Goal: Task Accomplishment & Management: Manage account settings

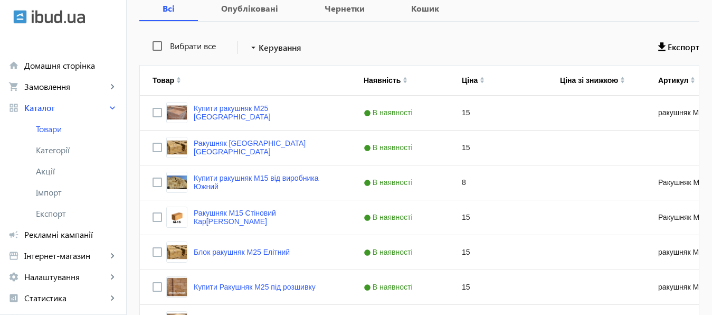
scroll to position [181, 0]
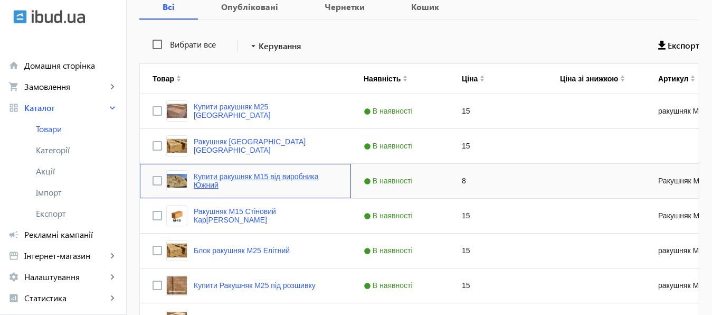
click at [265, 174] on link "Купити ракушняк М15 від виробника Южний" at bounding box center [266, 180] width 145 height 17
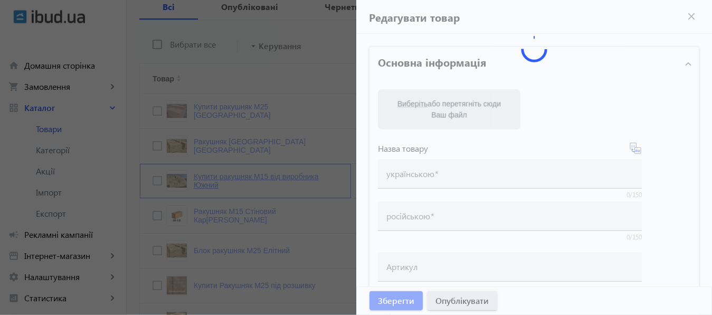
type input "Купити ракушняк М15 від виробника Южний"
type input "Купить ракушняк М15 от производителя Южный"
type input "Ракушняк М15"
checkbox input "true"
type input "8"
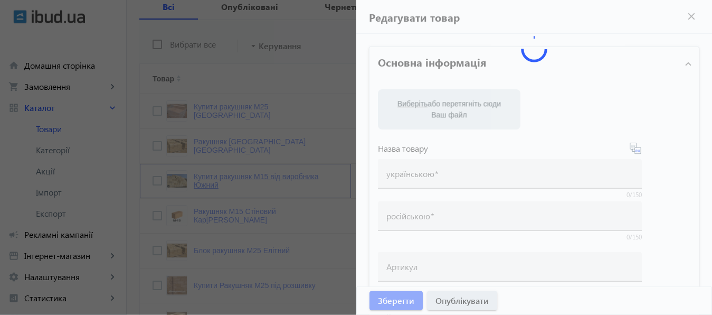
type input "1000"
type input "1500"
type input "Купити ракушняк М-15 ✓ камінь ракушняк ✓одеський кар`єр ракушняка [Ракушняк Кар…"
type input "Купить ракушняк М-15 ✓ камень ракушняк ✓одесский карьер ракушняка [Ракушняк Кар…"
type textarea "Ракушняк М15 від виробника, Блок ракушняка М-15, ракушняк ціна Україна, продаж …"
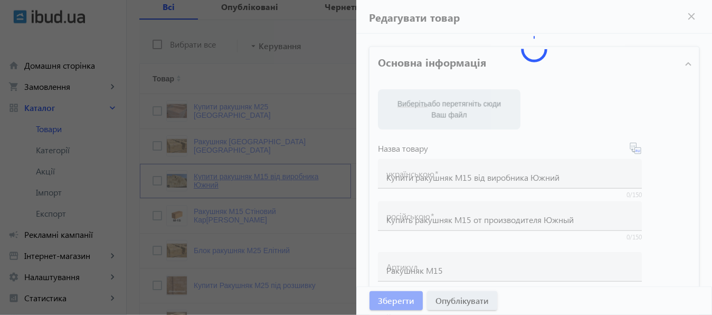
type textarea "Ракушняк М15 от производителя, Блок ракушняка М-15, ракушняк цена Украина, прод…"
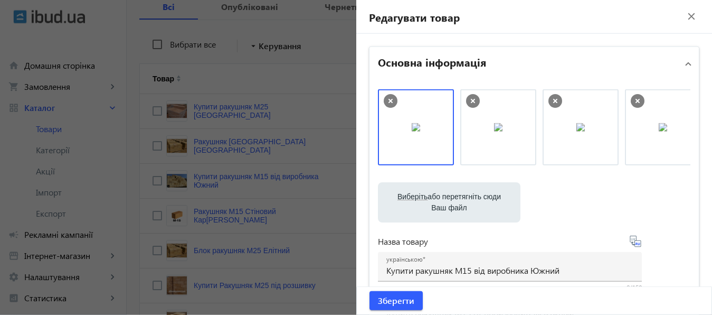
click at [446, 202] on label "Виберіть або перетягніть сюди Ваш файл" at bounding box center [449, 202] width 126 height 30
click at [446, 202] on input "Виберіть або перетягніть сюди Ваш файл" at bounding box center [449, 203] width 126 height 13
type input "C:\fakepath\РАКУШНЯК М15.jpg"
click at [553, 100] on icon at bounding box center [555, 101] width 4 height 4
click at [388, 99] on icon at bounding box center [390, 101] width 4 height 4
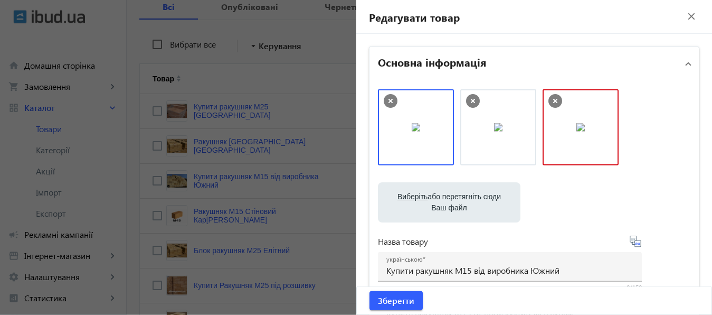
click at [451, 203] on label "Виберіть або перетягніть сюди Ваш файл" at bounding box center [449, 202] width 126 height 30
click at [451, 203] on input "Виберіть або перетягніть сюди Ваш файл" at bounding box center [449, 203] width 126 height 13
type input "C:\fakepath\РАКУШНЯК М15.jpg"
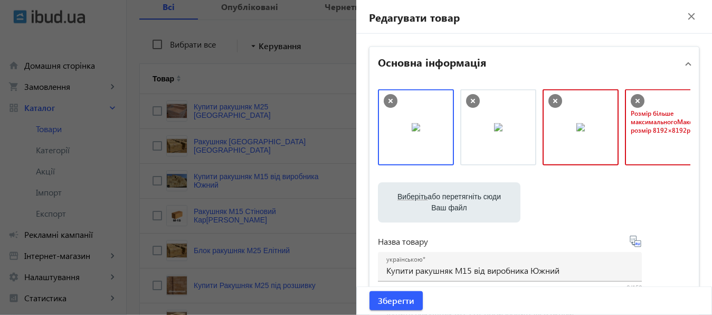
click at [632, 98] on icon at bounding box center [638, 101] width 14 height 14
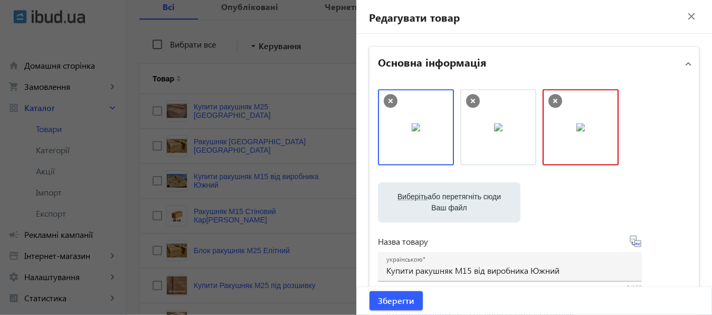
click at [455, 195] on label "Виберіть або перетягніть сюди Ваш файл" at bounding box center [449, 202] width 126 height 30
click at [455, 197] on input "Виберіть або перетягніть сюди Ваш файл" at bounding box center [449, 203] width 126 height 13
type input "C:\fakepath\КУПИТЬ РАКУШНЯК М15 (2).jpg"
click at [448, 192] on label "Виберіть або перетягніть сюди Ваш файл" at bounding box center [449, 202] width 126 height 30
click at [448, 197] on input "Виберіть або перетягніть сюди Ваш файл" at bounding box center [449, 203] width 126 height 13
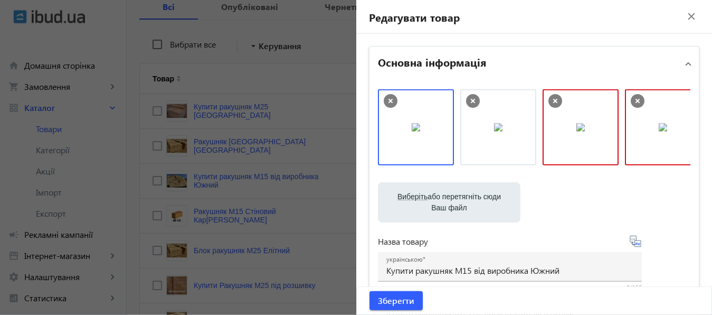
type input "C:\fakepath\КУПИТЬ РАКУШНЯК М15.jpg"
click at [553, 99] on icon at bounding box center [555, 101] width 4 height 4
click at [551, 99] on icon at bounding box center [555, 101] width 14 height 14
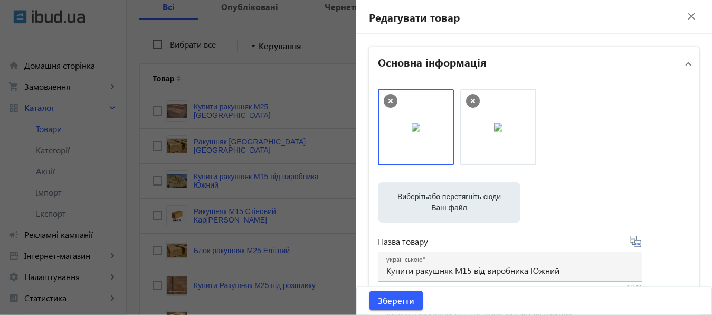
click at [450, 203] on label "Виберіть або перетягніть сюди Ваш файл" at bounding box center [449, 202] width 126 height 30
click at [450, 203] on input "Виберіть або перетягніть сюди Ваш файл" at bounding box center [449, 203] width 126 height 13
type input "C:\fakepath\КУПИТЬ РАКУШНЯК М15.jpg"
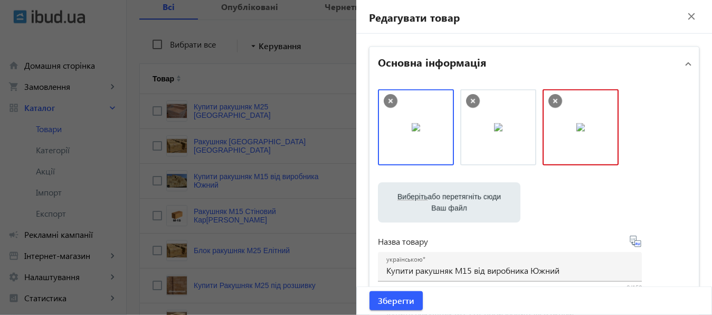
click at [448, 201] on label "Виберіть або перетягніть сюди Ваш файл" at bounding box center [449, 202] width 126 height 30
click at [448, 201] on input "Виберіть або перетягніть сюди Ваш файл" at bounding box center [449, 203] width 126 height 13
type input "C:\fakepath\КУПИТЬ РАКУШНЯК М15.jpg"
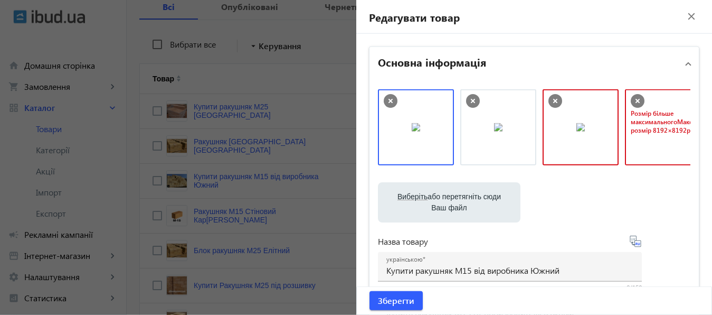
click at [635, 98] on icon at bounding box center [638, 101] width 14 height 14
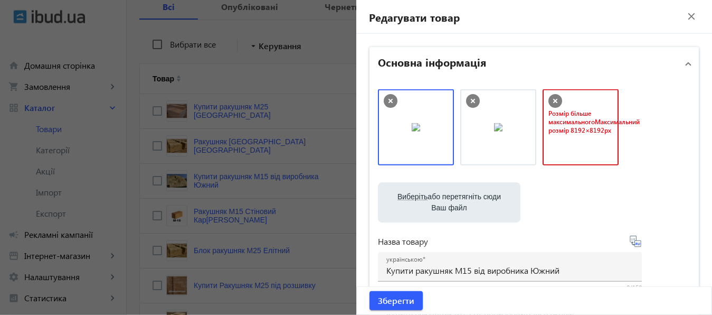
click at [553, 100] on icon at bounding box center [555, 101] width 4 height 4
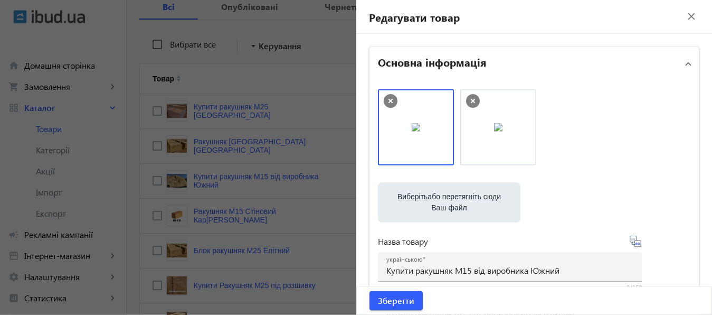
click at [440, 195] on label "Виберіть або перетягніть сюди Ваш файл" at bounding box center [449, 202] width 126 height 30
click at [440, 197] on input "Виберіть або перетягніть сюди Ваш файл" at bounding box center [449, 203] width 126 height 13
type input "C:\fakepath\РАКУШНЯК М15 КУПИТЬ.jpg"
click at [459, 196] on label "Виберіть або перетягніть сюди Ваш файл" at bounding box center [449, 202] width 126 height 30
click at [459, 197] on input "Виберіть або перетягніть сюди Ваш файл" at bounding box center [449, 203] width 126 height 13
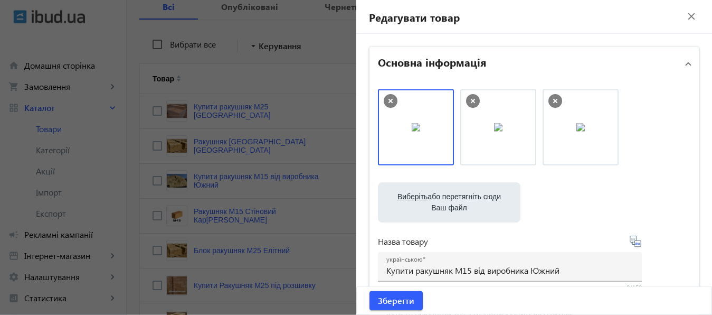
type input "C:\fakepath\РАКУШНЯК М15.jpg"
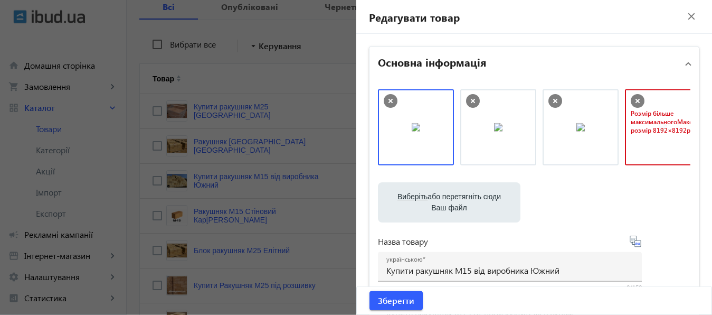
click at [635, 99] on icon at bounding box center [637, 101] width 4 height 4
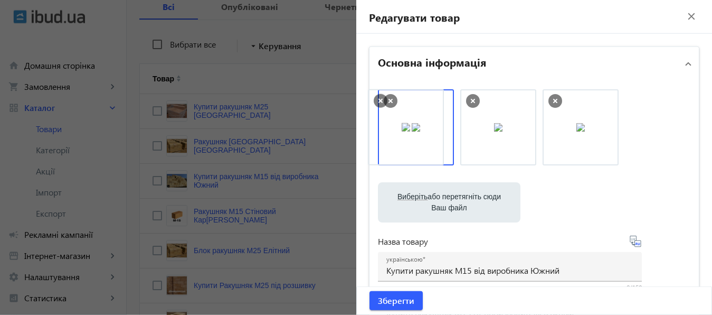
drag, startPoint x: 577, startPoint y: 109, endPoint x: 407, endPoint y: 109, distance: 169.9
click at [407, 109] on body "arrow_back home Домашня сторінка shopping_cart Замовлення keyboard_arrow_right …" at bounding box center [356, 304] width 712 height 971
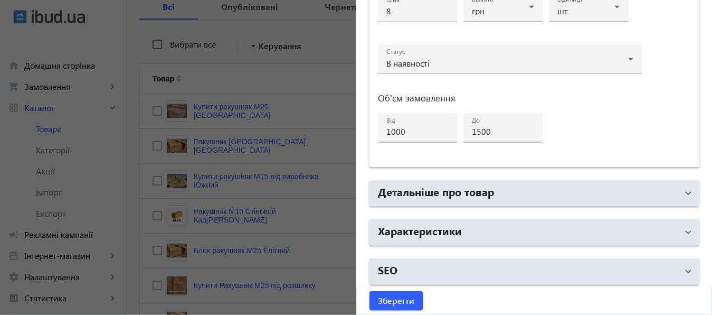
scroll to position [565, 0]
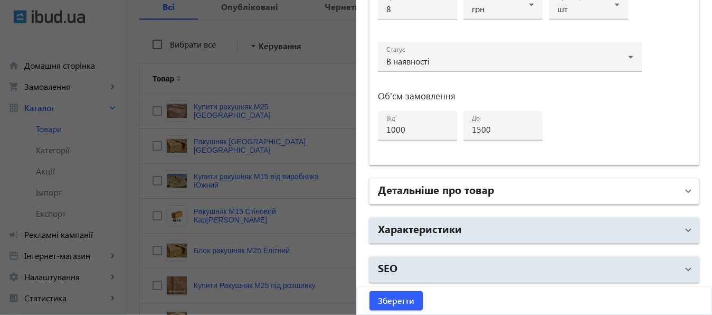
click at [488, 193] on h2 "Детальніше про товар" at bounding box center [436, 189] width 116 height 15
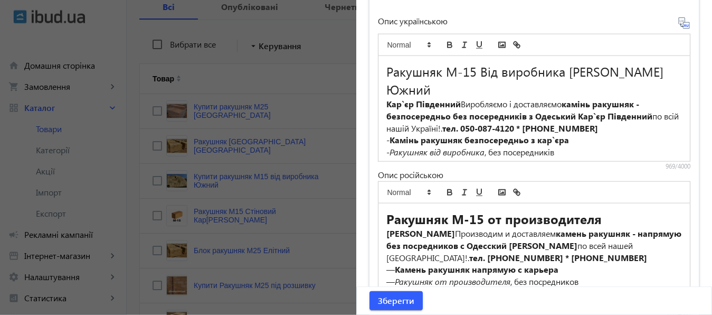
scroll to position [726, 0]
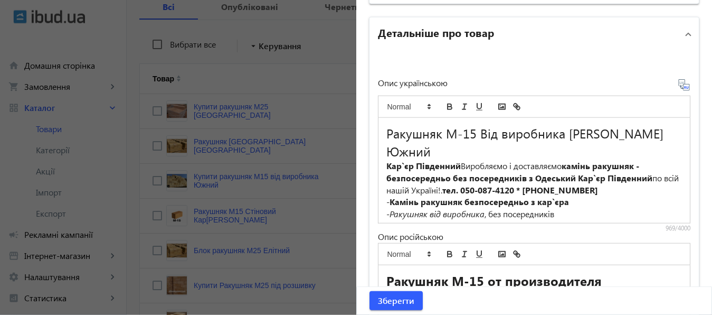
drag, startPoint x: 378, startPoint y: 128, endPoint x: 515, endPoint y: 149, distance: 138.4
click at [515, 149] on div "Ракушняк М-15 Від виробника Кар`єр ракушняка Южний Кар`єр Південний Виробляємо …" at bounding box center [534, 170] width 312 height 105
click at [443, 100] on button "bold" at bounding box center [449, 106] width 15 height 13
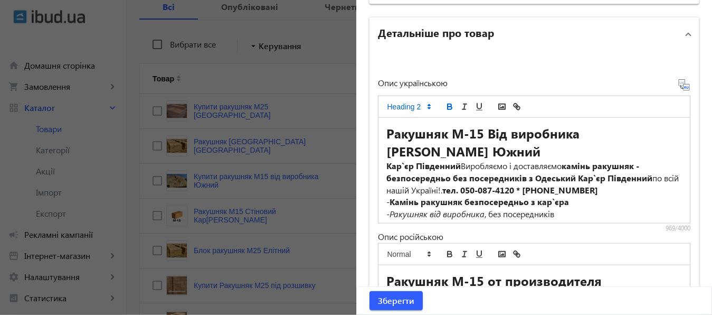
click at [534, 149] on h2 "Ракушняк М-15 Від виробника Кар`єр ракушняка Южний" at bounding box center [534, 142] width 296 height 36
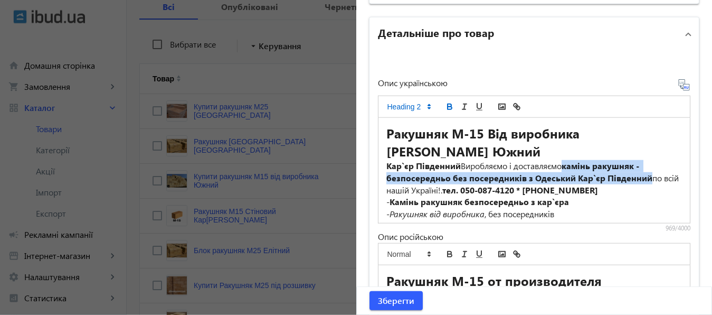
drag, startPoint x: 565, startPoint y: 165, endPoint x: 645, endPoint y: 178, distance: 81.7
click at [645, 178] on p "Кар`єр Південний Виробляємо і доставляємо камінь ракушняк - безпосередньо без п…" at bounding box center [534, 178] width 296 height 36
click at [448, 107] on icon "bold" at bounding box center [450, 108] width 4 height 3
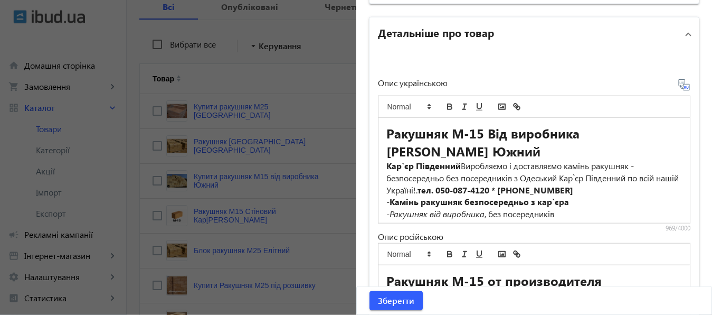
click at [615, 154] on h2 "Ракушняк М-15 Від виробника Кар`єр ракушняка Южний" at bounding box center [534, 142] width 296 height 36
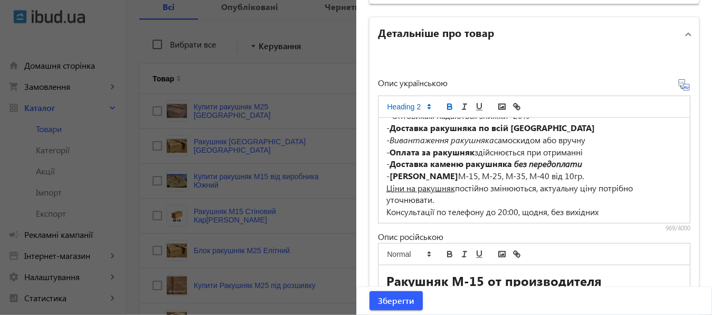
scroll to position [172, 0]
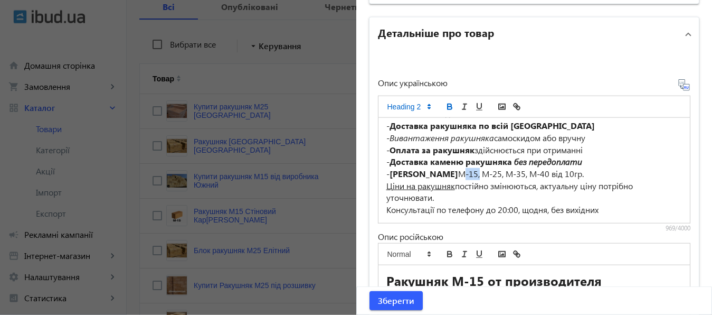
drag, startPoint x: 456, startPoint y: 173, endPoint x: 477, endPoint y: 173, distance: 20.6
click at [477, 173] on p "- Ціна ракушняка М-15, М-25, М-35, М-40 від 10гр." at bounding box center [534, 174] width 296 height 12
click at [460, 106] on icon "italic" at bounding box center [464, 106] width 9 height 9
drag, startPoint x: 409, startPoint y: 174, endPoint x: 453, endPoint y: 176, distance: 44.4
click at [453, 176] on strong "[PERSON_NAME]" at bounding box center [423, 173] width 69 height 11
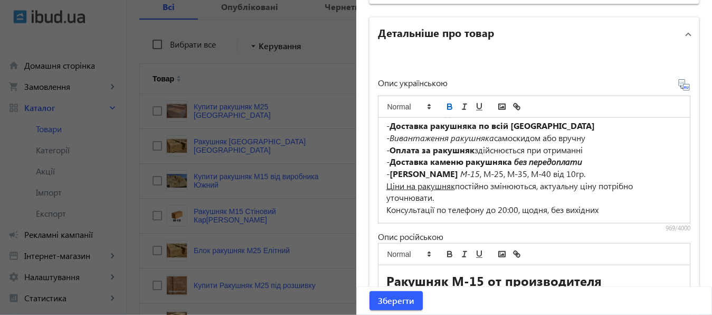
click at [448, 107] on icon "bold" at bounding box center [450, 108] width 4 height 3
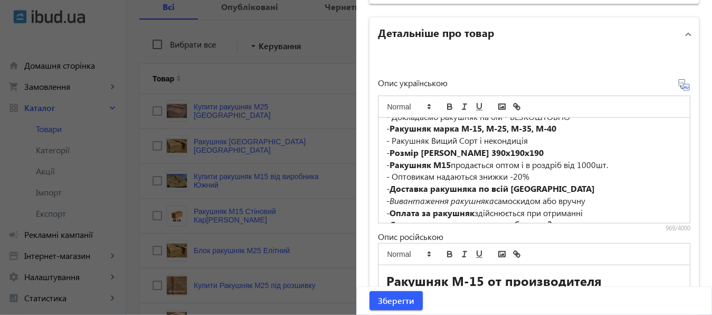
scroll to position [108, 0]
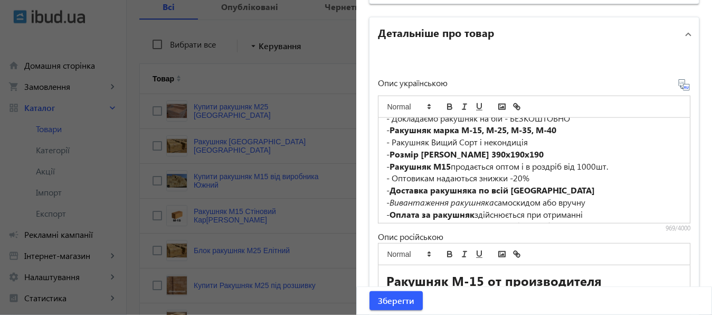
click at [388, 141] on p "- Ракушняк Вищий Сорт і некондиція" at bounding box center [534, 142] width 296 height 12
click at [448, 141] on p "- Блок Ракушняк Вищий Сорт і некондиція" at bounding box center [534, 142] width 296 height 12
click at [455, 140] on p "- Блок Ракушняк м15 Вищий Сорт і некондиція" at bounding box center [534, 142] width 296 height 12
drag, startPoint x: 381, startPoint y: 141, endPoint x: 462, endPoint y: 141, distance: 81.8
click at [462, 141] on div "Ракушняк М-15 Від виробника Кар`єр ракушняка Южний Кар`єр Південний Виробляємо …" at bounding box center [534, 170] width 312 height 105
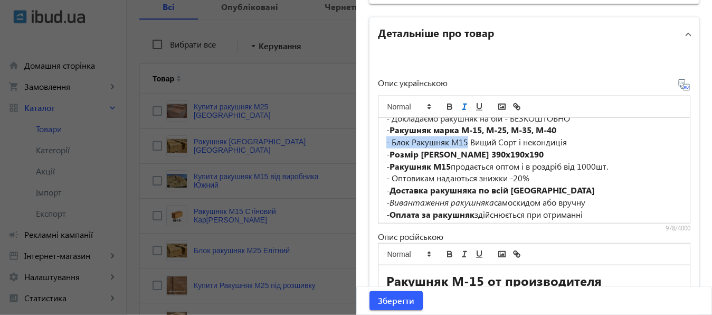
click at [460, 104] on icon "italic" at bounding box center [464, 106] width 9 height 9
click at [601, 148] on p "- Розмір ракушняка 390х190х190" at bounding box center [534, 154] width 296 height 12
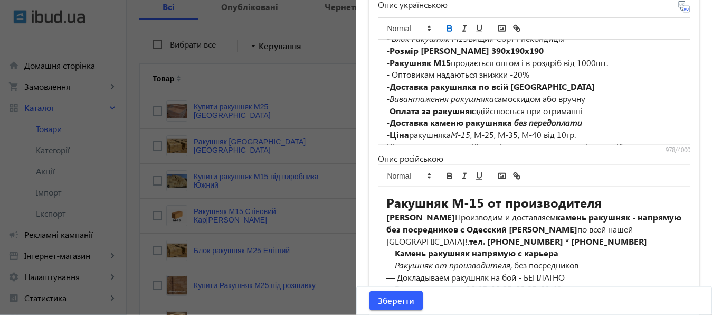
scroll to position [835, 0]
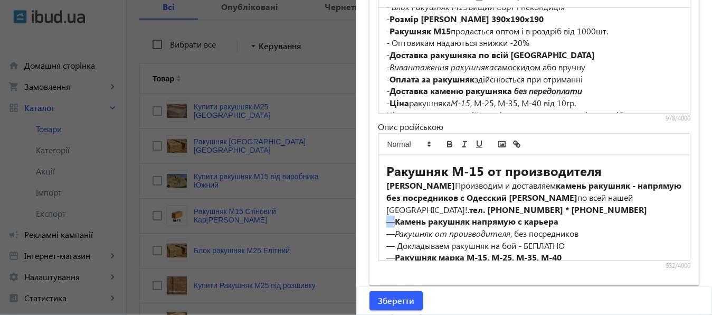
drag, startPoint x: 380, startPoint y: 221, endPoint x: 387, endPoint y: 221, distance: 7.4
click at [387, 221] on div "Ракушняк М-15 от производителя Карьер Южный Производим и доставляем камень раку…" at bounding box center [534, 207] width 312 height 105
copy p "—"
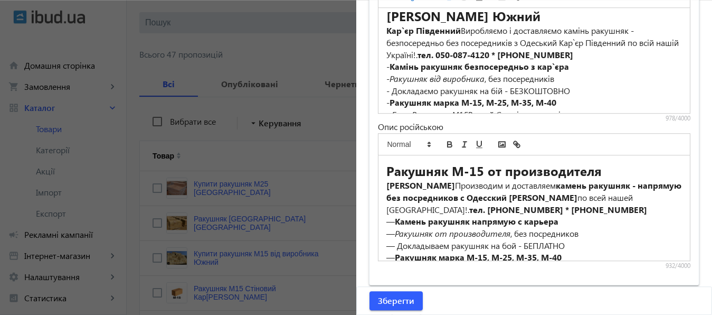
scroll to position [31, 0]
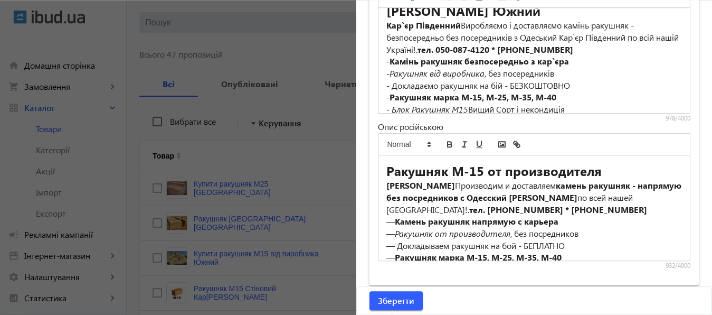
click at [386, 62] on p "- Камінь ракушняк безпосередньо з кар`єра" at bounding box center [534, 61] width 296 height 12
click at [386, 74] on p "- Ракушняк від виробника , без посередників" at bounding box center [534, 74] width 296 height 12
click at [386, 85] on p "- Докладаємо ракушняк на бій - БЕЗКОШТОВНО" at bounding box center [534, 86] width 296 height 12
click at [386, 98] on p "- Ракушняк марка М-15, М-25, М-35, М-40" at bounding box center [534, 97] width 296 height 12
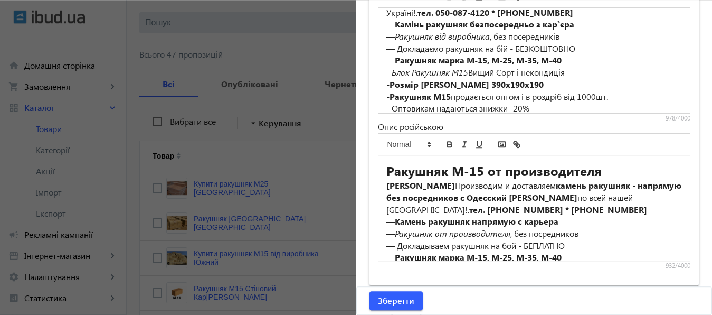
scroll to position [70, 0]
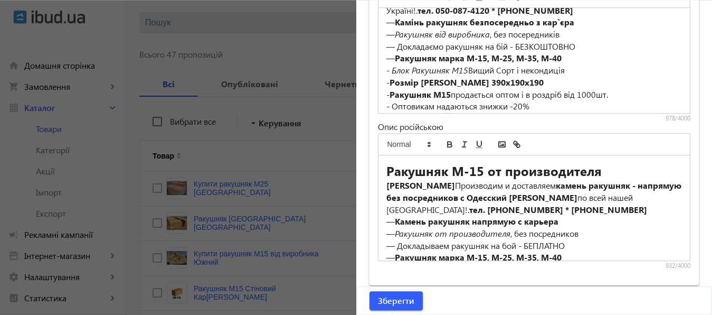
click at [386, 71] on em "- Блок Ракушняк М15" at bounding box center [427, 69] width 82 height 11
click at [386, 81] on p "- Розмір ракушняка 390х190х190" at bounding box center [534, 83] width 296 height 12
click at [386, 93] on p "- Ракушняк М15 продається оптом і в роздріб від 1000шт." at bounding box center [534, 95] width 296 height 12
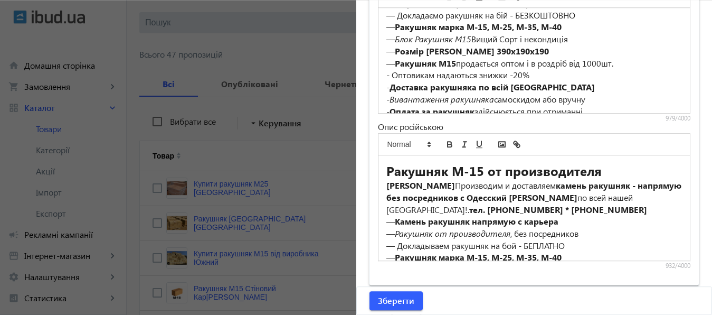
scroll to position [104, 0]
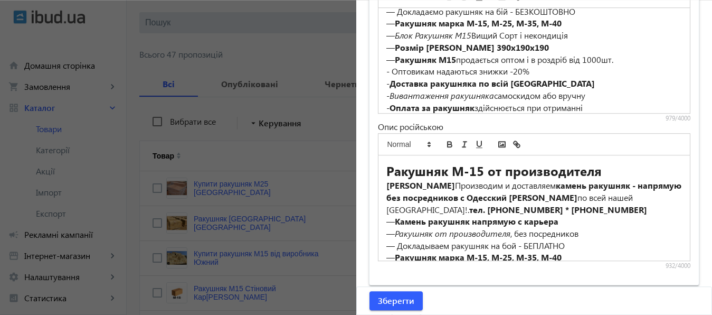
click at [386, 69] on p "- Оптовикам надаються знижки -20%" at bounding box center [534, 71] width 296 height 12
click at [386, 81] on p "- Доставка ракушняка по всій Україні" at bounding box center [534, 84] width 296 height 12
click at [386, 95] on p "- Вивантаження ракушняка самоскидом або вручну" at bounding box center [534, 96] width 296 height 12
click at [386, 106] on p "- Оплата за ракушняк здійснюється при отриманні" at bounding box center [534, 108] width 296 height 12
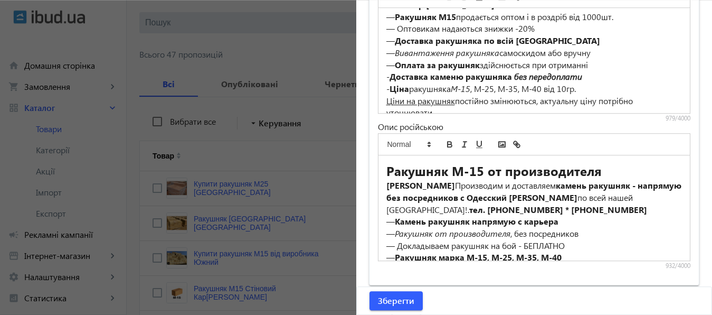
scroll to position [149, 0]
click at [386, 75] on p "- Доставка каменю ракушняка без передоплати" at bounding box center [534, 75] width 296 height 12
click at [386, 83] on p "- Ціна ракушняка М-15 , М-25, М-35, М-40 від 10гр." at bounding box center [534, 87] width 296 height 12
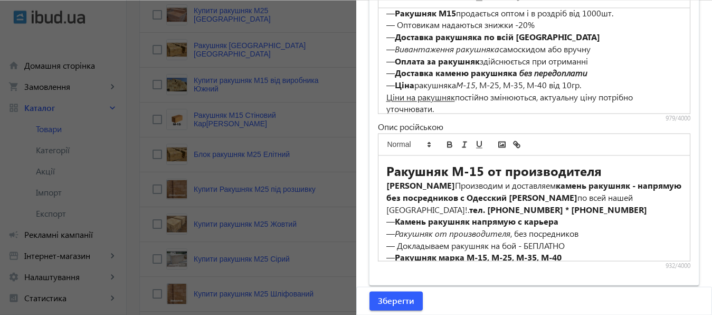
scroll to position [293, 0]
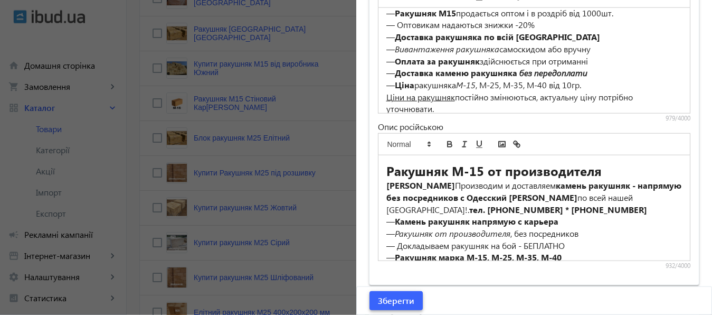
click at [391, 303] on span "Зберегти" at bounding box center [396, 300] width 36 height 12
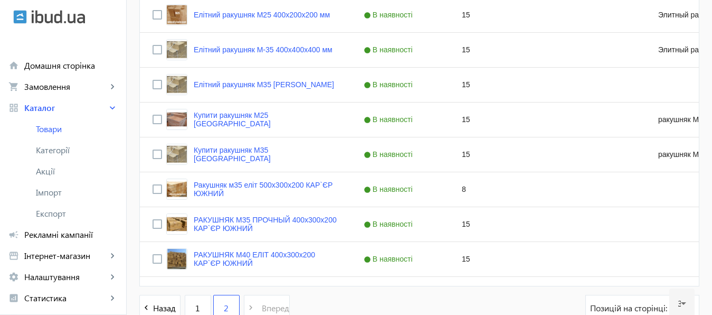
scroll to position [599, 0]
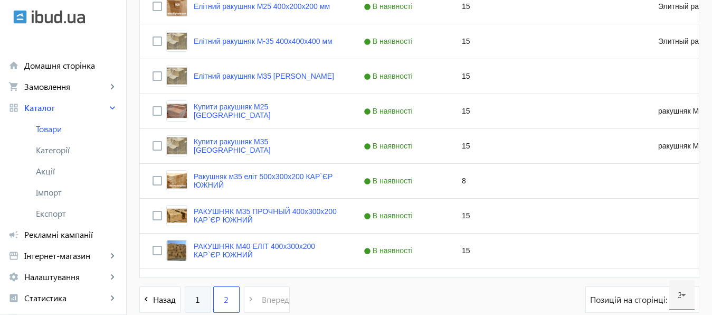
click at [195, 298] on span "1" at bounding box center [197, 299] width 5 height 12
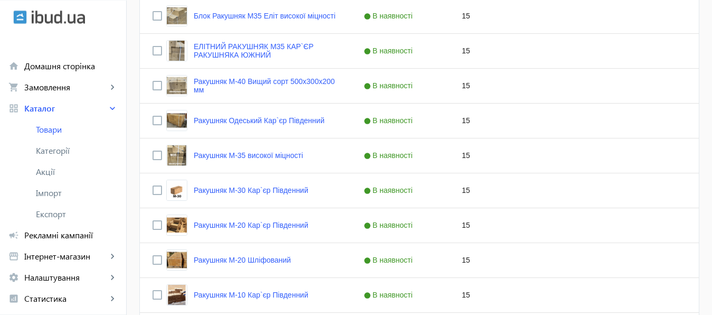
scroll to position [577, 0]
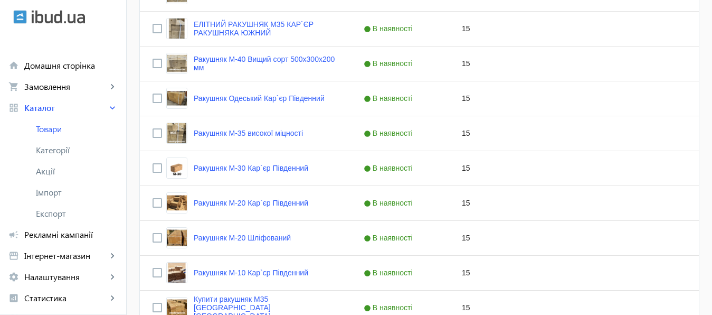
drag, startPoint x: 716, startPoint y: 37, endPoint x: 710, endPoint y: 171, distance: 134.2
click at [710, 171] on main "arrow_back Товари 47 /5000 товарів Подовжити Додати товар search filter_list Фі…" at bounding box center [419, 140] width 585 height 1341
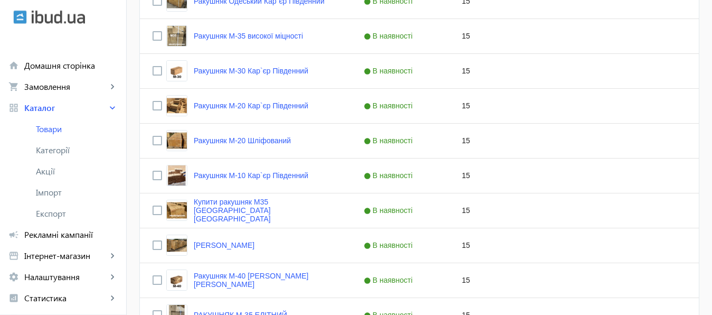
scroll to position [699, 0]
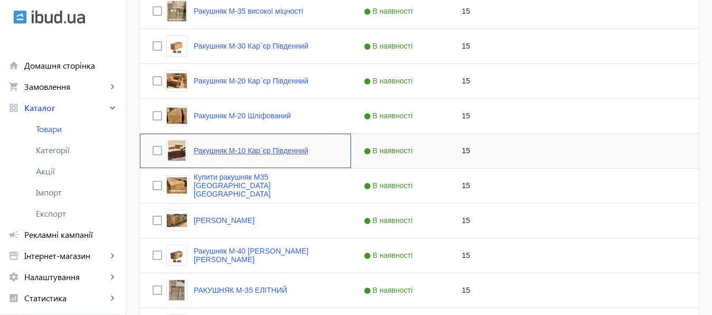
click at [245, 150] on link "Ракушняк М-10 Кар`єр Південний" at bounding box center [251, 150] width 115 height 8
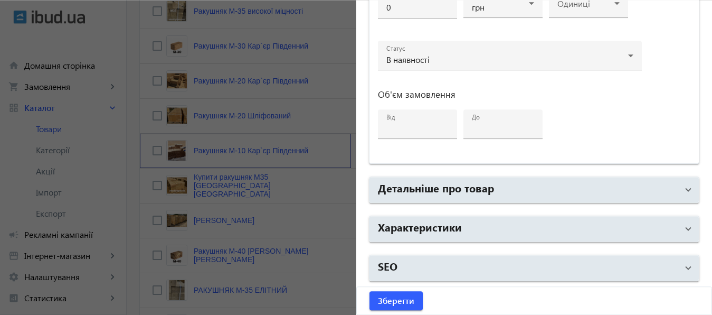
type input "Ракушняк М-10 Кар`єр Південний"
type input "Ракушняк М-10 Карьер Южный"
checkbox input "true"
type input "15"
type input "1000"
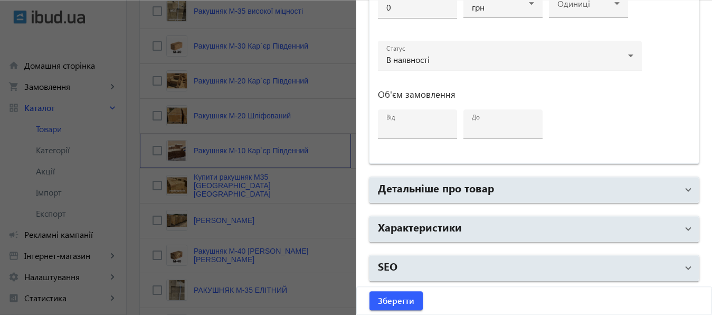
type input "2000"
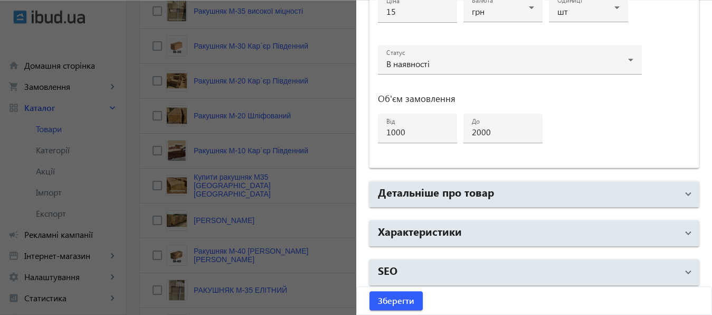
scroll to position [565, 0]
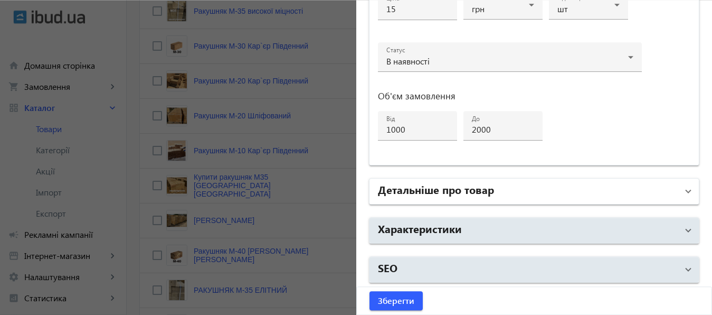
click at [501, 187] on mat-panel-title "Детальніше про товар" at bounding box center [528, 191] width 300 height 19
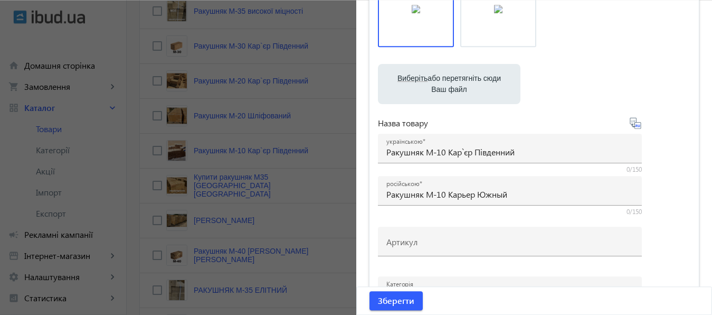
scroll to position [122, 0]
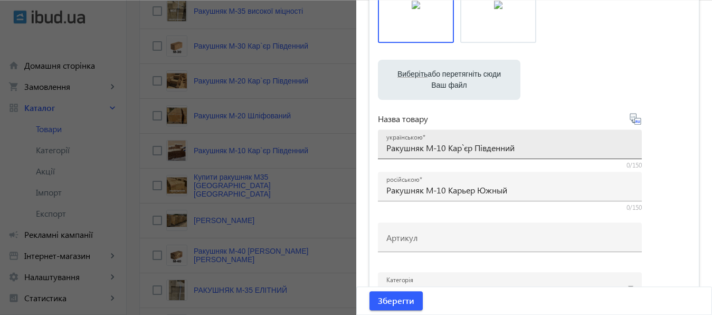
click at [432, 150] on input "Ракушняк М-10 Кар`єр Південний" at bounding box center [509, 147] width 247 height 11
click at [435, 150] on input "Ракушняк М10 Кар`єр Південний" at bounding box center [509, 147] width 247 height 11
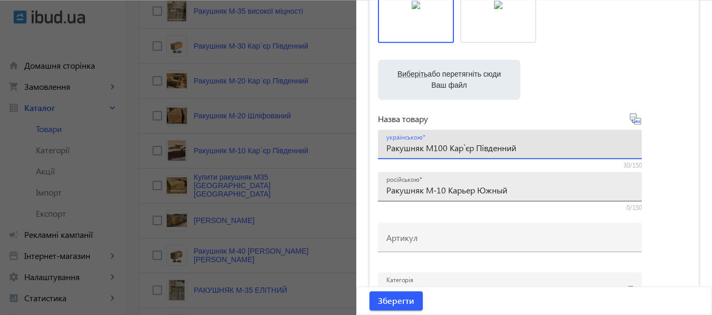
type input "Ракушняк М100 Кар`єр Південний"
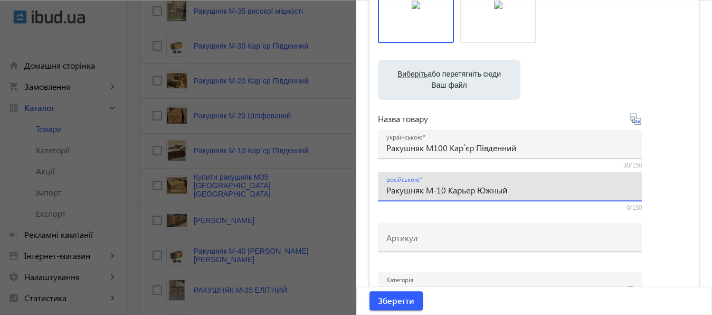
click at [434, 192] on input "Ракушняк М-10 Карьер Южный" at bounding box center [509, 189] width 247 height 11
click at [433, 191] on input "Ракушняк М-10 Карьер Южный" at bounding box center [509, 189] width 247 height 11
click at [435, 191] on input "Ракушняк М10 Карьер Южный" at bounding box center [509, 189] width 247 height 11
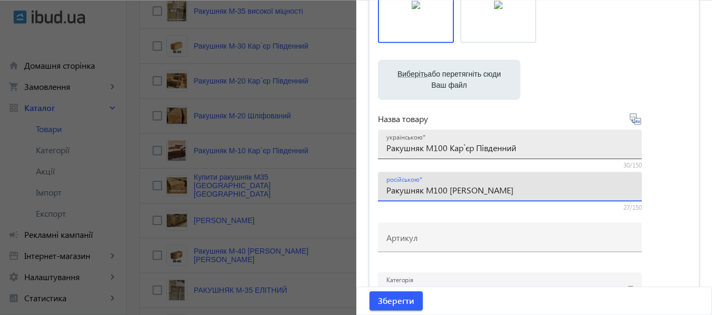
type input "Ракушняк М100 Карьер Южный"
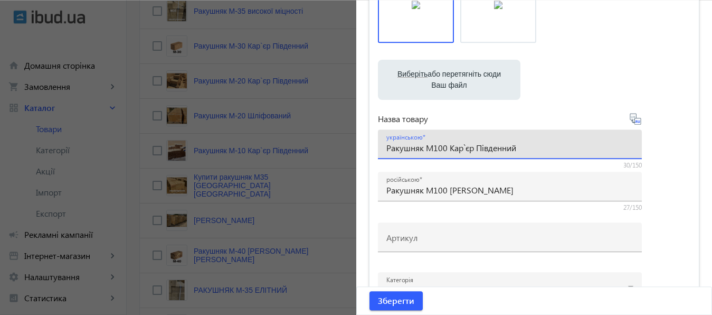
drag, startPoint x: 474, startPoint y: 147, endPoint x: 510, endPoint y: 151, distance: 36.6
click at [510, 151] on input "Ракушняк М100 Кар`єр Південний" at bounding box center [509, 147] width 247 height 11
click at [520, 150] on input "Ракушняк М100 Кар`єр Південний" at bounding box center [509, 147] width 247 height 11
click at [386, 147] on input "Ракушняк М100 Кар`єр Південний" at bounding box center [509, 147] width 247 height 11
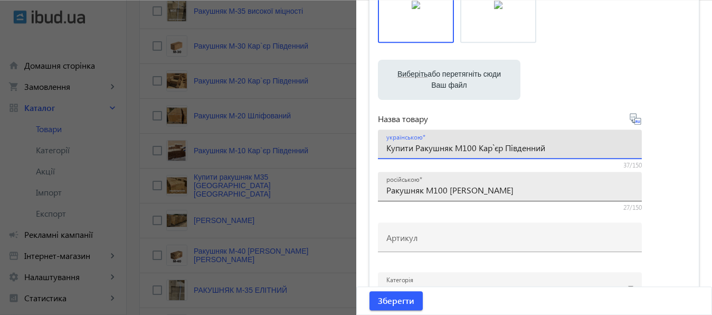
type input "Купити Ракушняк М100 Кар`єр Південний"
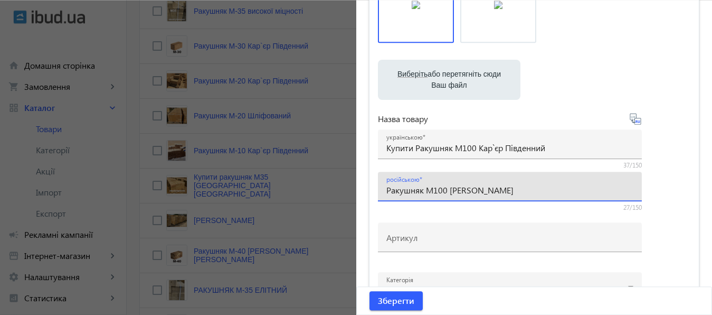
click at [386, 191] on input "Ракушняк М100 Карьер Южный" at bounding box center [509, 189] width 247 height 11
type input "Купить Ракушняк М100 Карьер Южный"
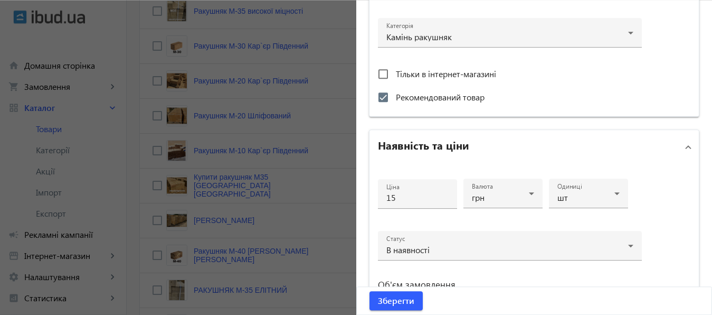
scroll to position [416, 0]
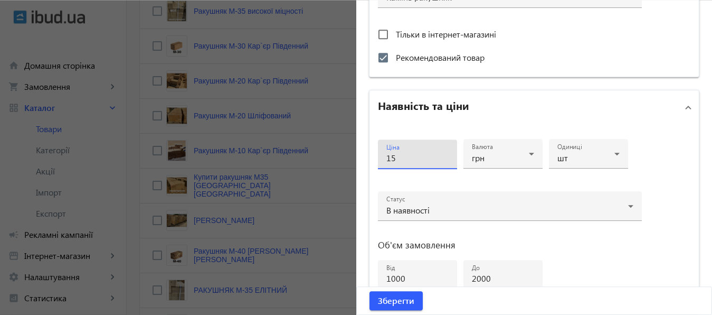
click at [398, 159] on input "15" at bounding box center [417, 157] width 62 height 11
type input "14"
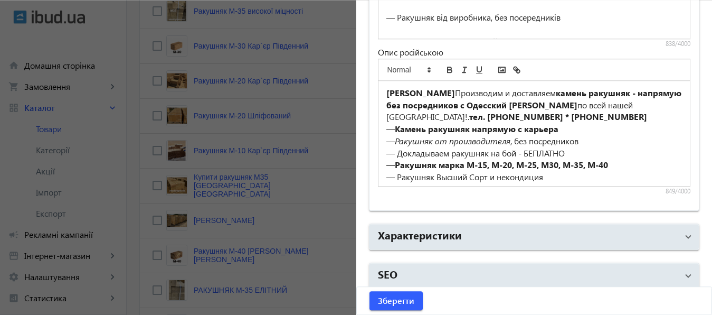
scroll to position [916, 0]
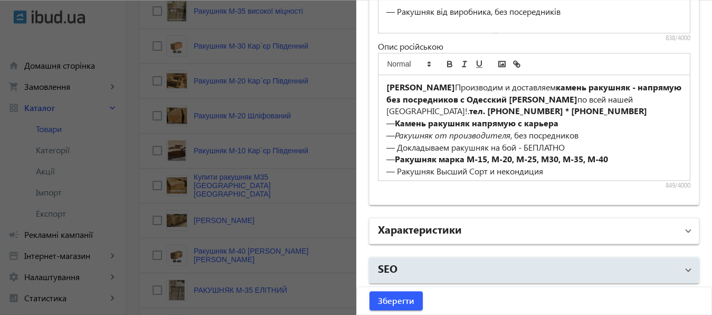
click at [508, 223] on mat-panel-title "Характеристики" at bounding box center [528, 230] width 300 height 19
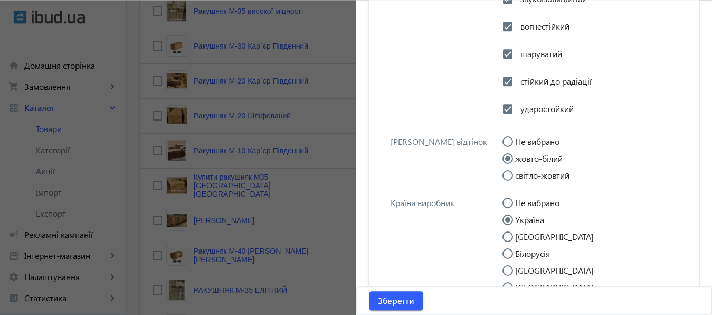
scroll to position [2866, 0]
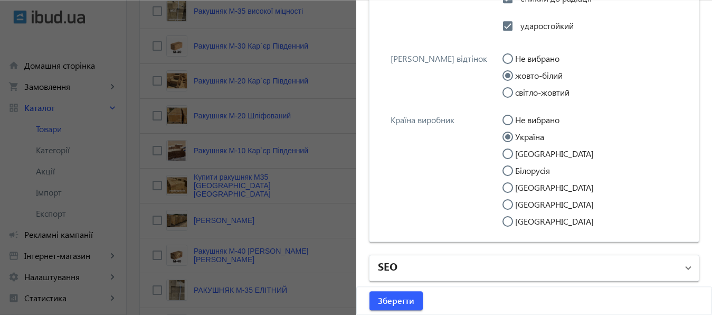
click at [417, 270] on mat-panel-title "SEO" at bounding box center [528, 267] width 300 height 19
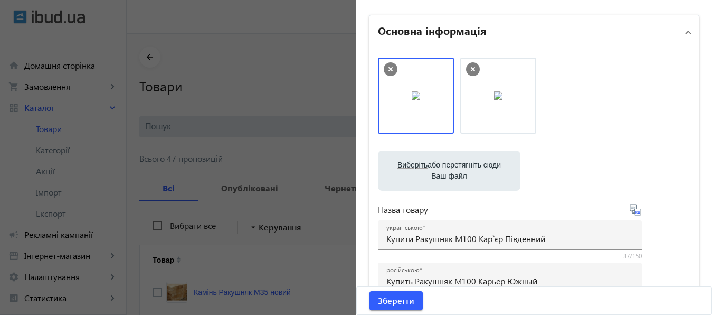
scroll to position [0, 0]
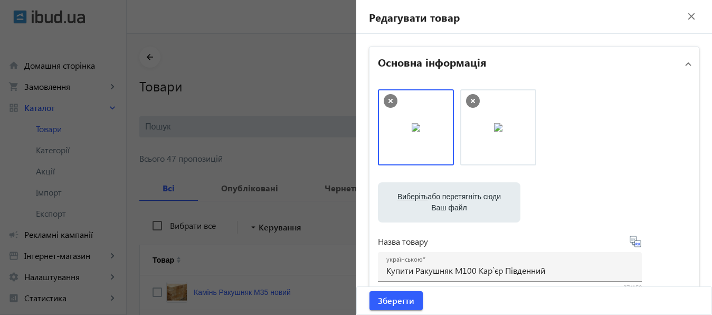
click at [453, 203] on label "Виберіть або перетягніть сюди Ваш файл" at bounding box center [449, 202] width 126 height 30
click at [453, 203] on input "Виберіть або перетягніть сюди Ваш файл" at bounding box center [449, 203] width 126 height 13
type input "C:\fakepath\КУПИТЬ РАКУШНЯК М35 С ДОСТАВКОЙ.jpg"
drag, startPoint x: 594, startPoint y: 117, endPoint x: 425, endPoint y: 114, distance: 168.4
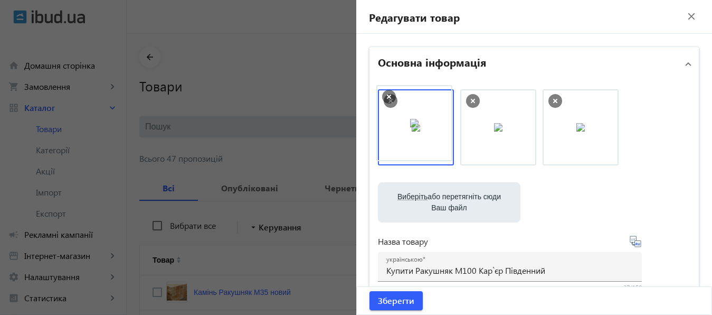
drag, startPoint x: 566, startPoint y: 128, endPoint x: 404, endPoint y: 123, distance: 161.5
drag, startPoint x: 563, startPoint y: 128, endPoint x: 415, endPoint y: 125, distance: 147.8
drag, startPoint x: 464, startPoint y: 116, endPoint x: 390, endPoint y: 113, distance: 74.5
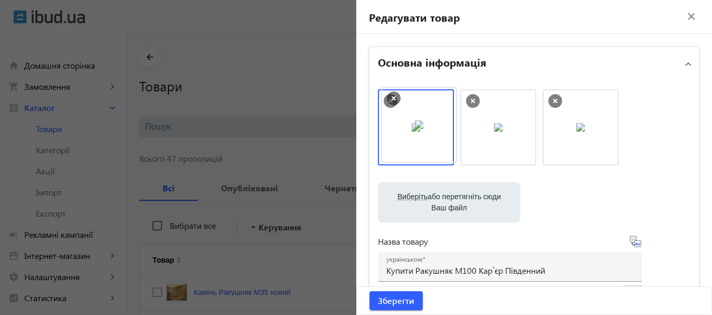
drag, startPoint x: 550, startPoint y: 117, endPoint x: 453, endPoint y: 116, distance: 97.1
drag, startPoint x: 417, startPoint y: 112, endPoint x: 508, endPoint y: 109, distance: 90.8
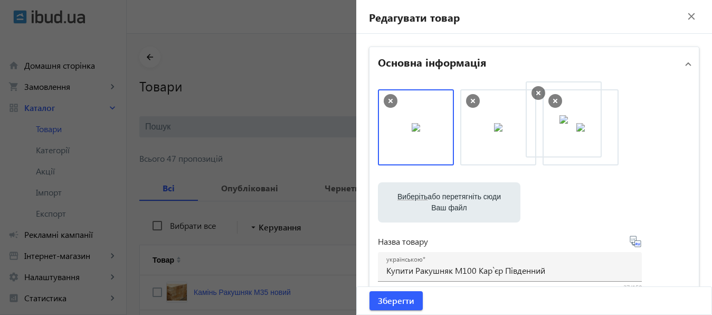
drag, startPoint x: 401, startPoint y: 114, endPoint x: 552, endPoint y: 106, distance: 151.7
drag, startPoint x: 546, startPoint y: 110, endPoint x: 501, endPoint y: 116, distance: 45.2
drag, startPoint x: 568, startPoint y: 129, endPoint x: 395, endPoint y: 131, distance: 172.6
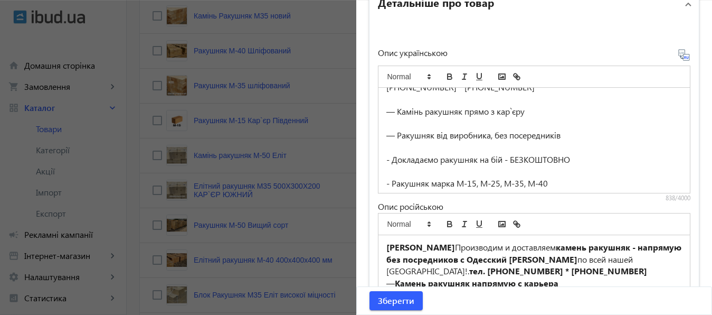
scroll to position [55, 0]
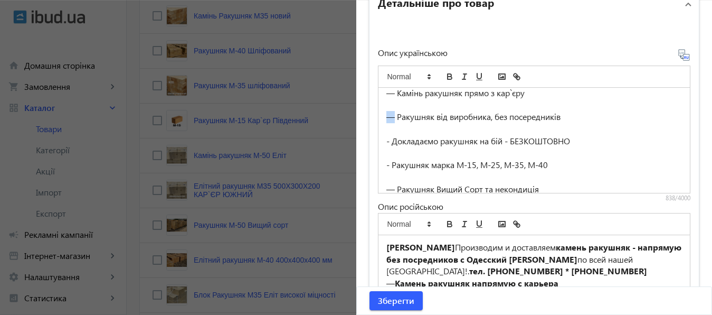
click at [387, 117] on div "— Ракушняк від виробника, без посередників" at bounding box center [534, 117] width 296 height 12
copy div "—"
click at [386, 143] on div "- Докладаємо ракушняк на бій - БЕЗКОШТОВНО" at bounding box center [534, 141] width 296 height 12
click at [386, 164] on div "- Ракушняк марка М-15, М-25, М-35, М-40" at bounding box center [534, 165] width 296 height 12
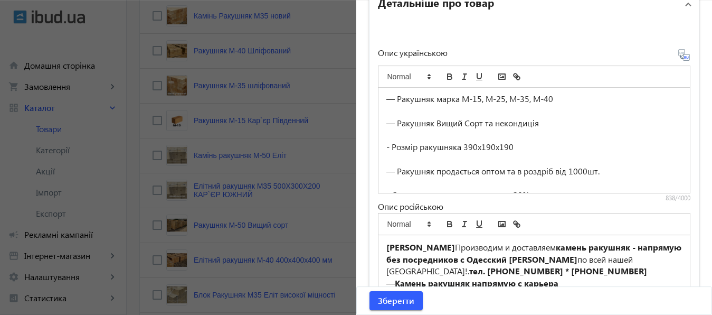
scroll to position [128, 0]
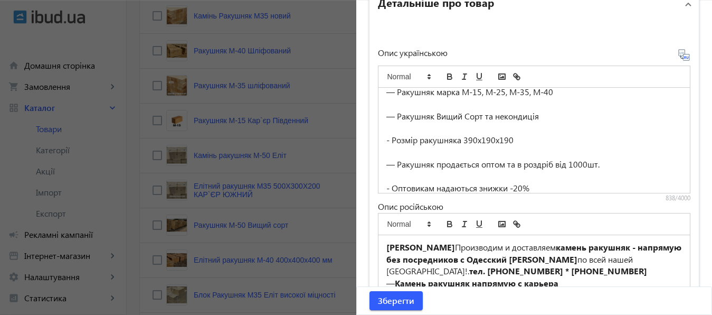
click at [386, 138] on div "- Розмір ракушняка 390х190х190" at bounding box center [534, 140] width 296 height 12
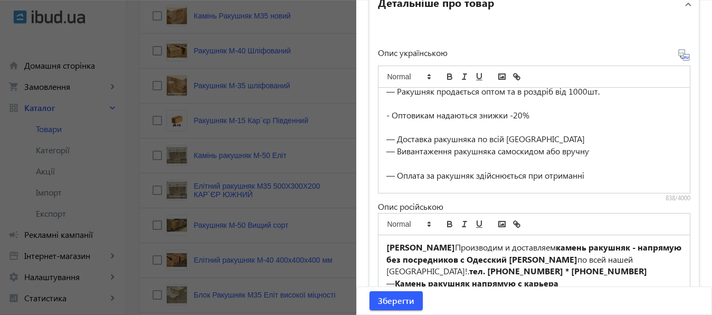
scroll to position [205, 0]
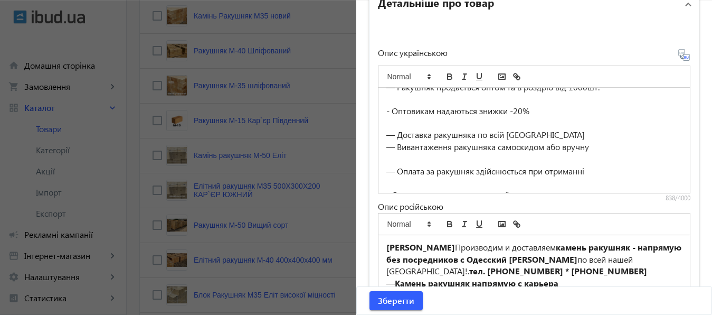
click at [386, 111] on div "- Оптовикам надаються знижки -20%" at bounding box center [534, 111] width 296 height 12
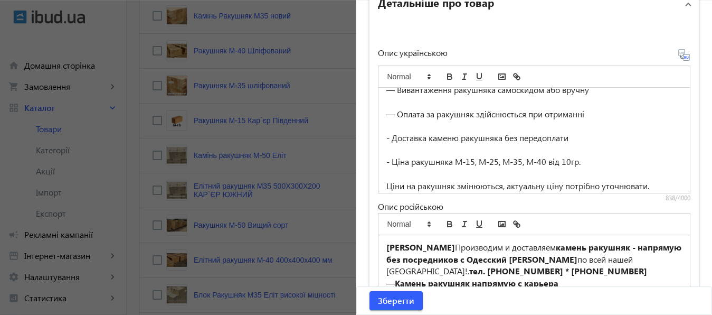
scroll to position [264, 0]
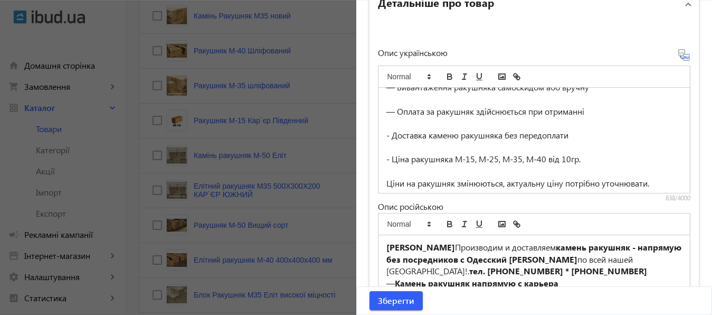
click at [386, 138] on div "- Доставка каменю ракушняка без передоплати" at bounding box center [534, 135] width 296 height 12
click at [386, 159] on div "- Ціна ракушняка М-15, М-25, М-35, М-40 від 10гр." at bounding box center [534, 159] width 296 height 12
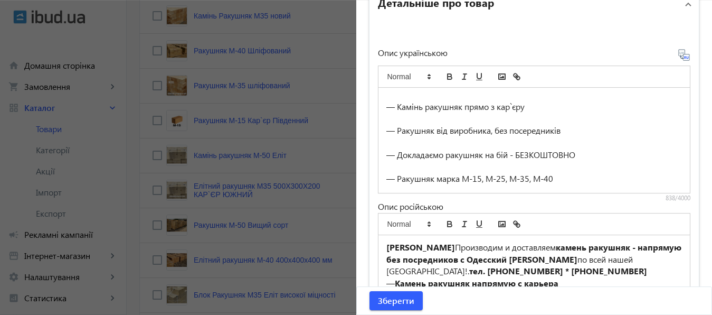
scroll to position [0, 0]
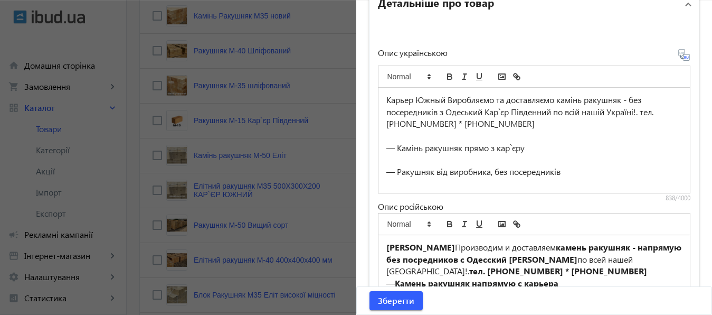
click at [381, 99] on div "Карьер Южный Виробляємо та доставляємо камінь ракушняк - без посередників з Оде…" at bounding box center [534, 140] width 312 height 105
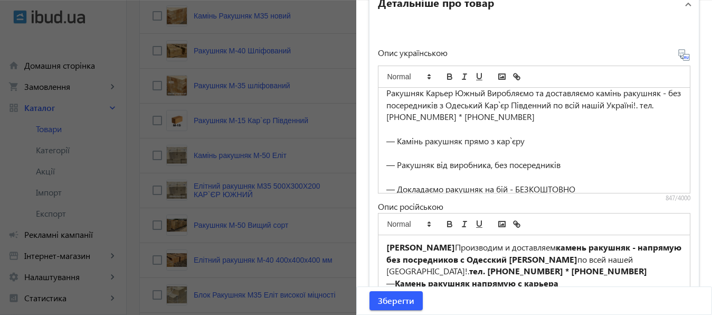
scroll to position [18, 0]
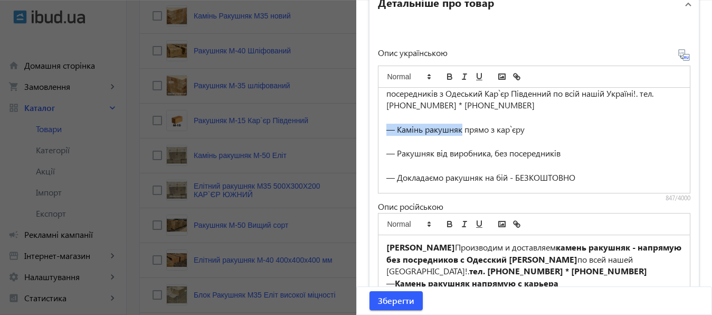
drag, startPoint x: 381, startPoint y: 130, endPoint x: 459, endPoint y: 131, distance: 78.6
click at [459, 131] on div "Ракушняк Карьер Южный Виробляємо та доставляємо камінь ракушняк - без посередни…" at bounding box center [534, 140] width 312 height 105
click at [460, 75] on icon "italic" at bounding box center [464, 76] width 9 height 9
click at [464, 76] on line "italic" at bounding box center [464, 76] width 1 height 5
click at [448, 77] on icon "bold" at bounding box center [450, 78] width 4 height 3
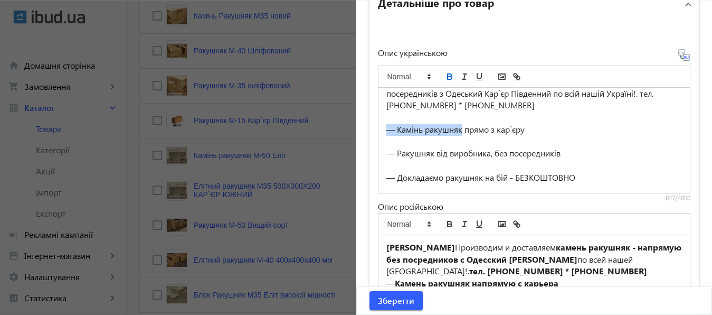
click at [448, 77] on icon "bold" at bounding box center [450, 78] width 4 height 3
click at [388, 297] on span "Зберегти" at bounding box center [396, 300] width 36 height 12
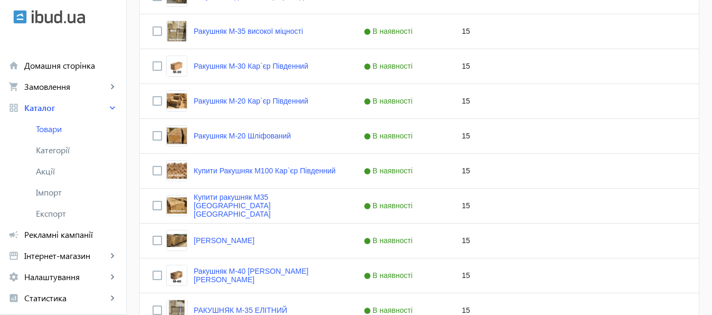
scroll to position [683, 0]
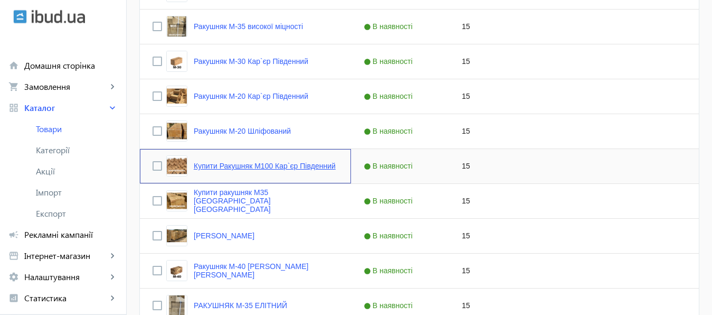
click at [284, 165] on link "Купити Ракушняк М100 Кар`єр Південний" at bounding box center [265, 165] width 142 height 8
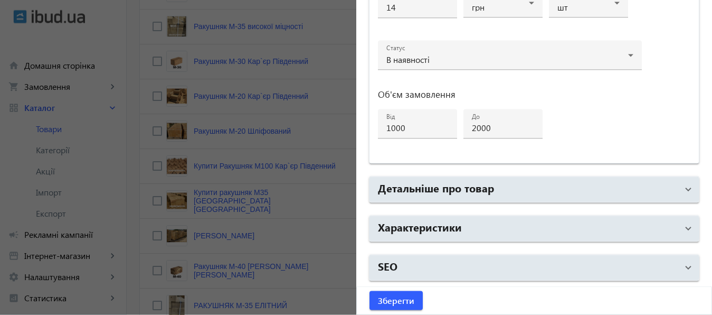
type input "C:\fakepath\КАРЬЕР ЮЖНЫЙ 1 2.jpg"
drag, startPoint x: 570, startPoint y: 126, endPoint x: 479, endPoint y: 124, distance: 91.9
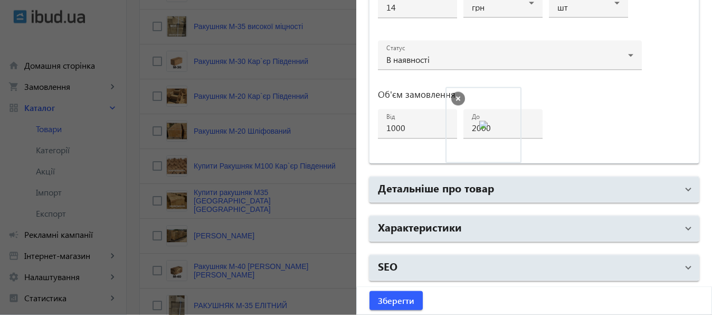
click at [479, 124] on body "arrow_back home Домашня сторінка shopping_cart Замовлення keyboard_arrow_right …" at bounding box center [356, 28] width 712 height 1423
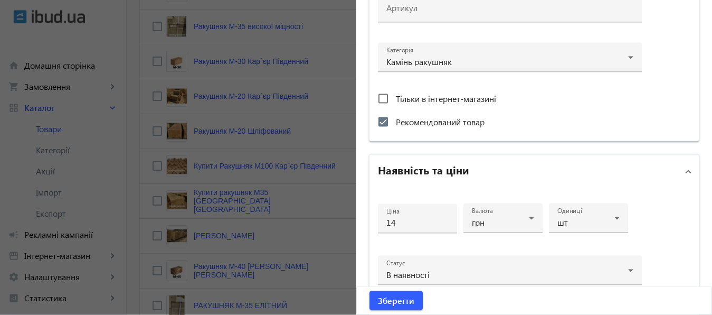
scroll to position [565, 0]
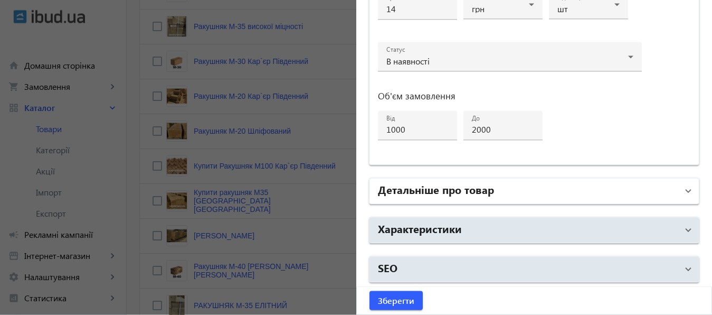
click at [502, 187] on mat-panel-title "Детальніше про товар" at bounding box center [528, 191] width 300 height 19
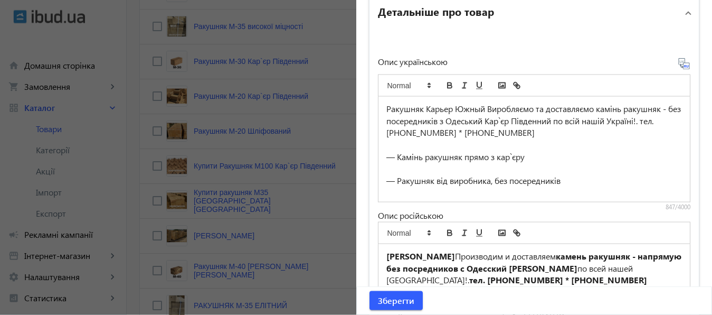
scroll to position [745, 0]
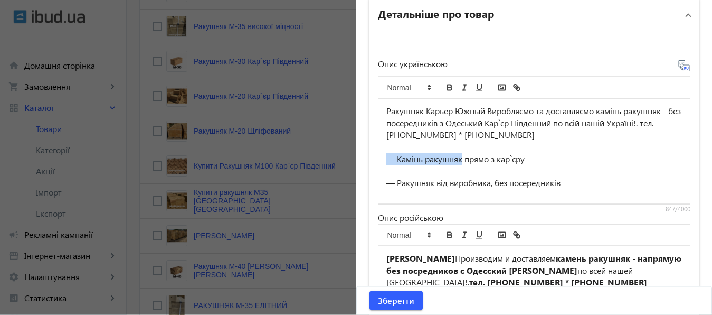
drag, startPoint x: 383, startPoint y: 158, endPoint x: 457, endPoint y: 157, distance: 73.9
click at [457, 157] on div "— Камінь ракушняк прямо з кар`єру" at bounding box center [534, 159] width 296 height 12
click at [448, 85] on icon "bold" at bounding box center [450, 86] width 4 height 3
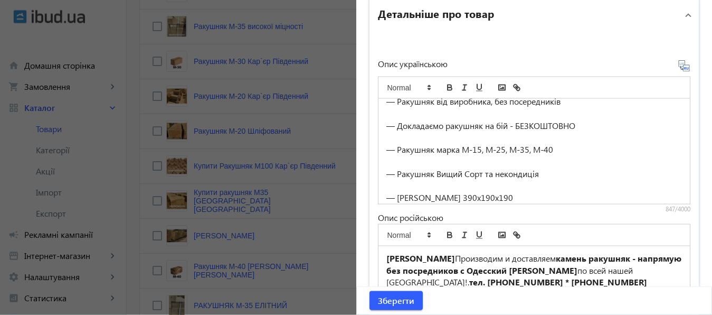
scroll to position [92, 0]
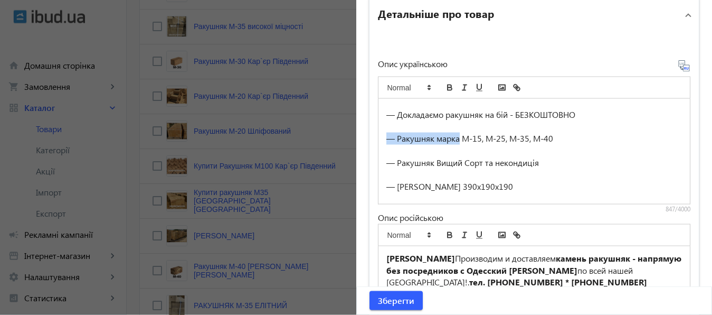
drag, startPoint x: 383, startPoint y: 140, endPoint x: 454, endPoint y: 139, distance: 71.3
click at [454, 139] on div "— Ракушняк марка М-15, М-25, М-35, М-40" at bounding box center [534, 138] width 296 height 12
click at [448, 88] on icon "bold" at bounding box center [450, 89] width 4 height 3
click at [460, 138] on div "— Ракушняк марка М-15, М-25, М-35, М-40" at bounding box center [534, 138] width 296 height 12
drag, startPoint x: 460, startPoint y: 138, endPoint x: 479, endPoint y: 138, distance: 18.5
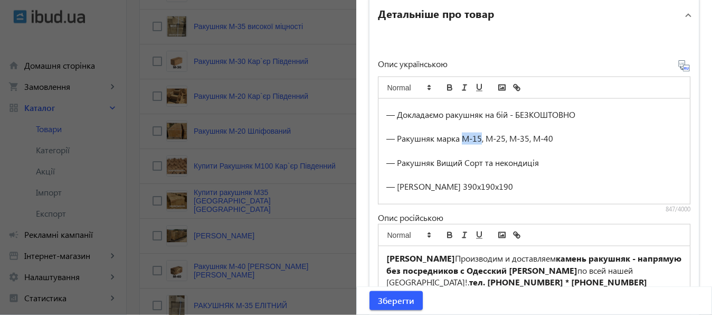
click at [479, 138] on div "— Ракушняк марка М-15, М-25, М-35, М-40" at bounding box center [534, 138] width 296 height 12
click at [460, 85] on icon "italic" at bounding box center [464, 87] width 9 height 9
click at [475, 88] on icon "underline" at bounding box center [478, 87] width 9 height 9
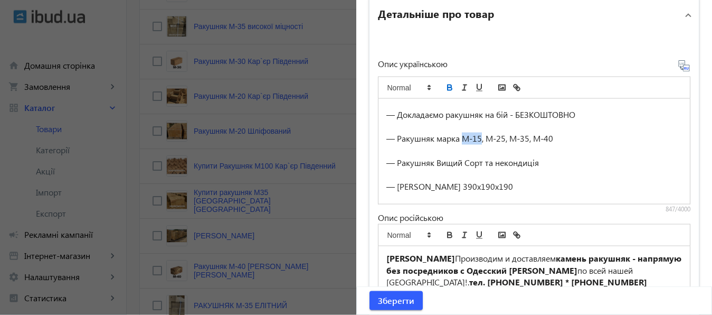
click at [445, 85] on icon "bold" at bounding box center [449, 87] width 9 height 9
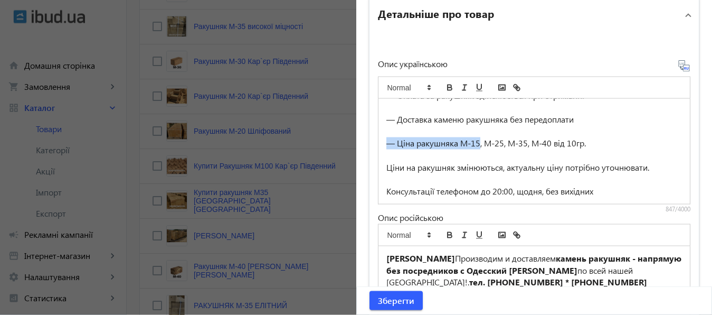
drag, startPoint x: 383, startPoint y: 144, endPoint x: 474, endPoint y: 145, distance: 91.8
click at [474, 145] on div "— Ціна ракушняка М-15, М-25, М-35, М-40 від 10гр." at bounding box center [534, 143] width 296 height 12
click at [445, 87] on icon "bold" at bounding box center [449, 87] width 9 height 9
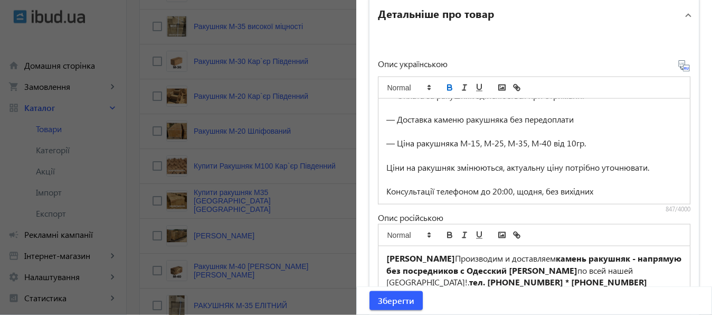
click at [445, 87] on icon "bold" at bounding box center [449, 87] width 9 height 9
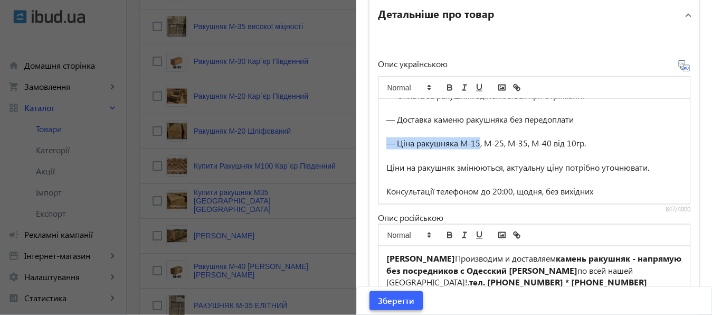
click at [401, 298] on span "Зберегти" at bounding box center [396, 300] width 36 height 12
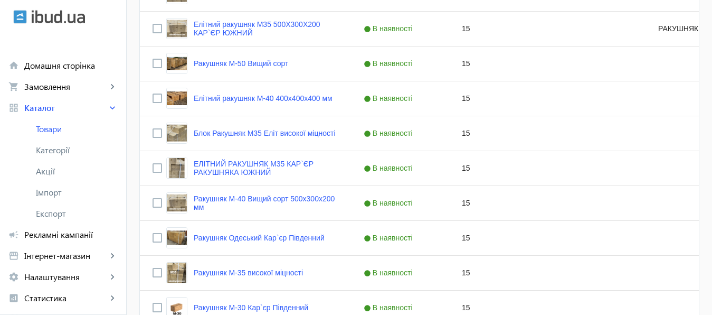
scroll to position [443, 0]
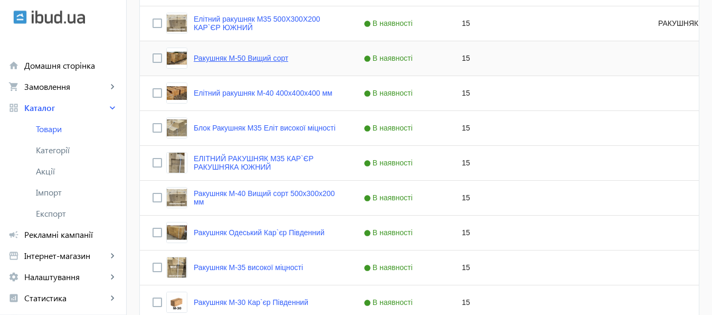
click at [248, 60] on link "Ракушняк М-50 Вищий сорт" at bounding box center [241, 58] width 94 height 8
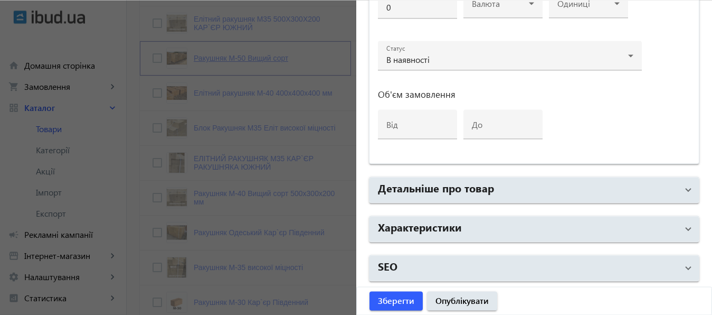
type input "Ракушняк М-50 Вищий сорт"
type input "Ракушняк М-50 Высший сорт"
checkbox input "true"
type input "15"
type input "1000"
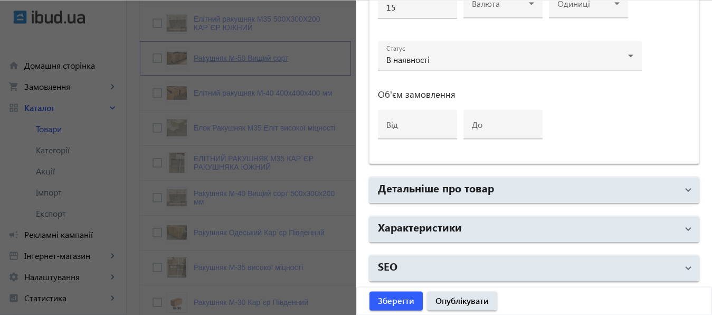
type input "Ракушняк М50 Миколаїв, камінь ракушняк [Кар'єр Південний]"
type input "Ракушняк М50 [PERSON_NAME], камень ракушняк в [GEOGRAPHIC_DATA] [[PERSON_NAME]]"
type textarea "Ракушняк Миколаїв від виробника Недорого, Блок ракушняка М40, ракушняк ціна в М…"
type textarea "Ракушняк [PERSON_NAME] от производителя Недорого, Блок ракушняка М40, ракушняк …"
type input "Миколаїв Ракушняк М35, ракушняк Миколаїв, ракушняк купити Київ, доставка ракушн…"
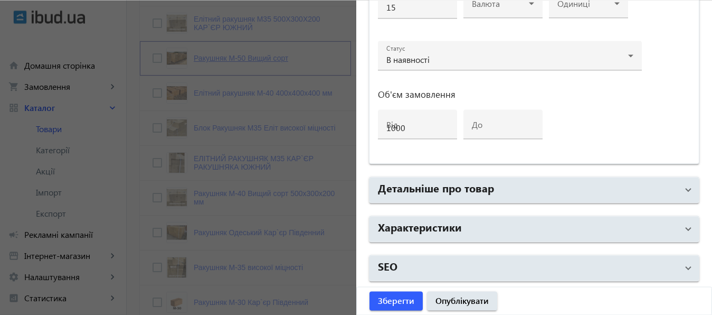
type input "[PERSON_NAME] М35, ракушняк [PERSON_NAME], ракушняк купить [GEOGRAPHIC_DATA], д…"
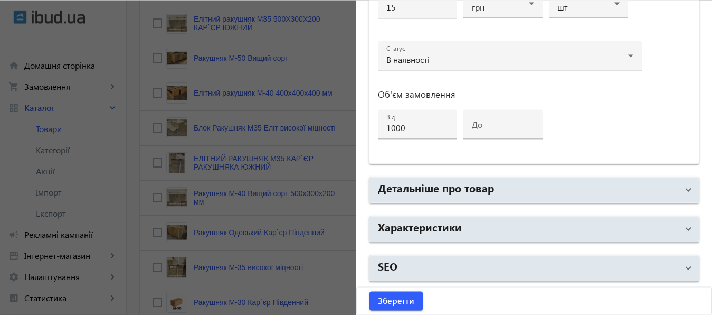
type input "Купити Ракушняк Одесса М-50 Вищий сорт"
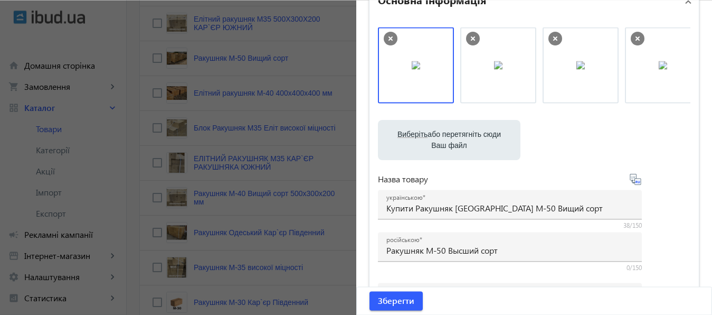
scroll to position [61, 0]
click at [632, 37] on icon at bounding box center [638, 40] width 14 height 14
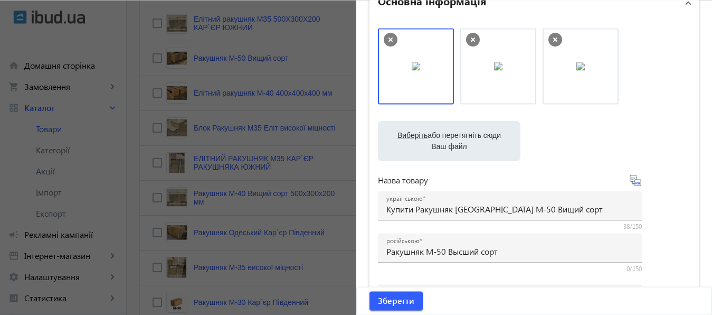
click at [462, 138] on label "Виберіть або перетягніть сюди Ваш файл" at bounding box center [449, 141] width 126 height 30
click at [462, 138] on input "Виберіть або перетягніть сюди Ваш файл" at bounding box center [449, 142] width 126 height 13
click at [440, 149] on label "Виберіть або перетягніть сюди Ваш файл" at bounding box center [449, 141] width 126 height 30
click at [440, 148] on input "Виберіть або перетягніть сюди Ваш файл" at bounding box center [449, 142] width 126 height 13
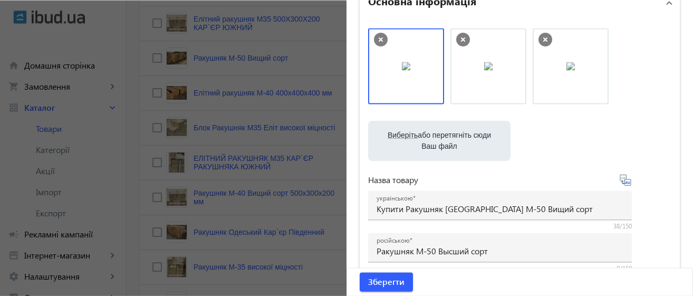
click at [462, 138] on label "Виберіть або перетягніть сюди Ваш файл" at bounding box center [440, 141] width 126 height 30
click at [462, 138] on input "Виберіть або перетягніть сюди Ваш файл" at bounding box center [440, 142] width 126 height 13
type input "C:\fakepath\РАКУШНЯК М-40 ОДЕССА.jpg"
click at [541, 36] on icon at bounding box center [546, 40] width 14 height 14
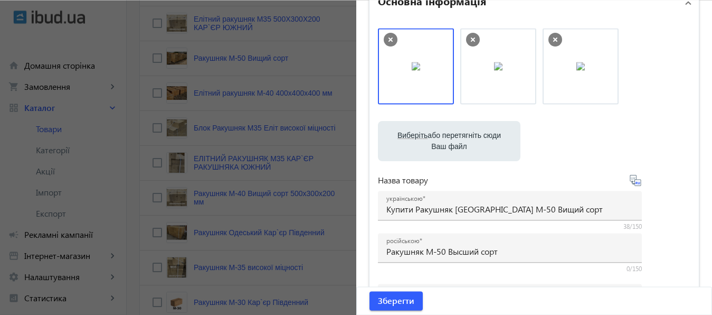
click at [460, 128] on label "Виберіть або перетягніть сюди Ваш файл" at bounding box center [449, 141] width 126 height 30
click at [460, 136] on input "Виберіть або перетягніть сюди Ваш файл" at bounding box center [449, 142] width 126 height 13
type input "C:\fakepath\1 1.jpg"
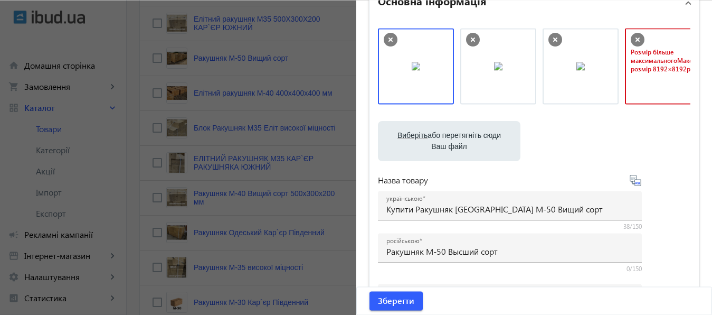
click at [631, 35] on icon at bounding box center [638, 40] width 14 height 14
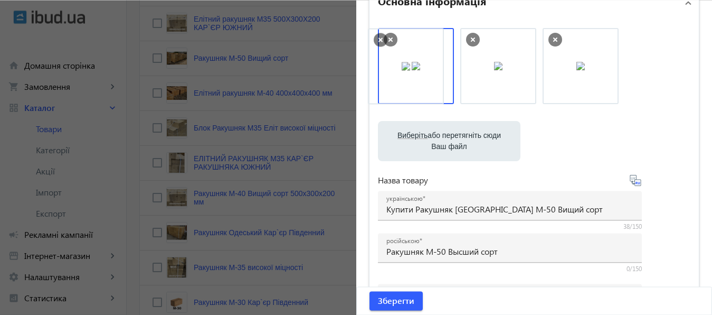
drag, startPoint x: 578, startPoint y: 52, endPoint x: 408, endPoint y: 52, distance: 169.9
click at [408, 52] on body "arrow_back home Домашня сторінка shopping_cart Замовлення keyboard_arrow_right …" at bounding box center [356, 268] width 712 height 1423
drag, startPoint x: 579, startPoint y: 57, endPoint x: 414, endPoint y: 57, distance: 165.7
click at [414, 57] on body "arrow_back home Домашня сторінка shopping_cart Замовлення keyboard_arrow_right …" at bounding box center [356, 268] width 712 height 1423
click at [643, 69] on div at bounding box center [534, 71] width 313 height 87
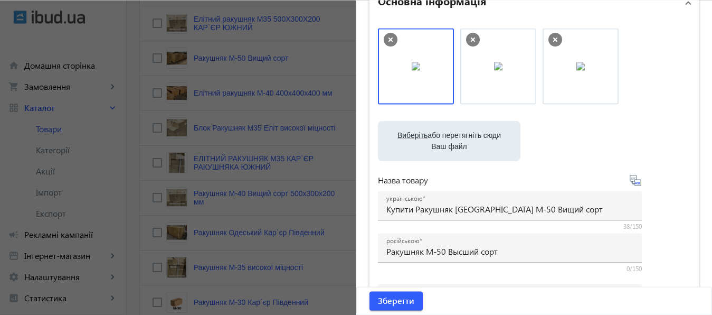
click at [466, 37] on icon at bounding box center [473, 40] width 14 height 14
click at [602, 40] on div at bounding box center [534, 71] width 313 height 87
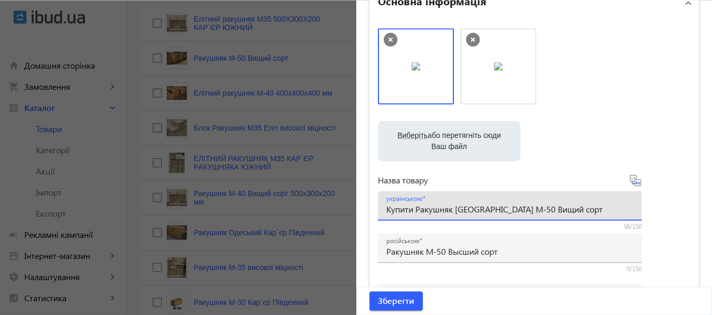
click at [496, 209] on input "Купити Ракушняк Одесса М-50 Вищий сорт" at bounding box center [509, 208] width 247 height 11
click at [492, 209] on input "Купити Ракушняк Одесса М-40 Вищий сорт" at bounding box center [509, 208] width 247 height 11
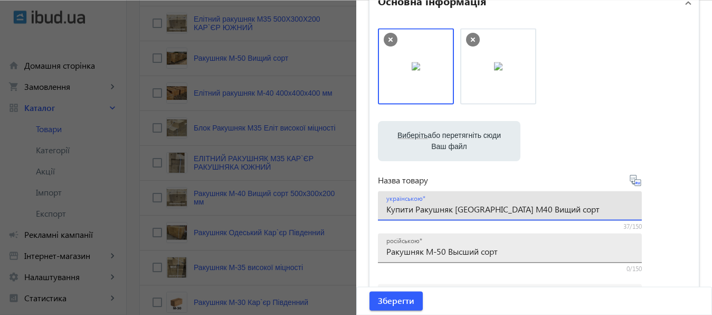
type input "Купити Ракушняк [GEOGRAPHIC_DATA] М40 Вищий сорт"
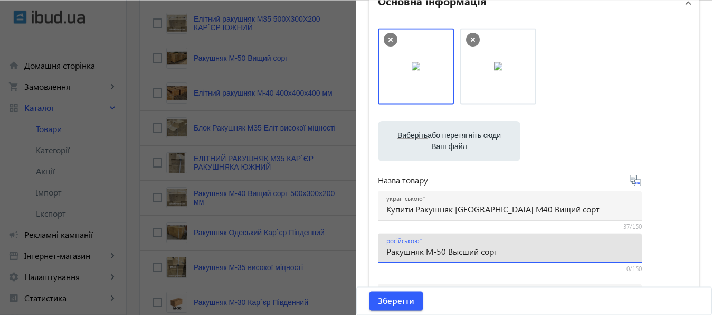
click at [436, 253] on input "Ракушняк М-50 Высший сорт" at bounding box center [509, 250] width 247 height 11
click at [386, 251] on input "Ракушняк М-40 Высший сорт" at bounding box center [509, 250] width 247 height 11
click at [413, 254] on input "Купить Ракушняк М-40 Высший сорт" at bounding box center [509, 250] width 247 height 11
click at [463, 252] on input "Купить ракушняк М-40 Высший сорт" at bounding box center [509, 250] width 247 height 11
click at [451, 250] on input "Купить ракушняк М40 Высший сорт" at bounding box center [509, 250] width 247 height 11
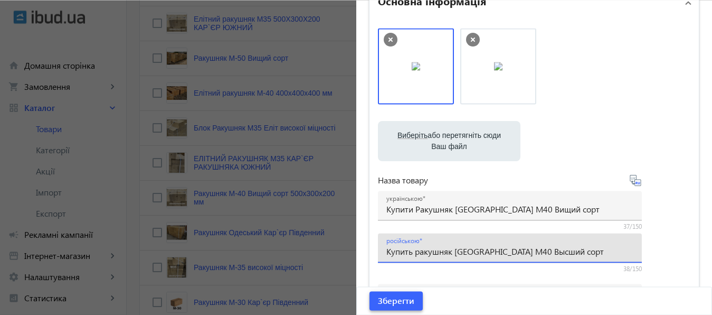
type input "Купить ракушняк [GEOGRAPHIC_DATA] М40 Высший сорт"
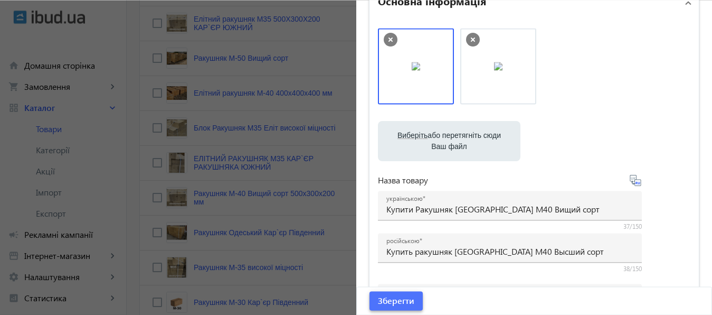
click at [397, 301] on span "Зберегти" at bounding box center [396, 300] width 36 height 12
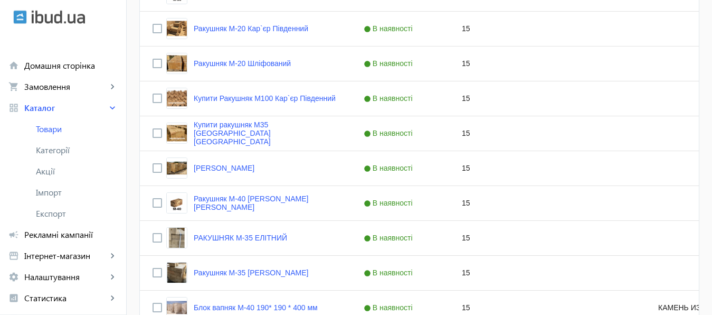
scroll to position [771, 0]
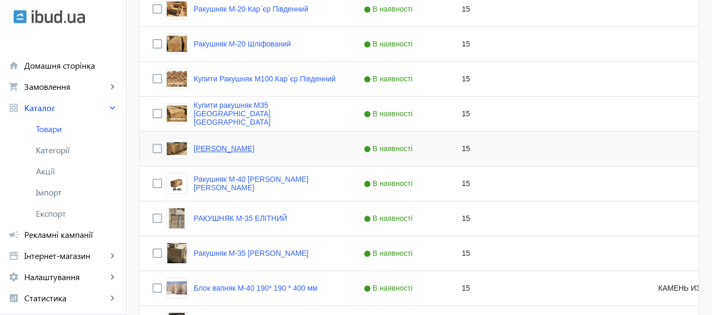
click at [242, 148] on link "Ракушняк Миколаев Кар`єр Південний" at bounding box center [224, 148] width 61 height 8
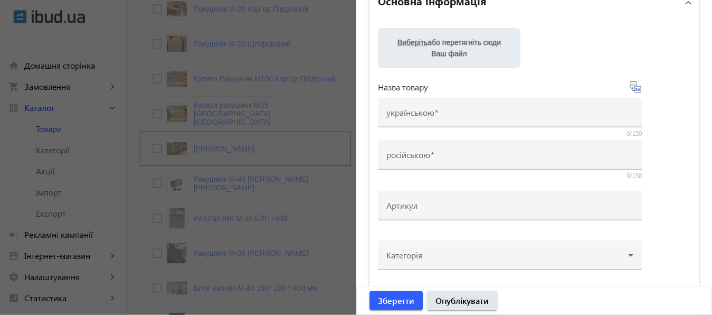
type input "Ракушняк Миколаев Кар`єр Південний"
type input "РАКУШНЯК НИКОЛАЕВ КАРЬЕР ЮЖНЫЙ"
checkbox input "true"
type input "15"
type input "1000"
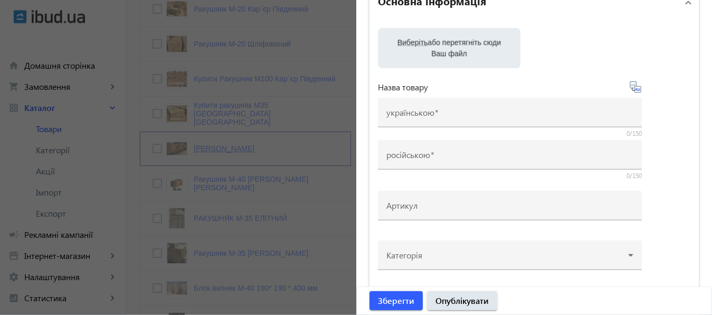
type input "1500"
type input "РАКУШНЯК МИКОЛАЕВ ОДЕСЬКИЙ КАР`ЄР ПІВДЕННИЙ ДОСТАВКА ПО УКРАЇНІ"
type input "РАКУШНЯК НИКОЛАЕВ ОДЕССКИЙ КАРЬЕР ЮЖНЫЙ ДОСТАВКА ПО УКРАИНЕ"
type textarea "РАКУШНЯК МИКОЛАЇВ НЕДОРОГО, РАКУШНЯК М35 МИКОЛАЇВ, РАКУШНЯК М25 У МИКОЛАЄВІ, РА…"
type textarea "РАКУШНЯК НИКОЛАЕВ НЕДОРОГО, РАКУШНЯК М35 НИКОЛАЕВ, РАКУШНЯК М25 В НИКОЛАЕВЕ, РА…"
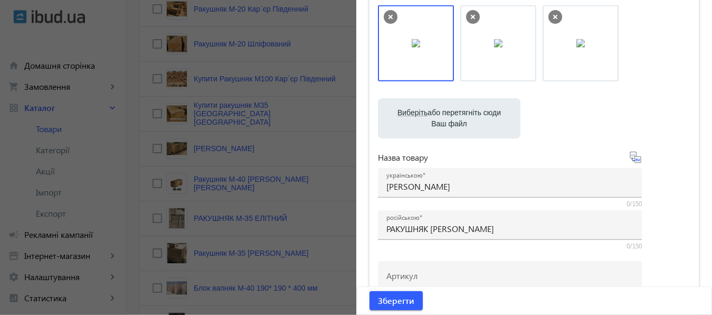
scroll to position [197, 0]
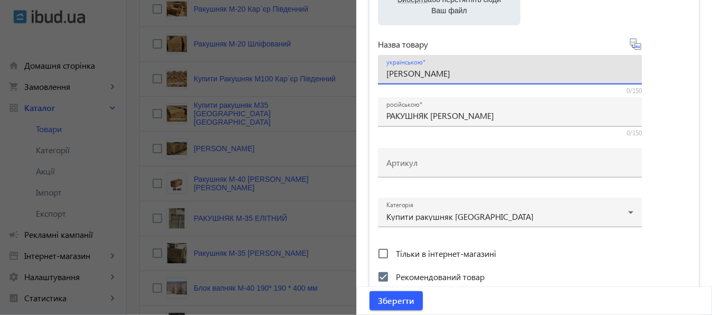
drag, startPoint x: 422, startPoint y: 73, endPoint x: 461, endPoint y: 75, distance: 38.6
click at [461, 75] on input "Ракушняк Миколаев Кар`єр Південний" at bounding box center [509, 73] width 247 height 11
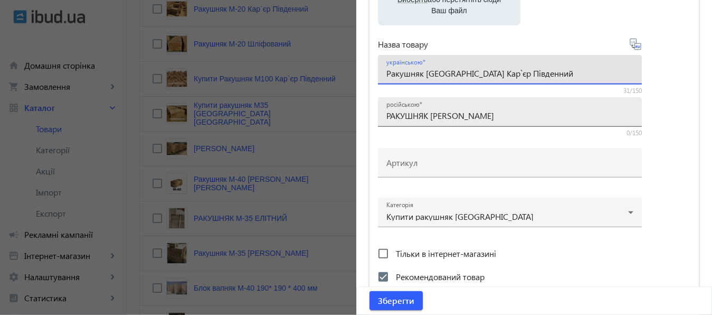
type input "Ракушняк Одеса Кар`єр Південний"
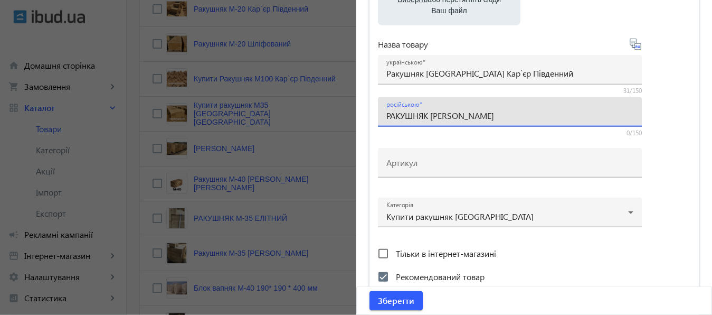
click at [429, 115] on input "РАКУШНЯК НИКОЛАЕВ КАРЬЕР ЮЖНЫЙ" at bounding box center [509, 115] width 247 height 11
drag, startPoint x: 427, startPoint y: 116, endPoint x: 470, endPoint y: 113, distance: 42.8
click at [470, 113] on input "РАКУШНЯК НИКОЛАЕВ КАРЬЕР ЮЖНЫЙ" at bounding box center [509, 115] width 247 height 11
click at [484, 117] on input "РАКУШНЯК Одесса КАРЬЕР ЮЖНЫЙ" at bounding box center [509, 115] width 247 height 11
click at [521, 116] on input "РАКУШНЯК Одесса Карьер ЮЖНЫЙ" at bounding box center [509, 115] width 247 height 11
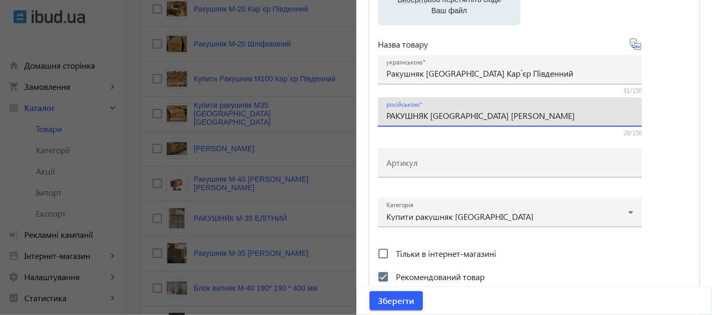
click at [424, 115] on input "РАКУШНЯК Одесса Карьер Южный" at bounding box center [509, 115] width 247 height 11
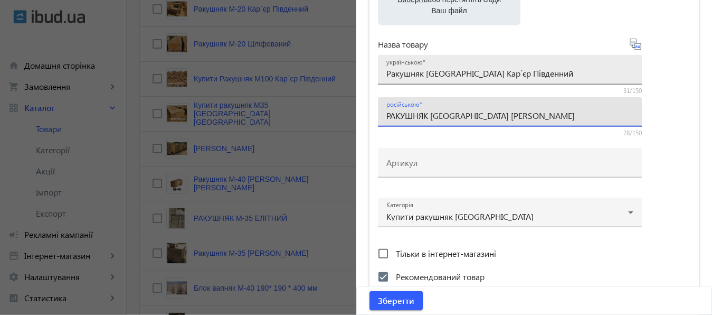
type input "РАКУШНЯК Одесса Карьер Южный"
click at [422, 73] on input "Ракушняк Одеса Кар`єр Південний" at bounding box center [509, 73] width 247 height 11
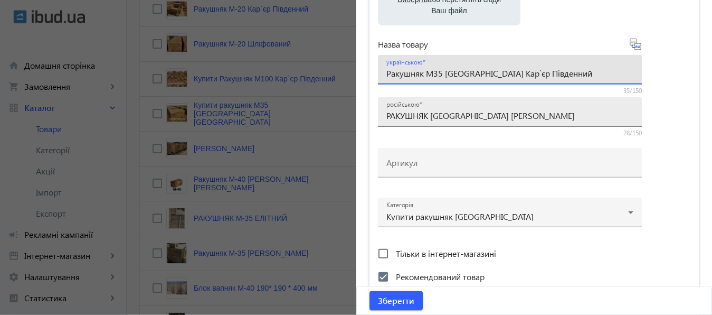
type input "Ракушняк М35 [GEOGRAPHIC_DATA] Кар`єр Південний"
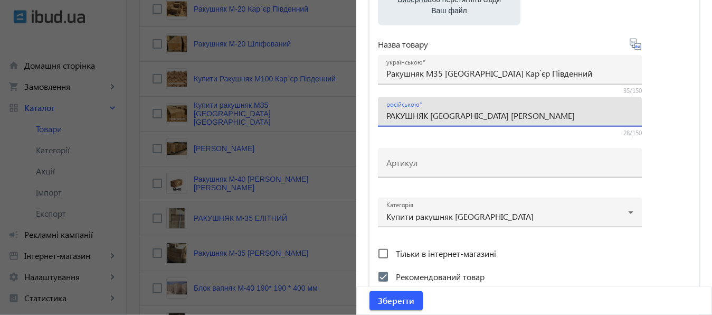
click at [424, 118] on input "РАКУШНЯК Одесса Карьер Южный" at bounding box center [509, 115] width 247 height 11
type input "Ракушняк М35 Одесса Карьер Южный"
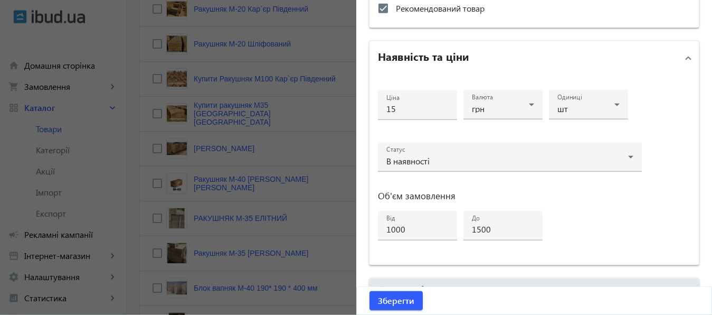
scroll to position [463, 0]
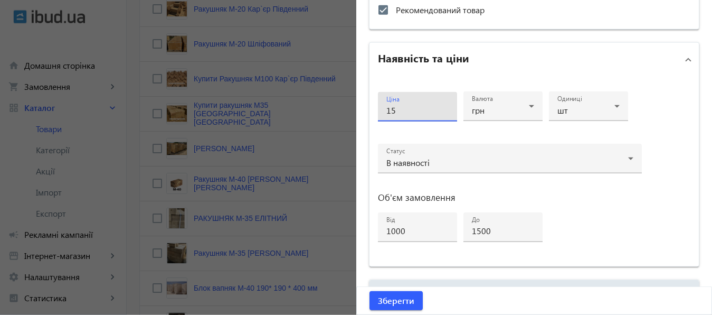
click at [395, 109] on input "15" at bounding box center [417, 109] width 62 height 11
type input "14"
click at [483, 129] on div "Ціна 14 Валюта грн Одиниці шт Статус В наявності Об'єм замовлення від 1000 до 1…" at bounding box center [510, 171] width 264 height 173
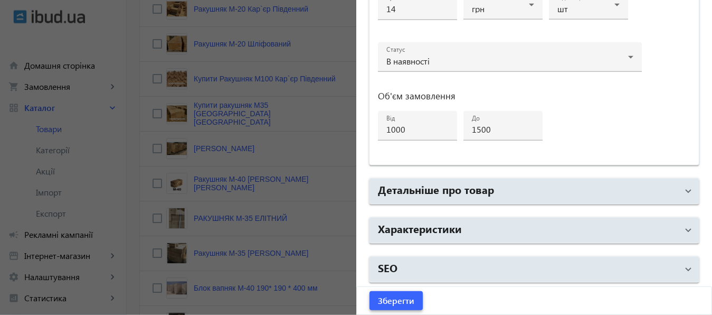
click at [391, 299] on span "Зберегти" at bounding box center [396, 300] width 36 height 12
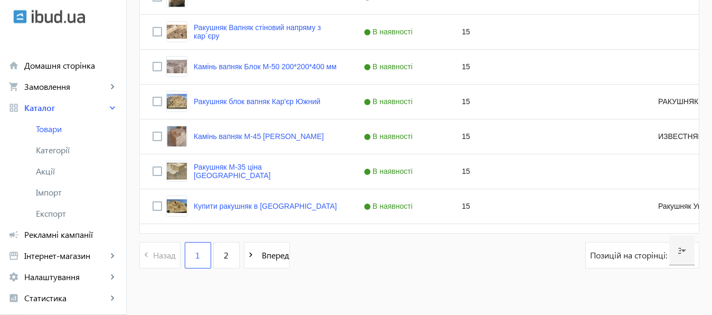
scroll to position [1104, 0]
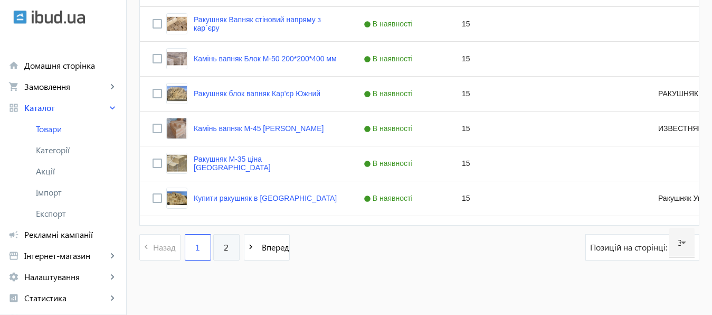
click at [215, 247] on link "2" at bounding box center [226, 247] width 26 height 26
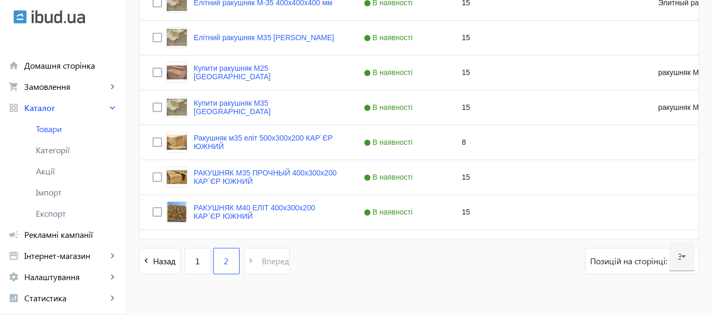
scroll to position [636, 0]
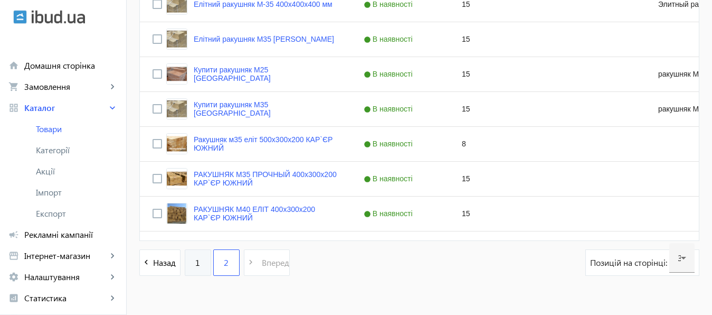
click at [195, 265] on span "1" at bounding box center [197, 262] width 5 height 12
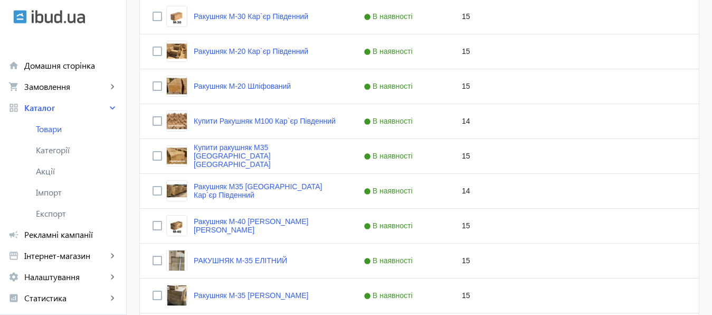
scroll to position [744, 0]
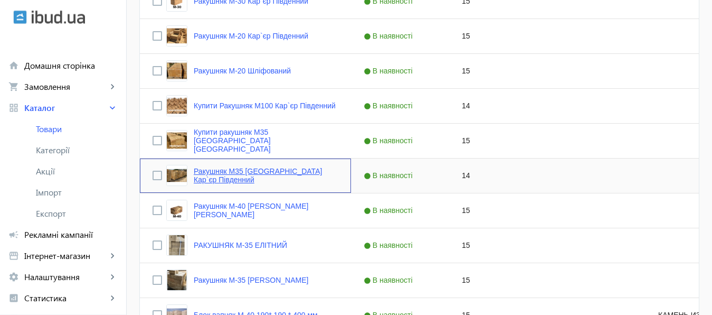
click at [246, 177] on link "Ракушняк М35 [GEOGRAPHIC_DATA] Кар`єр Південний" at bounding box center [266, 175] width 145 height 17
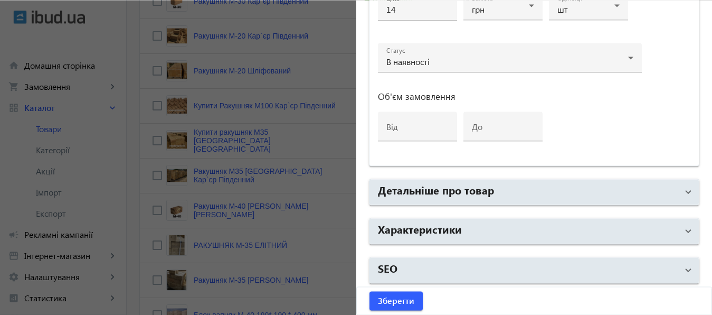
scroll to position [565, 0]
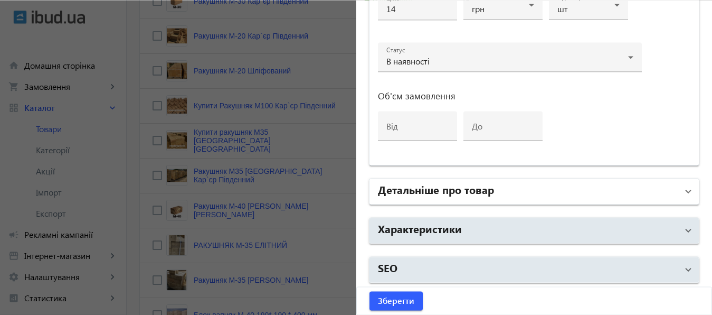
click at [475, 186] on h2 "Детальніше про товар" at bounding box center [436, 189] width 116 height 15
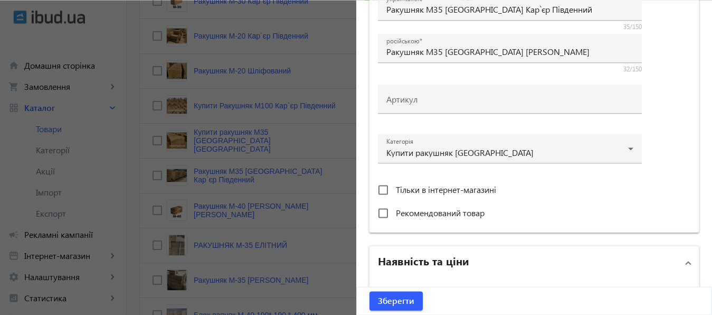
scroll to position [252, 0]
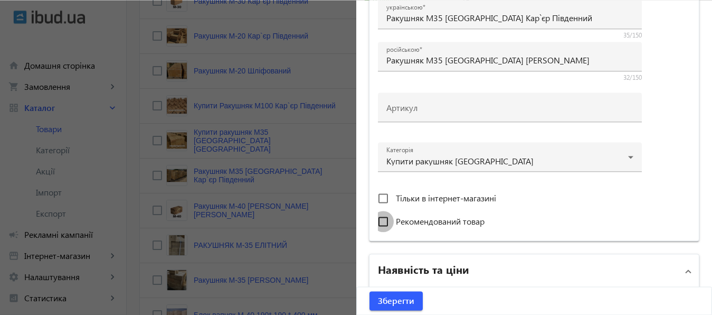
click at [378, 221] on input "Рекомендований товар" at bounding box center [383, 221] width 21 height 21
checkbox input "true"
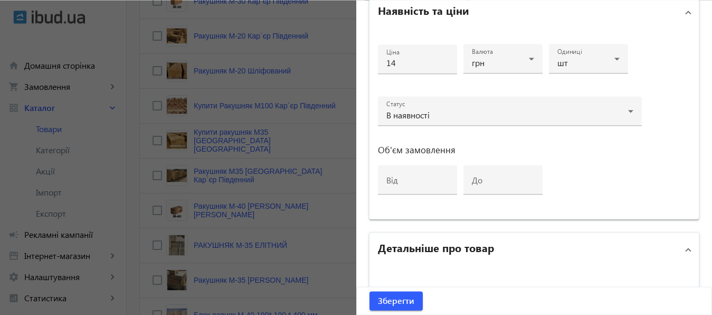
scroll to position [521, 0]
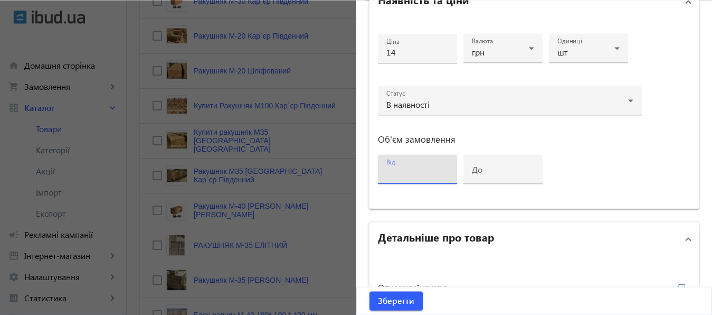
click at [404, 175] on input "від" at bounding box center [417, 172] width 62 height 11
type input "1000"
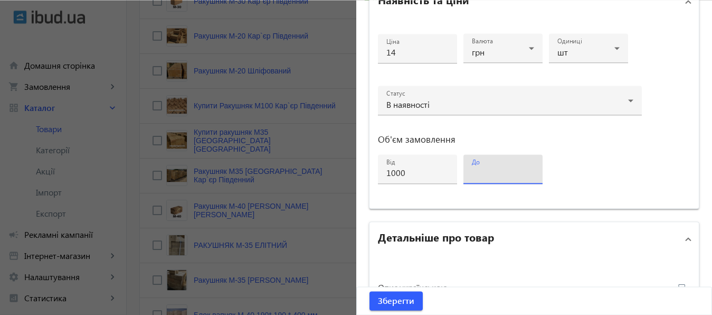
click at [478, 169] on input "до" at bounding box center [503, 172] width 62 height 11
type input "1500"
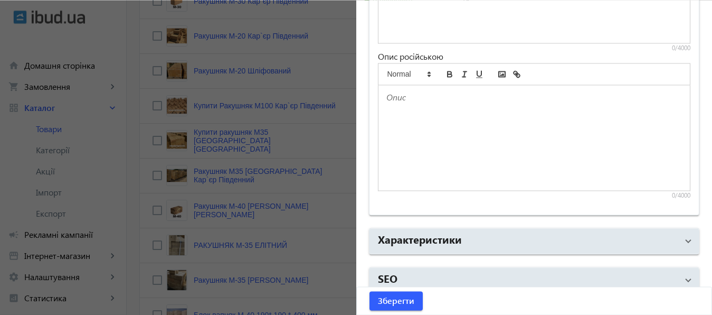
scroll to position [916, 0]
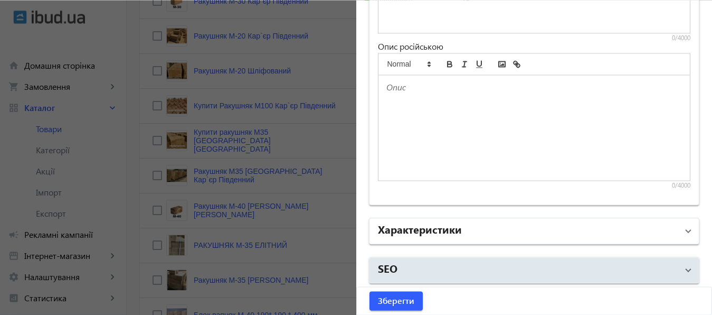
click at [602, 227] on mat-panel-title "Характеристики" at bounding box center [528, 230] width 300 height 19
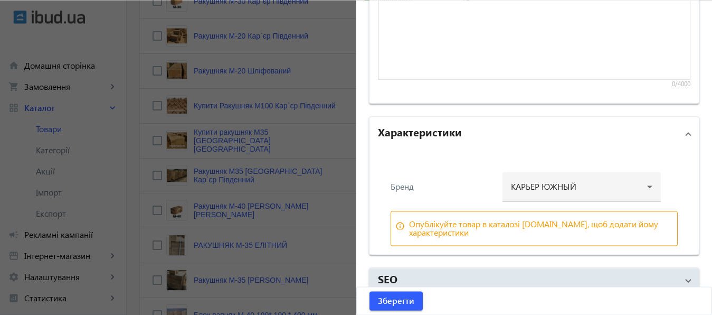
scroll to position [1028, 0]
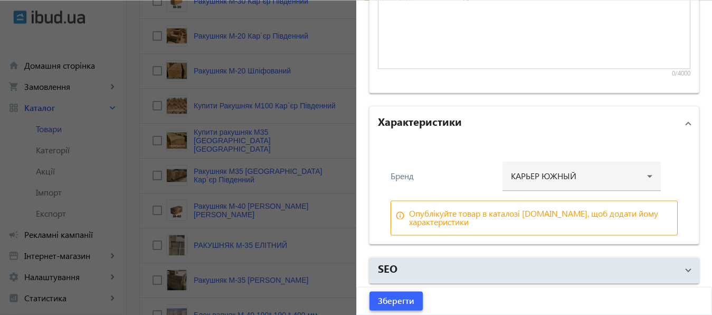
click at [394, 301] on span "Зберегти" at bounding box center [396, 300] width 36 height 12
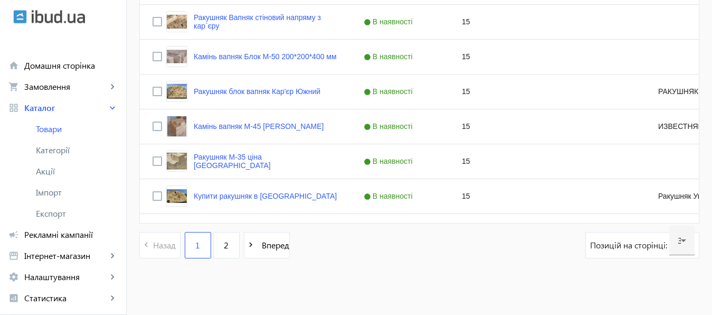
scroll to position [1109, 0]
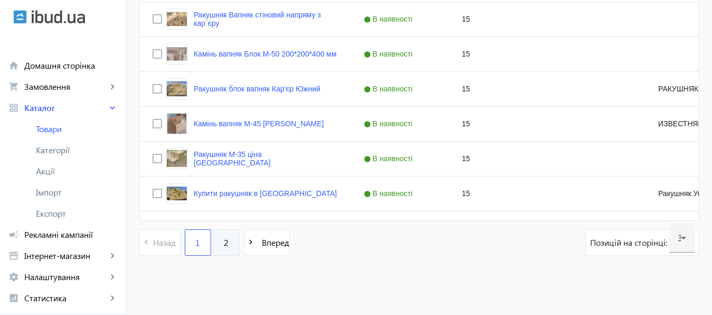
click at [224, 241] on span "2" at bounding box center [226, 242] width 5 height 12
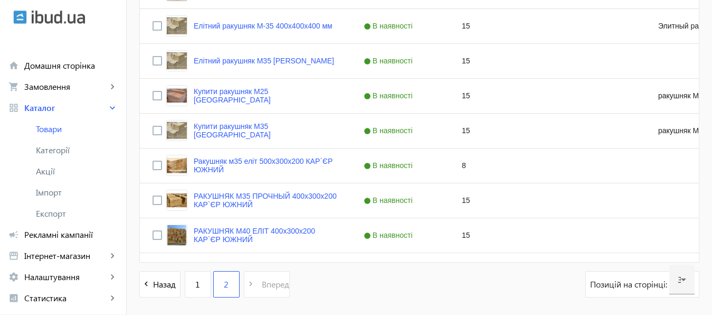
scroll to position [627, 0]
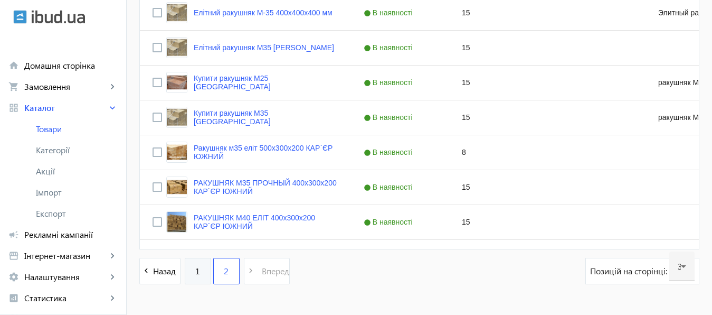
click at [185, 268] on link "1" at bounding box center [198, 271] width 26 height 26
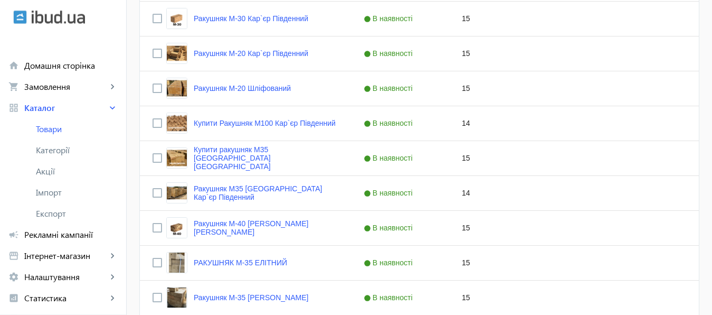
scroll to position [731, 0]
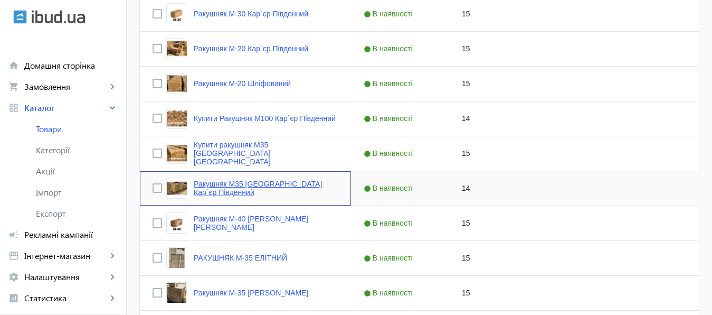
click at [273, 191] on link "Ракушняк М35 [GEOGRAPHIC_DATA] Кар`єр Південний" at bounding box center [266, 187] width 145 height 17
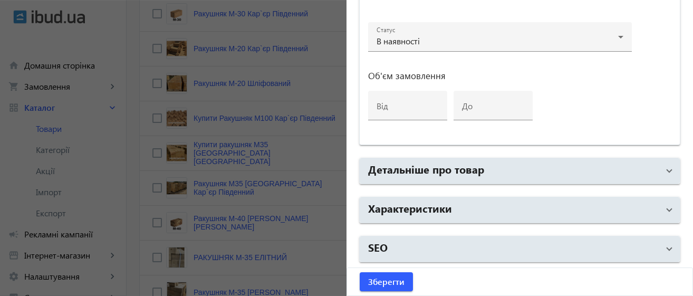
type input "C:\fakepath\2.jpg"
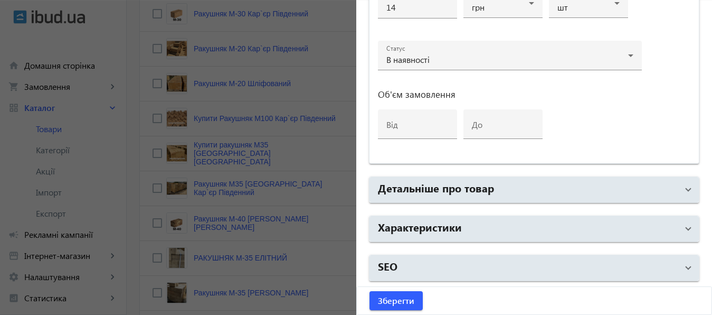
type input "C:\fakepath\2.jpg"
drag, startPoint x: 653, startPoint y: 119, endPoint x: 563, endPoint y: 122, distance: 90.3
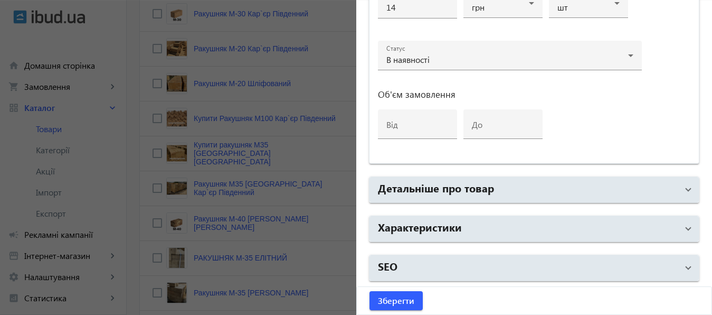
type input "C:\fakepath\2.jpg"
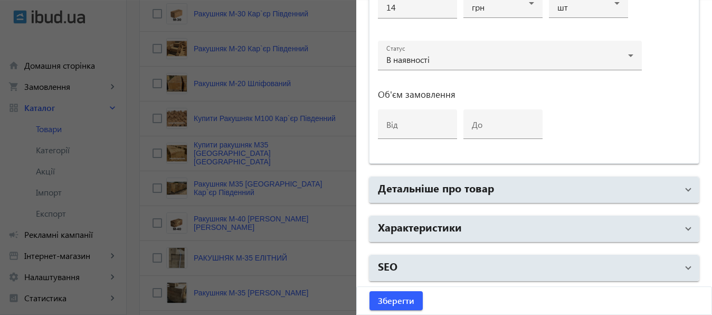
type input "C:\fakepath\2.jpg"
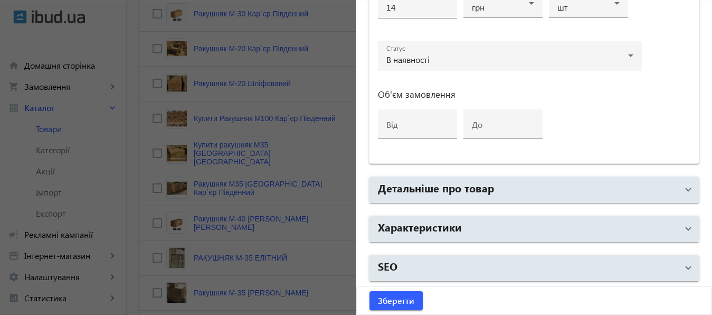
type input "C:\fakepath\2.jpg"
drag, startPoint x: 645, startPoint y: 126, endPoint x: 403, endPoint y: 125, distance: 242.2
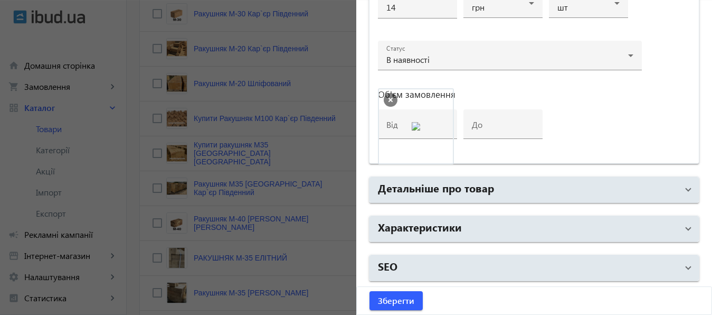
click at [399, 302] on span "Зберегти" at bounding box center [396, 300] width 36 height 12
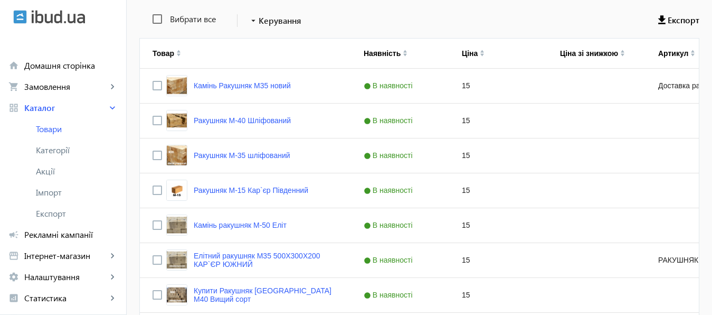
scroll to position [211, 0]
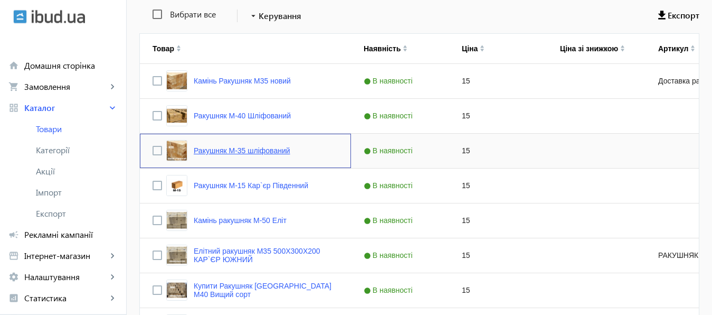
click at [252, 148] on link "Ракушняк М-35 шліфований" at bounding box center [242, 150] width 97 height 8
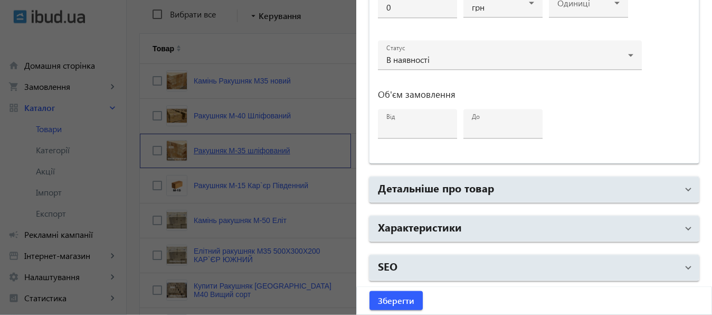
type input "Ракушняк М-35 шліфований"
type input "Ракушняк М-35 шлифованный"
checkbox input "true"
type input "15"
type input "1000"
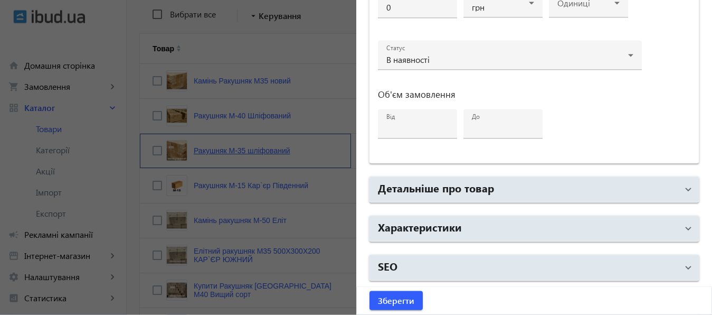
type input "2000"
type input "Ракушняк М35, камінь ракушняк М35 [GEOGRAPHIC_DATA] [Ракушняк Кар`єр Південний]"
type input "Ракушняк М35, камень ракушняк М35 [GEOGRAPHIC_DATA] [Ракушняк Карьер Южный]"
type textarea "Камінь ракушняк М35 від виробника, ракушняк блоки М35, ракушняк ціна [GEOGRAPHI…"
type textarea "Камень ракушняк М35 от производителя, ракушняк блоки М35, ракушняк цена [GEOGRA…"
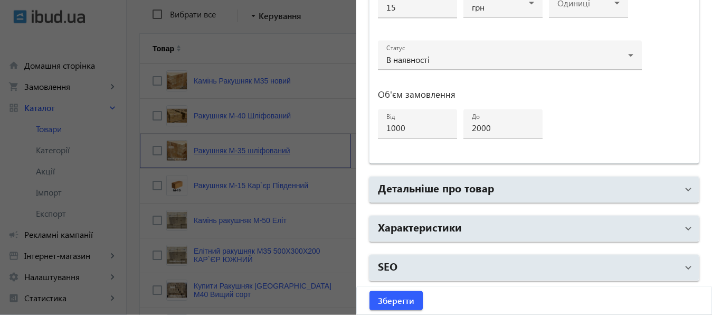
type input "[PERSON_NAME], ракушняк одеський кар`єр, Ракушняк Одеса, [GEOGRAPHIC_DATA], [GE…"
type input "[PERSON_NAME], ракушняк одесский карьер, Ракушняк Одесса, [GEOGRAPHIC_DATA], [G…"
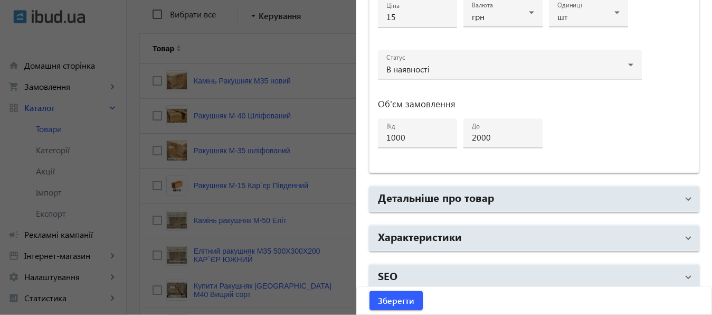
scroll to position [561, 0]
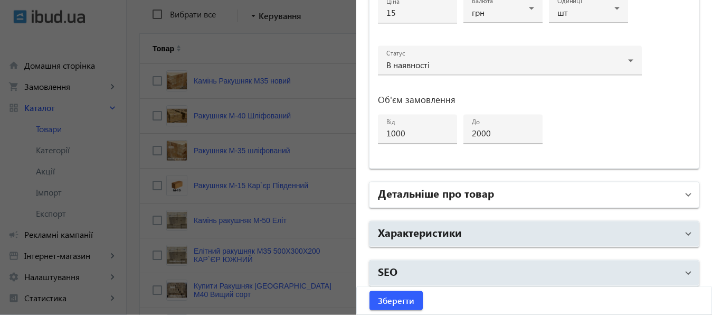
click at [520, 187] on mat-panel-title "Детальніше про товар" at bounding box center [528, 194] width 300 height 19
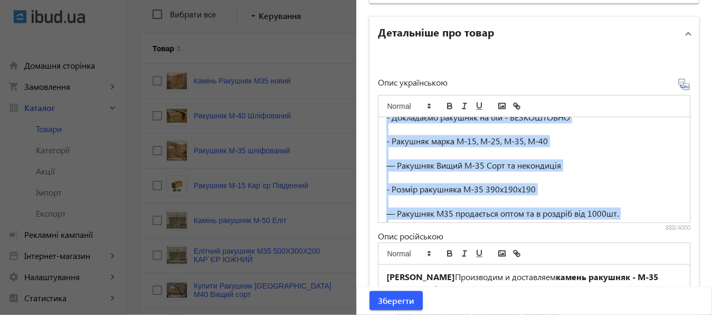
scroll to position [303, 0]
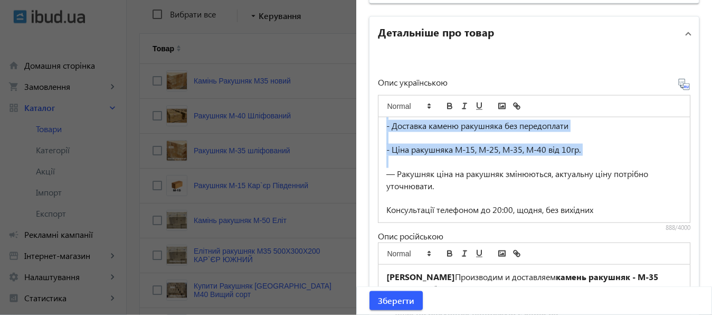
drag, startPoint x: 382, startPoint y: 129, endPoint x: 613, endPoint y: 214, distance: 246.9
click at [613, 214] on div "Ракушняк М35 Карьер Южный Виробляємо та доставляємо камінь ракушняк -М-35 без п…" at bounding box center [534, 169] width 312 height 105
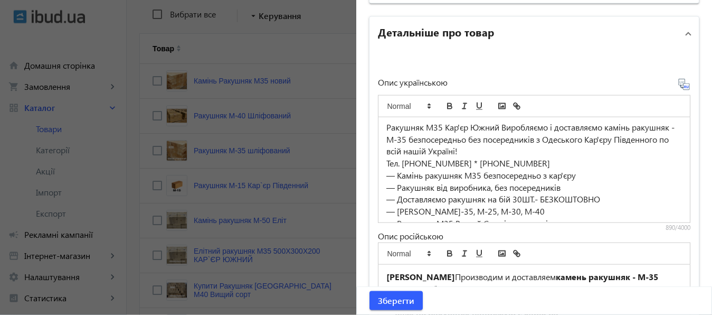
scroll to position [0, 0]
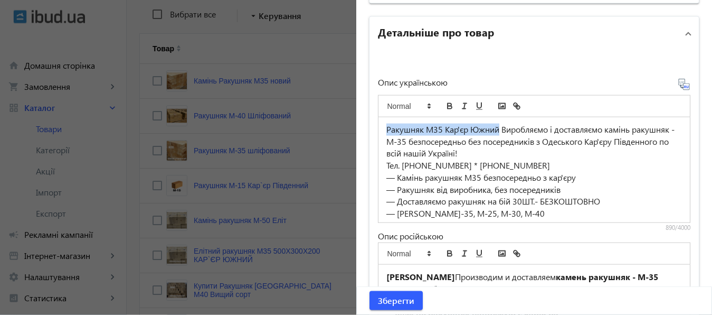
drag, startPoint x: 384, startPoint y: 129, endPoint x: 494, endPoint y: 132, distance: 110.4
click at [494, 132] on div "Ракушняк М35 Кар'єр Южний Виробляємо і доставляємо камінь ракушняк - М-35 безпо…" at bounding box center [534, 141] width 296 height 36
click at [445, 104] on icon "bold" at bounding box center [449, 105] width 9 height 9
click at [527, 132] on div "Ракушняк М35 Кар'єр Южний Виробляємо і доставляємо камінь ракушняк - М-35 безпо…" at bounding box center [534, 141] width 296 height 36
drag, startPoint x: 462, startPoint y: 177, endPoint x: 477, endPoint y: 177, distance: 14.8
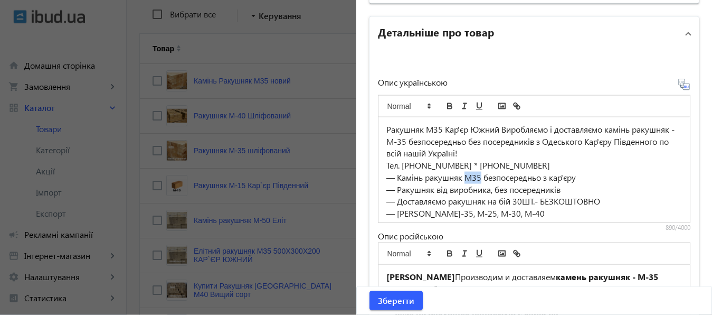
click at [477, 177] on div "— Камінь ракушняк М35 безпосередньо з кар'єру" at bounding box center [534, 178] width 296 height 12
click at [460, 106] on icon "italic" at bounding box center [464, 105] width 9 height 9
click at [474, 107] on icon "underline" at bounding box center [478, 105] width 9 height 9
click at [475, 106] on icon "underline" at bounding box center [478, 105] width 9 height 9
click at [516, 105] on line "link" at bounding box center [517, 106] width 2 height 2
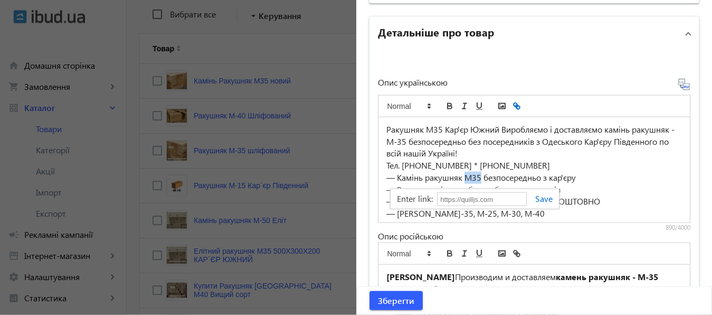
type input "М35"
click at [547, 103] on div at bounding box center [534, 106] width 313 height 22
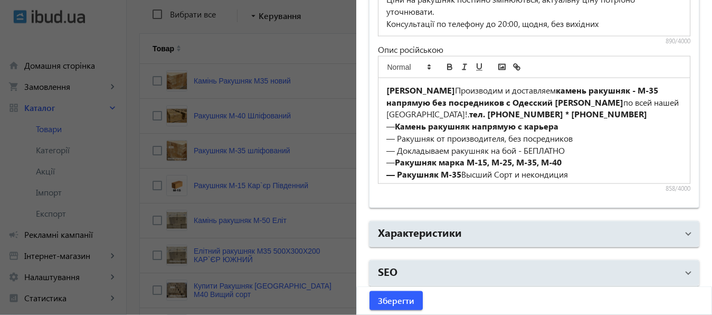
scroll to position [916, 0]
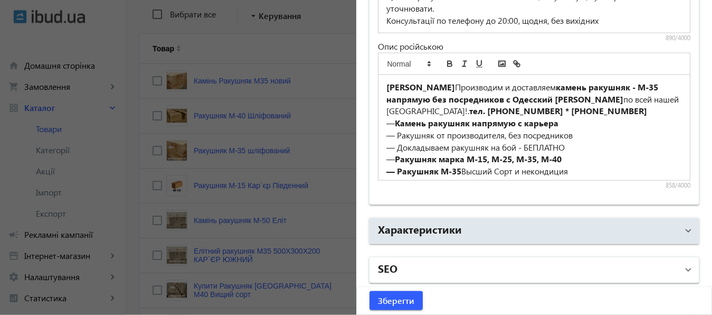
click at [621, 260] on mat-panel-title "SEO" at bounding box center [528, 269] width 300 height 19
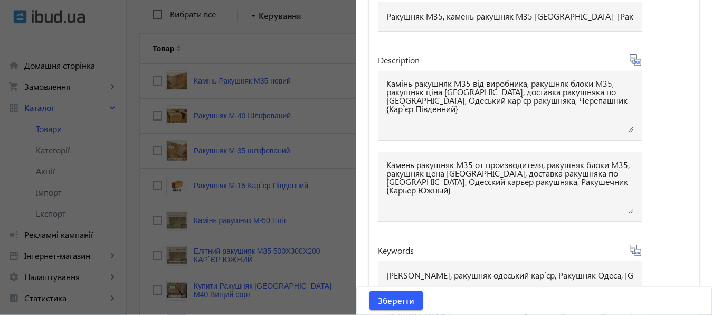
scroll to position [1280, 0]
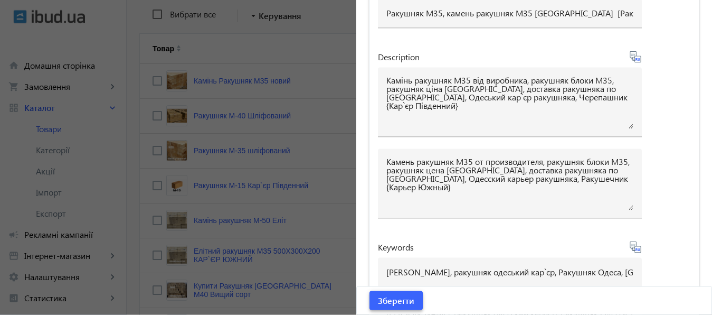
click at [393, 298] on span "Зберегти" at bounding box center [396, 300] width 36 height 12
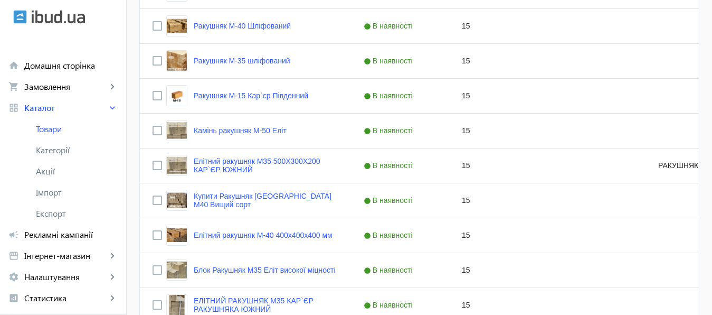
scroll to position [308, 0]
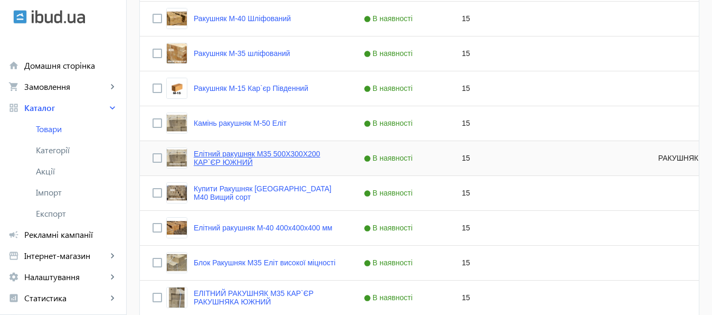
click at [249, 155] on link "Елітний ракушняк М35 500Х300Х200 КАР`ЄР ЮЖНИЙ" at bounding box center [266, 157] width 145 height 17
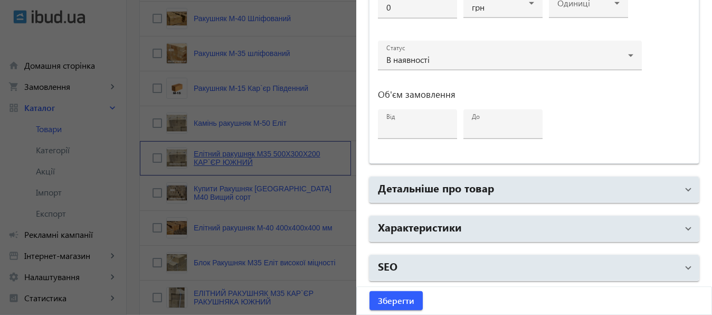
type input "Елітний ракушняк М35 500Х300Х200 КАР`ЄР ЮЖНИЙ"
type input "Элитный ракушняк М35 500Х300Х200 КАРЬЕР ЮЖНЫЙ"
type input "РАКУШНЯК М35"
checkbox input "true"
type input "15"
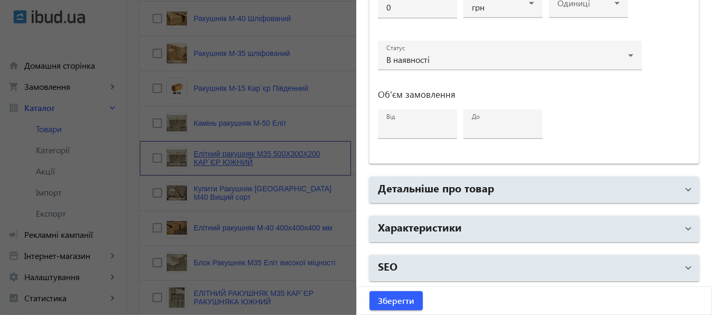
type input "1000"
type input "1500"
type input "Ракушняк М35 камінь ракушняк одеський кар`єр южний Одеса - ракушняк М35 [GEOGRA…"
type input "Ракушняк М35 камень ракушняк одесский карьер [GEOGRAPHIC_DATA] — ракушняк м35 […"
type textarea "Ракушняк М35 камінь ракушняк одеський кар`єр южний Одеса - ракушняк М35 [GEOGRA…"
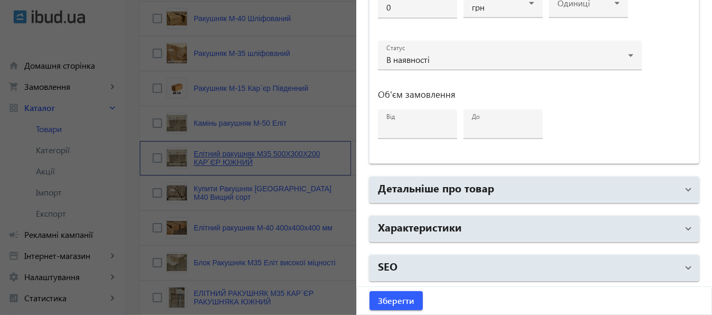
type textarea "Ракушняк М35 камень ракушняк одесский карьер [GEOGRAPHIC_DATA] — ракушняк м35 […"
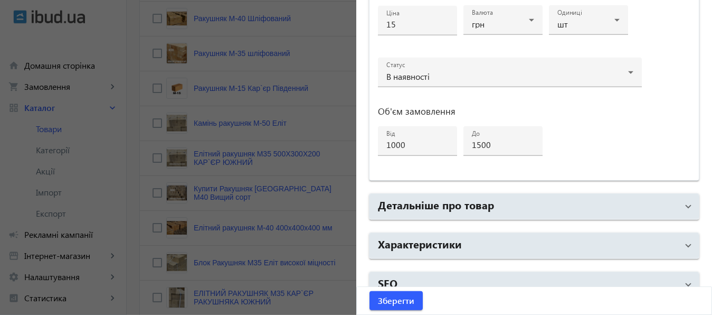
scroll to position [558, 0]
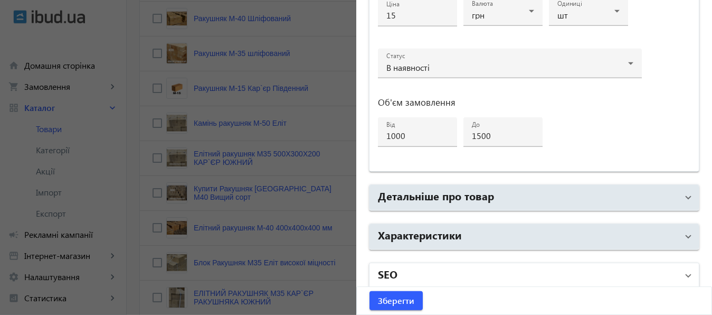
click at [528, 267] on mat-panel-title "SEO" at bounding box center [528, 275] width 300 height 19
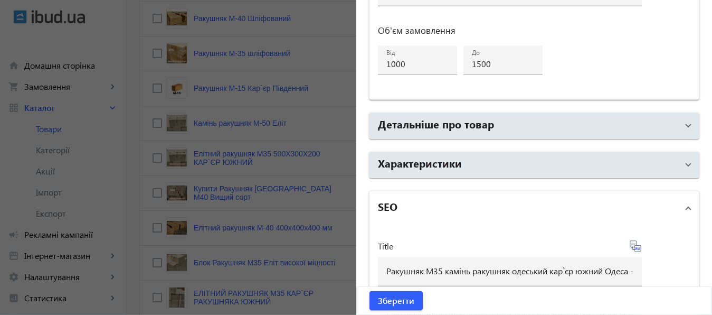
scroll to position [632, 0]
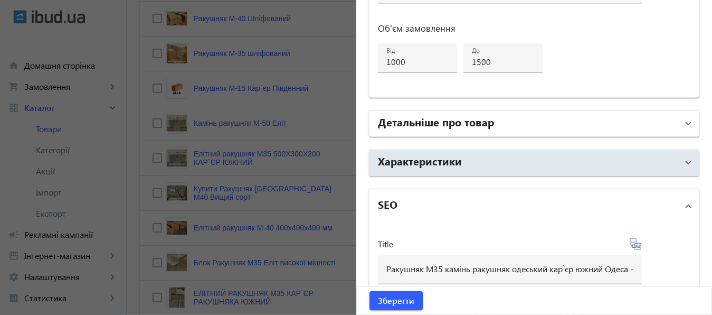
click at [581, 121] on mat-panel-title "Детальніше про товар" at bounding box center [528, 123] width 300 height 19
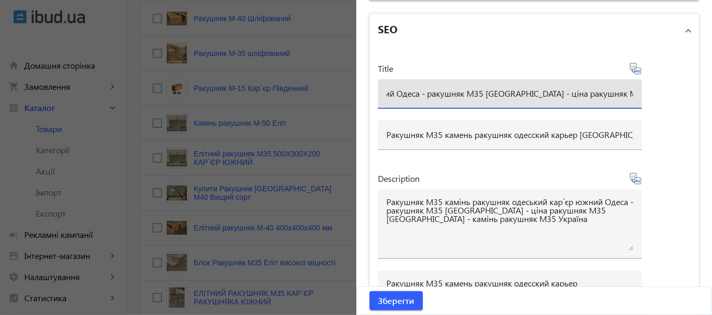
scroll to position [0, 314]
drag, startPoint x: 382, startPoint y: 91, endPoint x: 649, endPoint y: 98, distance: 267.1
click at [633, 98] on input "Ракушняк М35 камінь ракушняк одеський кар`єр южний Одеса - ракушняк М35 [GEOGRA…" at bounding box center [509, 93] width 247 height 11
paste input "❱ Купити Ракушняк М35 ❱ камінь ракушняк М35 Україна ❱ [Ракушняк М35 Кар`єр Южни…"
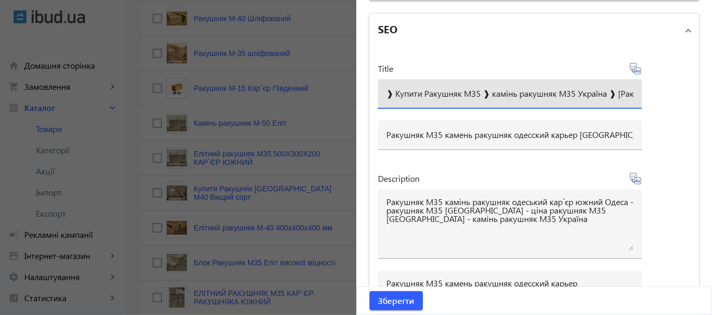
click at [389, 91] on input "❱ Купити Ракушняк М35 ❱ камінь ракушняк М35 Україна ❱ [Ракушняк М35 Кар`єр Южни…" at bounding box center [509, 93] width 247 height 11
click at [412, 92] on input "Купити Ракушняк М35 ❱ камінь ракушняк М35 Україна ❱ [Ракушняк М35 Кар`єр Южний]" at bounding box center [509, 93] width 247 height 11
click at [436, 91] on input "Купити Блок Ракушняк М35 ❱ камінь ракушняк М35 Україна ❱ [Ракушняк М35 Кар`єр Ю…" at bounding box center [509, 93] width 247 height 11
type input "Купити Блок ракушняк М35 ❱ камінь ракушняк М35 Україна ❱ [Ракушняк М35 Кар`єр Ю…"
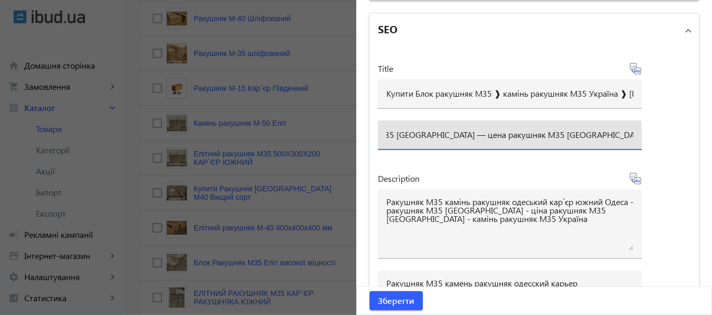
scroll to position [0, 351]
drag, startPoint x: 382, startPoint y: 133, endPoint x: 648, endPoint y: 130, distance: 266.5
click at [633, 130] on input "Ракушняк М35 камень ракушняк одесский карьер [GEOGRAPHIC_DATA] — ракушняк м35 […" at bounding box center [509, 134] width 247 height 11
paste input "Купить Ракушняк М35 ❱ камень ракушняк М35 Украина ❱ [Ракушняк М35 Карьер Южный]"
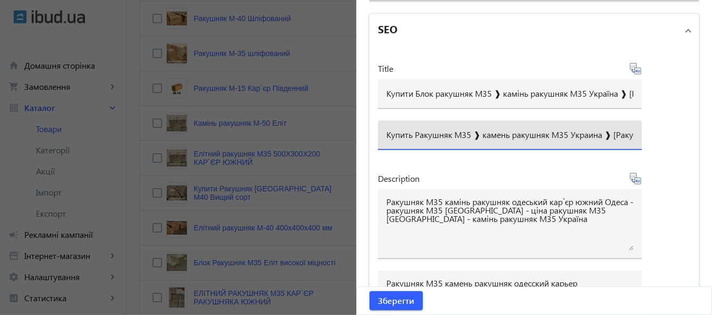
click at [456, 132] on input "Купить Ракушняк М35 ❱ камень ракушняк М35 Украина ❱ [Ракушняк М35 Карьер Южный]" at bounding box center [509, 134] width 247 height 11
type input "Купить Ракушняк М-35 ❱ камень ракушняк М35 Украина ❱ [Ракушняк М35 Карьер Южный]"
click at [397, 298] on span "Зберегти" at bounding box center [396, 300] width 36 height 12
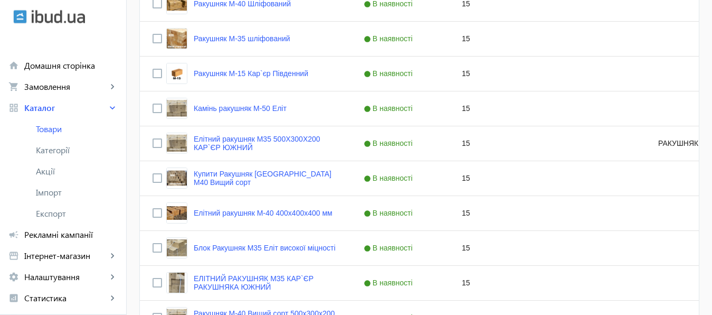
scroll to position [326, 0]
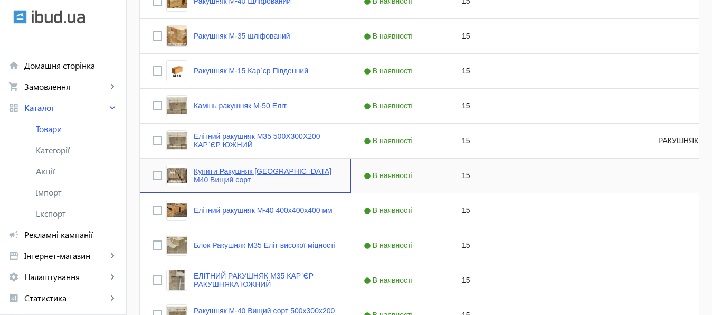
click at [265, 172] on link "Купити Ракушняк [GEOGRAPHIC_DATA] М40 Вищий сорт" at bounding box center [266, 175] width 145 height 17
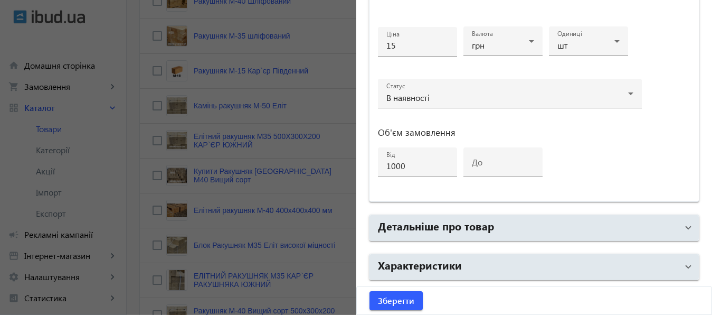
scroll to position [530, 0]
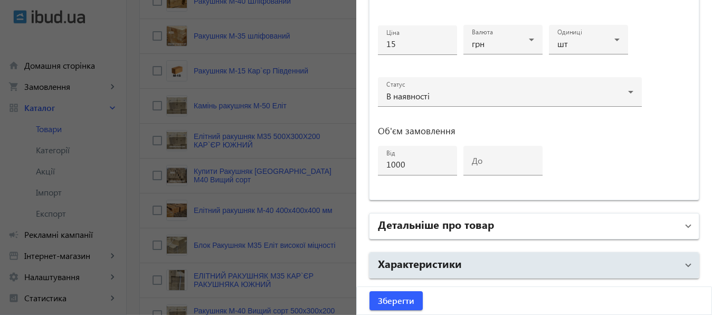
click at [464, 218] on h2 "Детальніше про товар" at bounding box center [436, 223] width 116 height 15
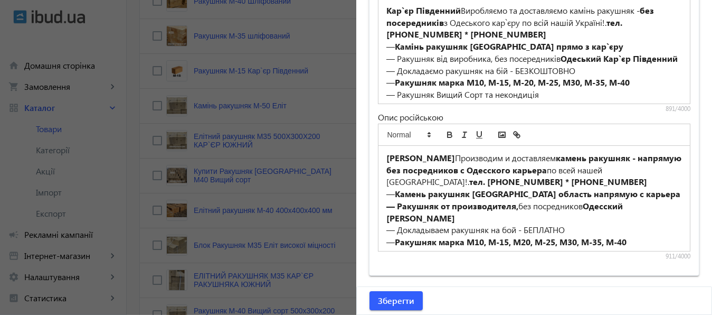
scroll to position [800, 0]
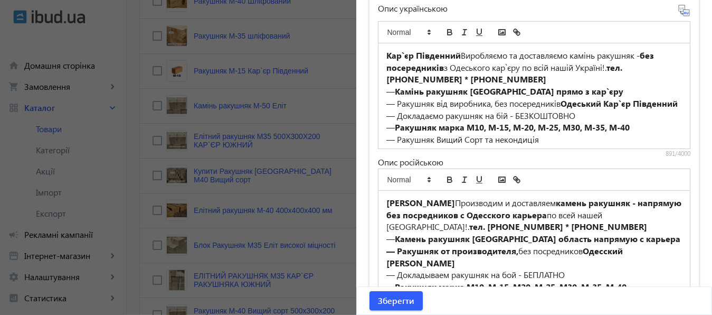
drag, startPoint x: 641, startPoint y: 54, endPoint x: 438, endPoint y: 65, distance: 203.5
click at [438, 65] on p "Кар`єр Південний Виробляємо та доставляємо камінь ракушняк - без посередників з…" at bounding box center [534, 68] width 296 height 36
click at [445, 32] on icon "bold" at bounding box center [449, 31] width 9 height 9
click at [620, 83] on p "Кар`єр Південний Виробляємо та доставляємо камінь ракушняк - без посередників з…" at bounding box center [534, 68] width 296 height 36
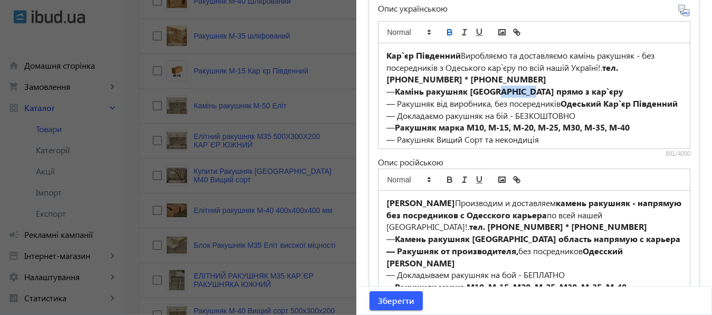
drag, startPoint x: 493, startPoint y: 93, endPoint x: 527, endPoint y: 93, distance: 33.8
click at [527, 93] on strong "Камінь ракушняк [GEOGRAPHIC_DATA] прямо з кар`єру" at bounding box center [509, 90] width 229 height 11
drag, startPoint x: 494, startPoint y: 90, endPoint x: 566, endPoint y: 87, distance: 71.9
click at [566, 87] on p "— Камінь ракушняк Одеса прямо з кар`єру" at bounding box center [534, 91] width 296 height 12
click at [461, 32] on icon "italic" at bounding box center [464, 31] width 9 height 9
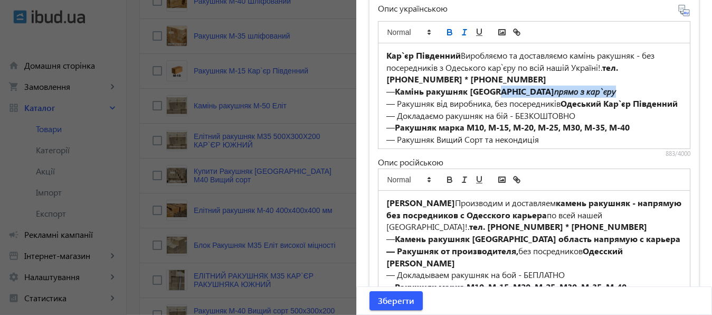
click at [448, 32] on icon "bold" at bounding box center [450, 33] width 4 height 3
click at [610, 85] on p "— Камінь ракушняк Одеса прямо з кар`єру" at bounding box center [534, 91] width 296 height 12
click at [393, 298] on span "Зберегти" at bounding box center [396, 300] width 36 height 12
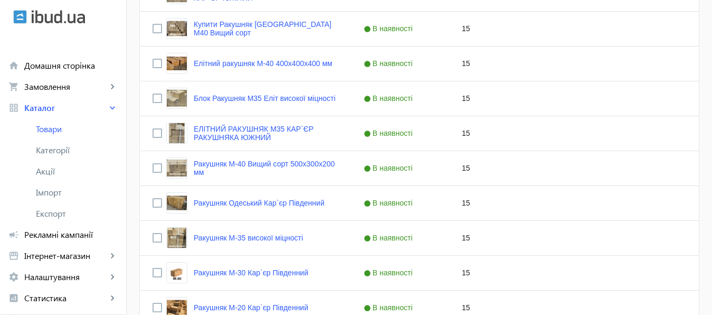
scroll to position [482, 0]
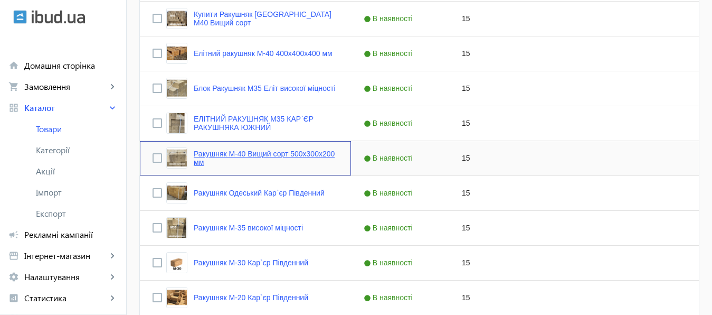
click at [257, 154] on link "Ракушняк М-40 Вищий сорт 500х300x200 мм" at bounding box center [266, 157] width 145 height 17
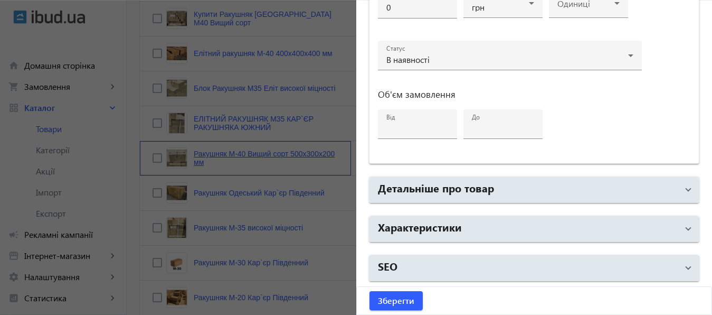
type input "Ракушняк М-40 Вищий сорт 500х300x200 мм"
type input "Ракушняк М-40 Высший Сорт 500х300x200 мм"
checkbox input "true"
type input "15"
type input "1000"
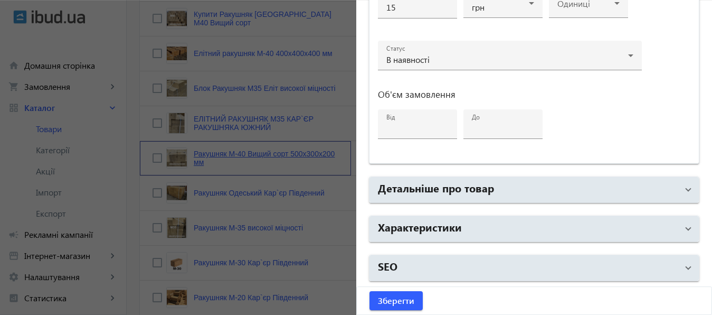
type input "1500"
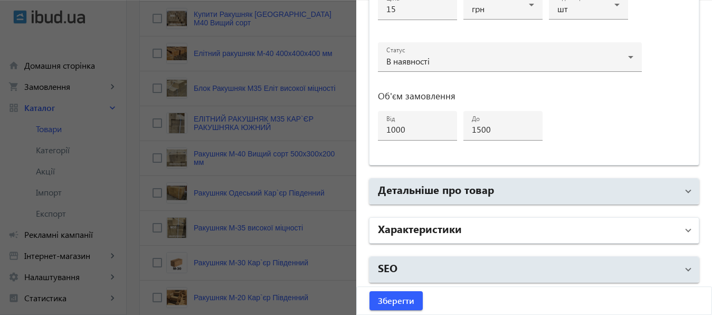
scroll to position [565, 0]
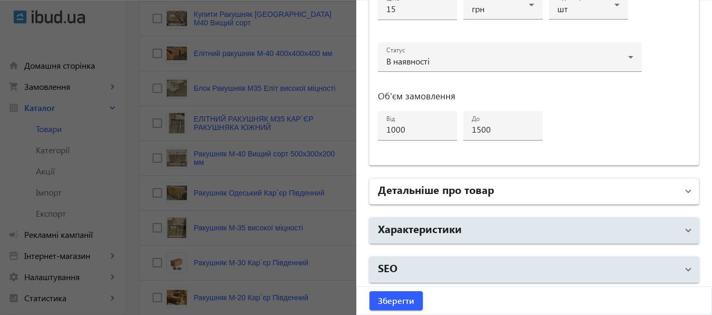
click at [512, 195] on mat-panel-title "Детальніше про товар" at bounding box center [528, 191] width 300 height 19
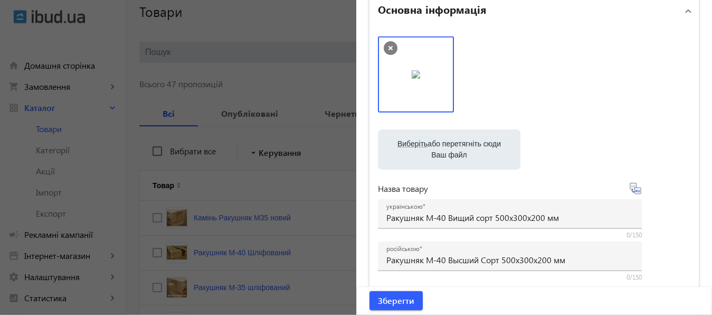
scroll to position [0, 0]
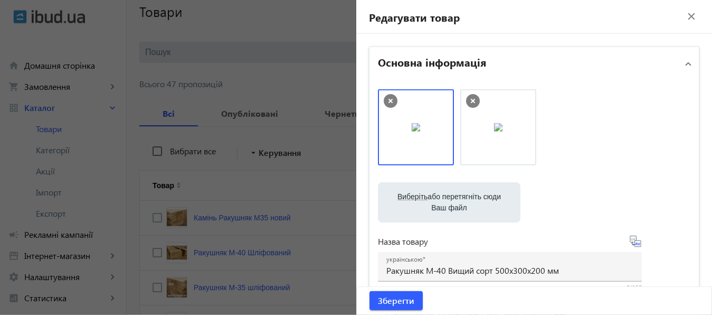
click at [683, 17] on mat-icon "close" at bounding box center [691, 16] width 16 height 16
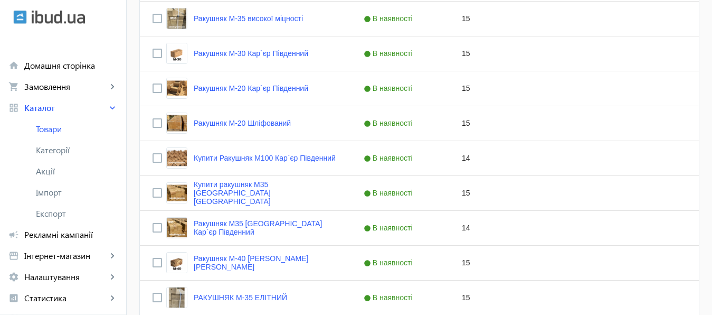
scroll to position [714, 0]
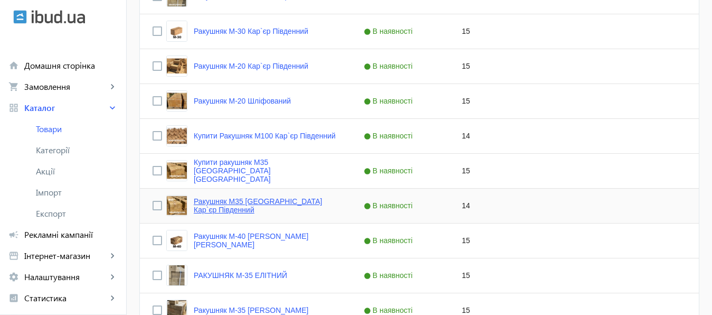
click at [255, 205] on link "Ракушняк М35 [GEOGRAPHIC_DATA] Кар`єр Південний" at bounding box center [266, 205] width 145 height 17
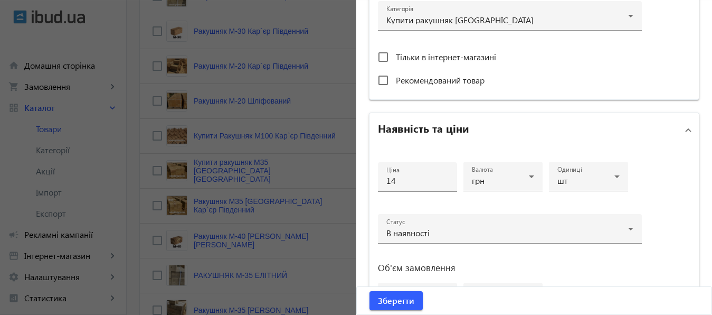
scroll to position [396, 0]
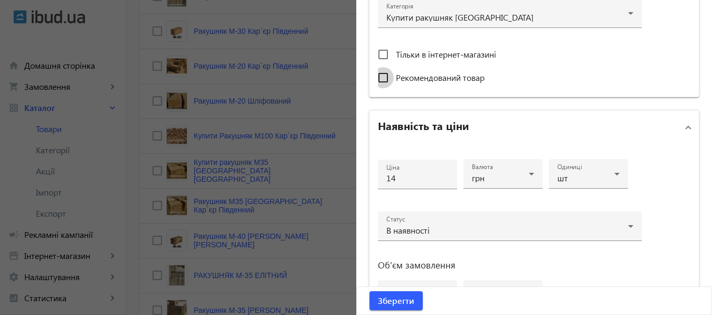
click at [379, 74] on input "Рекомендований товар" at bounding box center [383, 77] width 21 height 21
checkbox input "true"
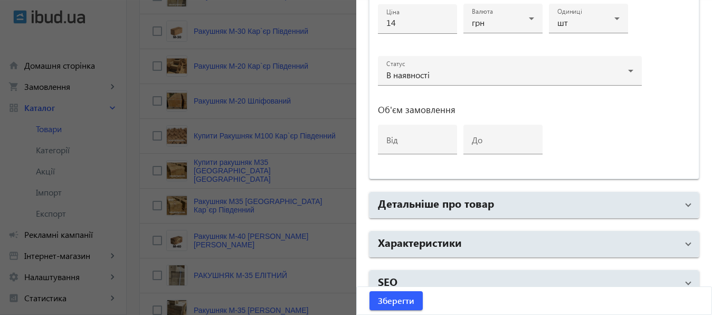
scroll to position [565, 0]
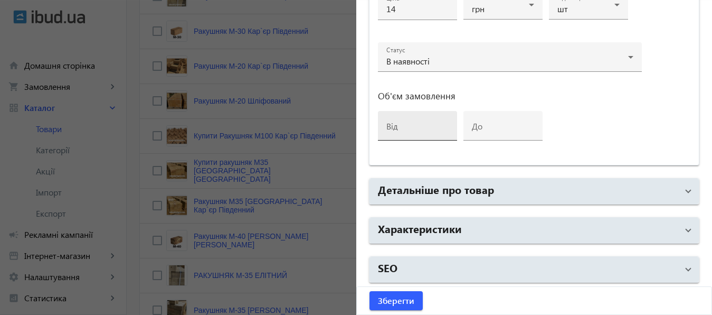
click at [405, 120] on div "від" at bounding box center [417, 126] width 62 height 30
type input "1000"
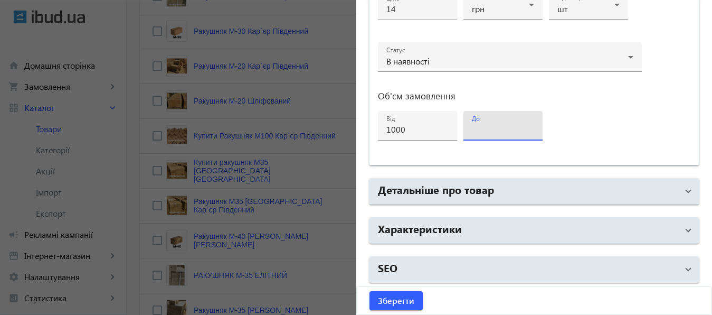
click at [479, 127] on input "до" at bounding box center [503, 128] width 62 height 11
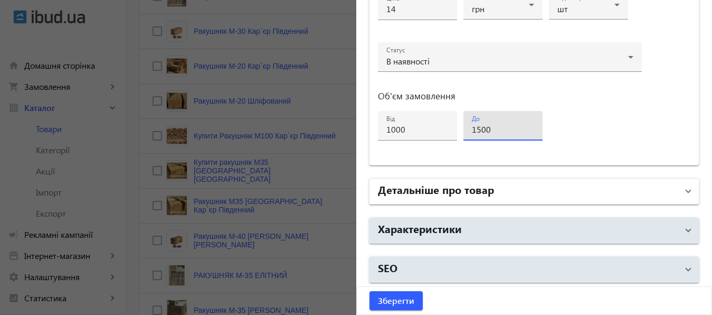
type input "1500"
click at [529, 188] on mat-panel-title "Детальніше про товар" at bounding box center [528, 191] width 300 height 19
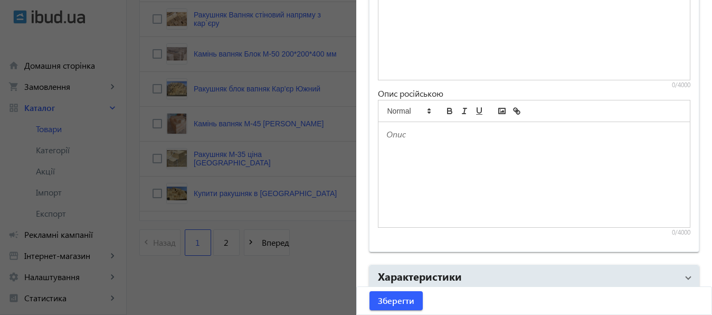
scroll to position [867, 0]
click at [395, 301] on span "Зберегти" at bounding box center [396, 300] width 36 height 12
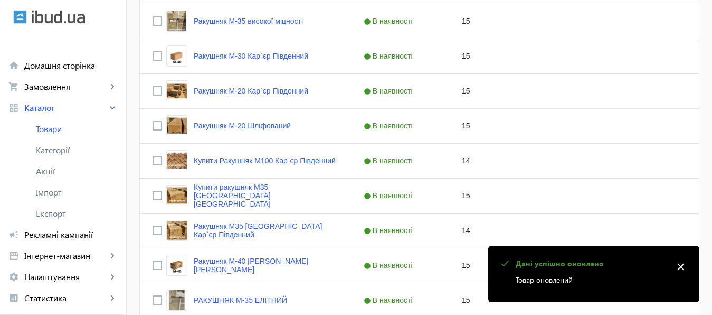
scroll to position [726, 0]
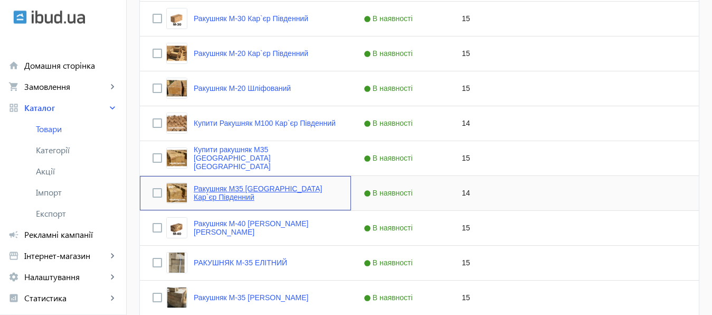
click at [257, 194] on link "Ракушняк М35 [GEOGRAPHIC_DATA] Кар`єр Південний" at bounding box center [266, 192] width 145 height 17
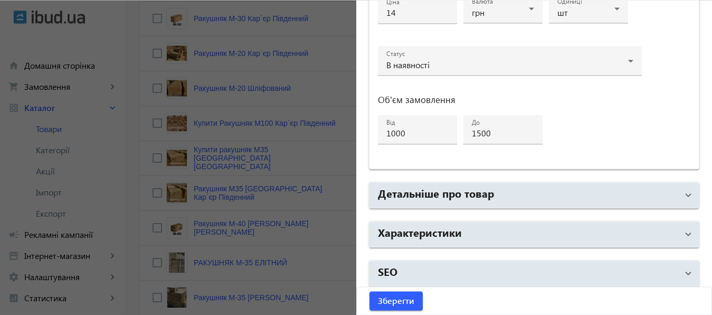
scroll to position [565, 0]
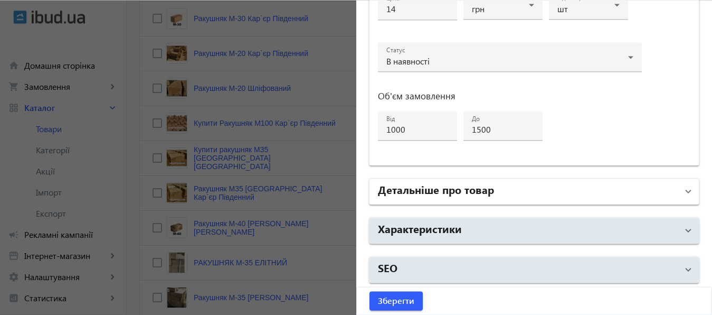
click at [481, 188] on h2 "Детальніше про товар" at bounding box center [436, 189] width 116 height 15
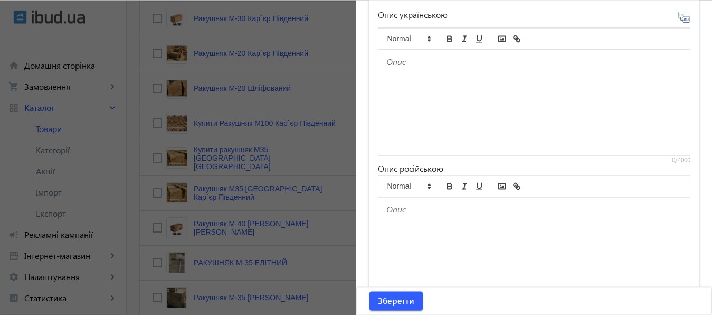
scroll to position [813, 0]
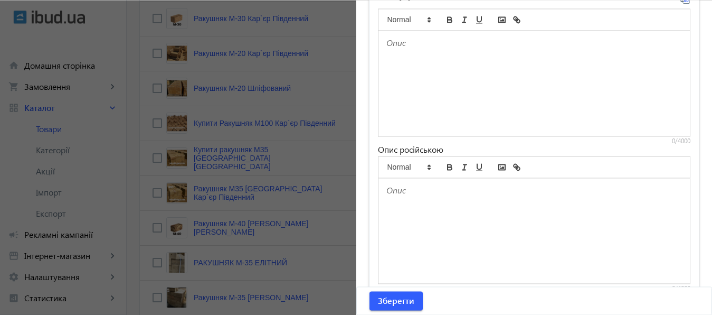
click at [439, 45] on p at bounding box center [534, 43] width 296 height 12
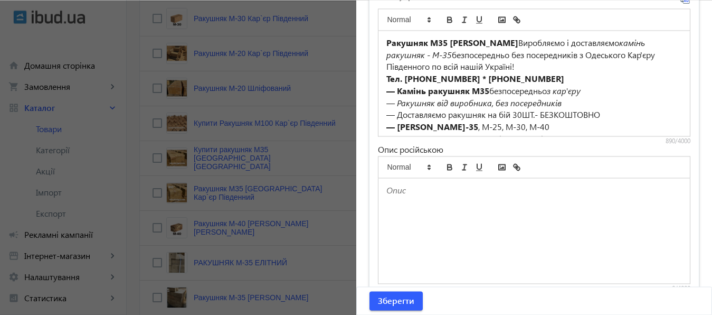
scroll to position [140, 0]
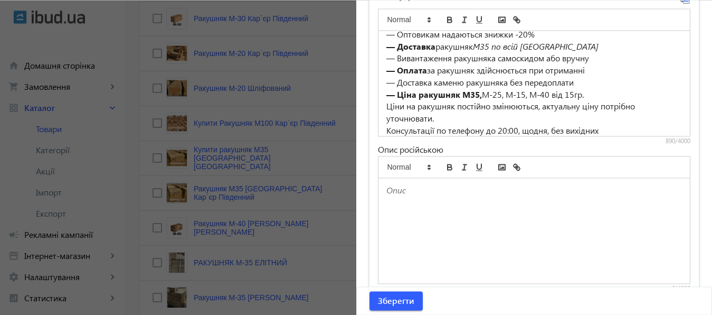
click at [438, 205] on div at bounding box center [534, 230] width 312 height 105
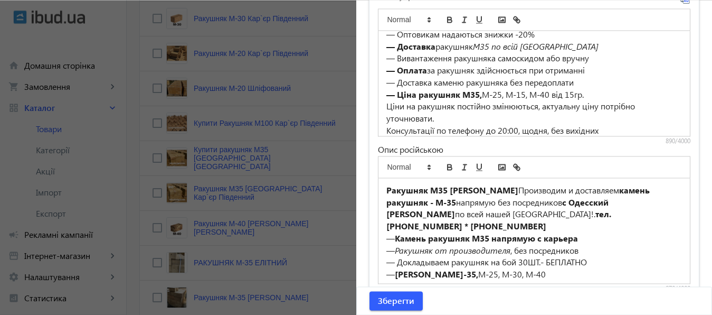
scroll to position [128, 0]
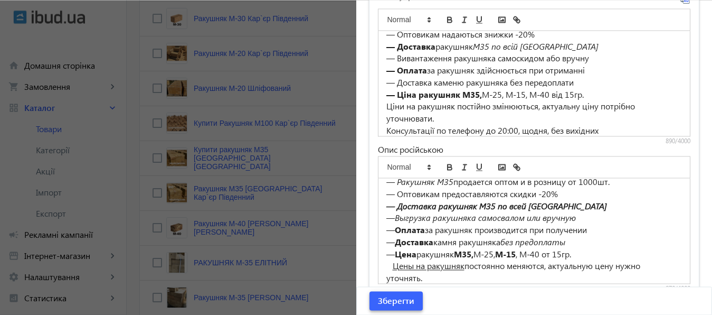
click at [405, 298] on span "Зберегти" at bounding box center [396, 300] width 36 height 12
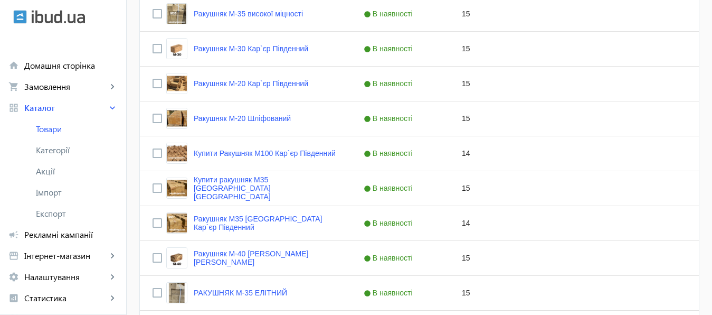
scroll to position [731, 0]
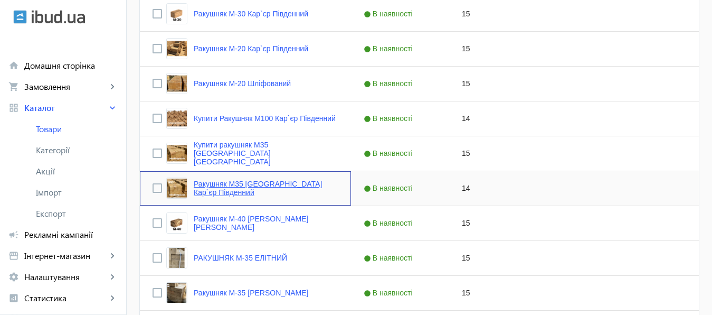
click at [273, 185] on link "Ракушняк М35 [GEOGRAPHIC_DATA] Кар`єр Південний" at bounding box center [266, 187] width 145 height 17
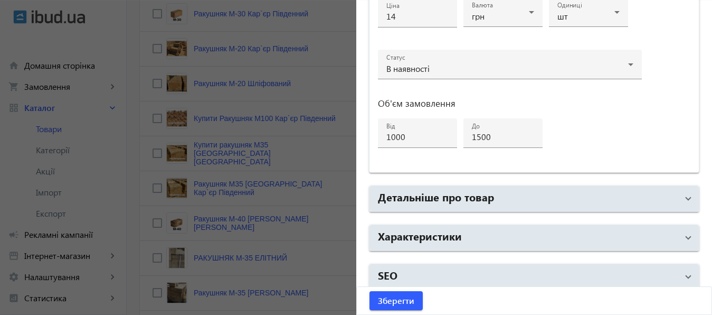
scroll to position [565, 0]
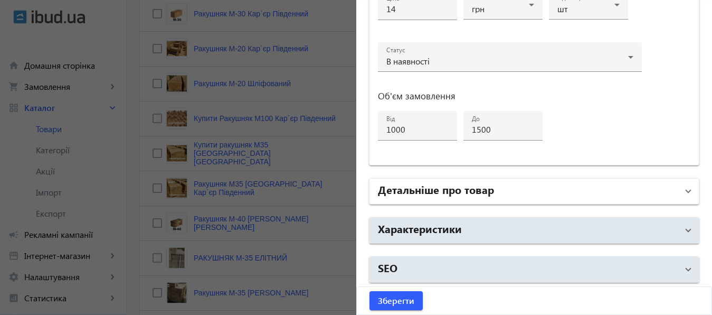
click at [531, 185] on mat-panel-title "Детальніше про товар" at bounding box center [528, 191] width 300 height 19
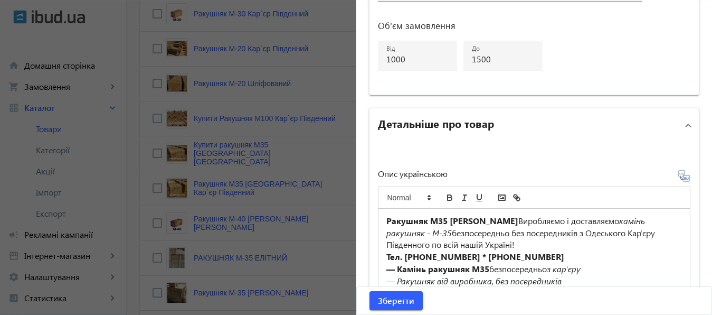
scroll to position [697, 0]
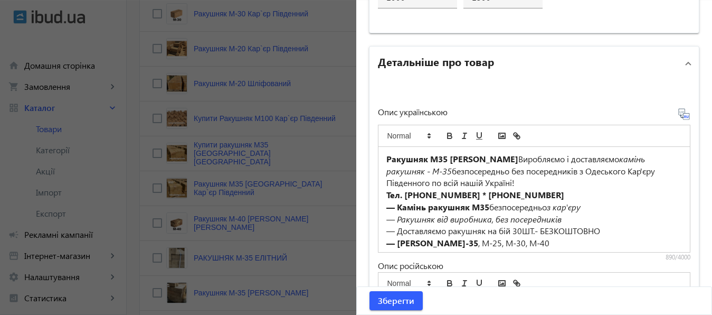
click at [446, 157] on strong "Ракушняк М35 [PERSON_NAME]" at bounding box center [452, 158] width 132 height 11
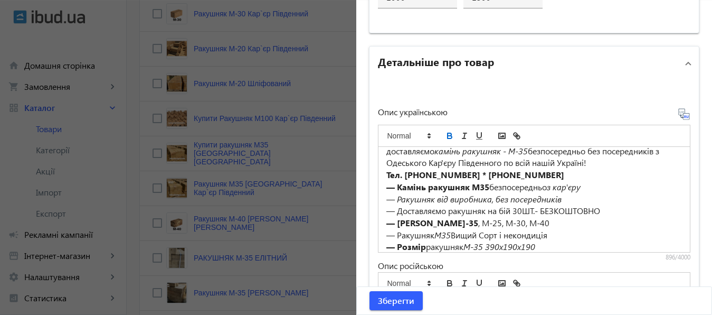
scroll to position [22, 0]
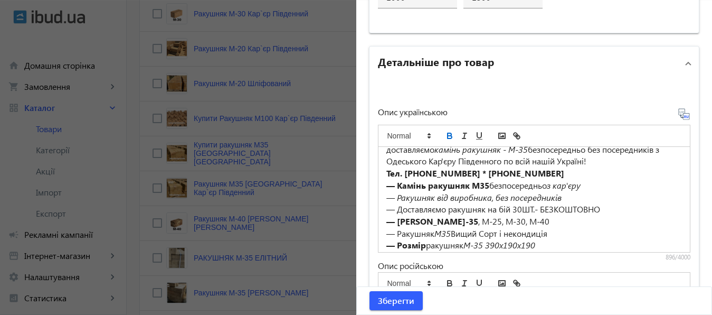
click at [433, 197] on em "— Ракушняк від виробника, без посередників" at bounding box center [473, 197] width 175 height 11
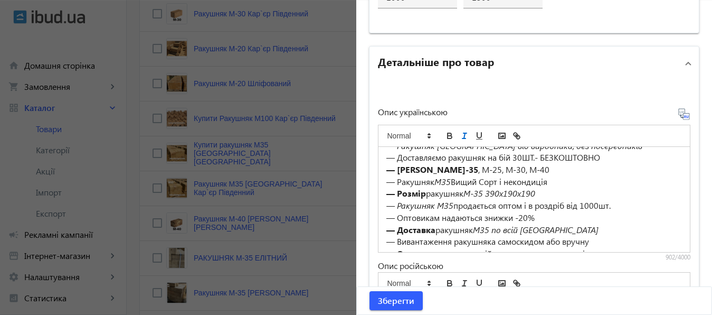
scroll to position [75, 0]
click at [450, 204] on p "— Ракушняк М35 продається оптом і в роздріб від 1000шт." at bounding box center [534, 204] width 296 height 12
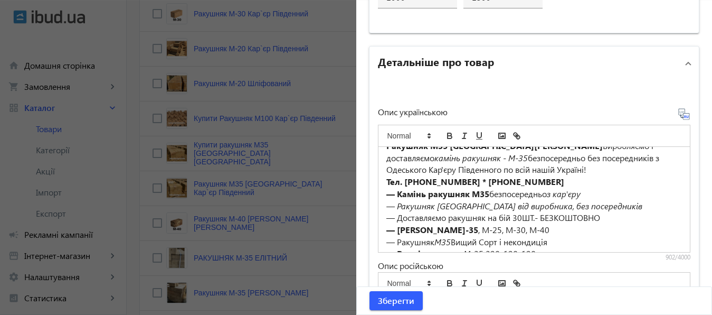
scroll to position [14, 0]
click at [484, 193] on strong "— Камінь ракушняк М35" at bounding box center [437, 192] width 103 height 11
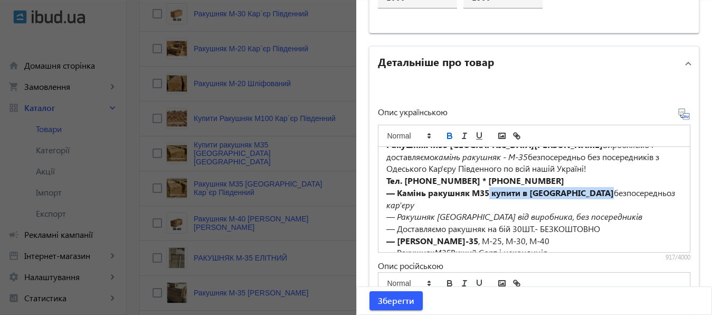
drag, startPoint x: 486, startPoint y: 193, endPoint x: 548, endPoint y: 193, distance: 62.8
click at [548, 193] on p "— Камінь ракушняк М35 купити в Одесі безпосередньо з кар'єру" at bounding box center [534, 199] width 296 height 24
click at [464, 135] on line "italic" at bounding box center [464, 135] width 1 height 5
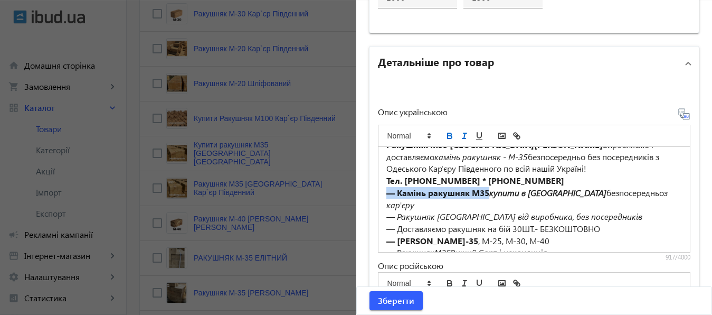
click at [448, 136] on icon "bold" at bounding box center [450, 137] width 4 height 3
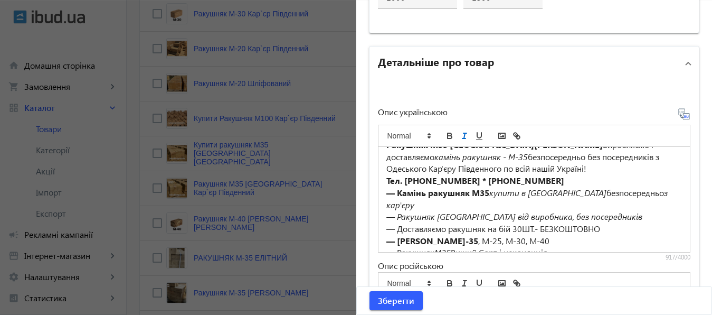
click at [622, 223] on p "— Доставляємо ракушняк на бій 30ШТ.- БЕЗКОШТОВНО" at bounding box center [534, 229] width 296 height 12
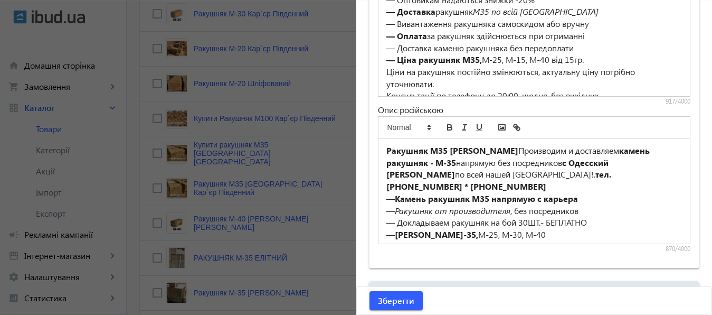
scroll to position [857, 0]
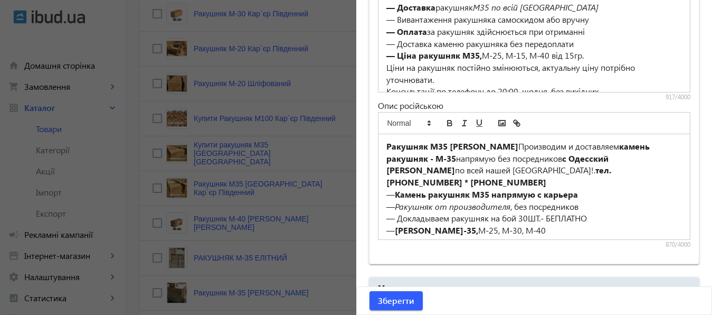
click at [386, 146] on strong "Ракушняк М35 [PERSON_NAME]" at bounding box center [452, 145] width 132 height 11
click at [477, 146] on strong "Купить Ракушняк М35 Карьер Южный" at bounding box center [466, 145] width 160 height 11
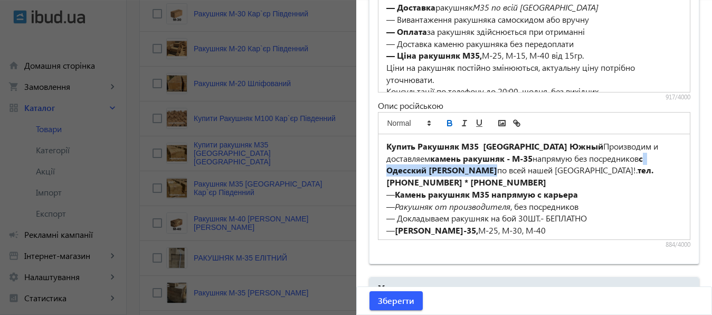
drag, startPoint x: 645, startPoint y: 156, endPoint x: 490, endPoint y: 170, distance: 155.8
click at [490, 170] on p "Купить Ракушняк М35 ОдессаКарьер Южный Производим и доставляем камень ракушняк …" at bounding box center [534, 164] width 296 height 48
click at [448, 123] on icon "bold" at bounding box center [450, 124] width 4 height 3
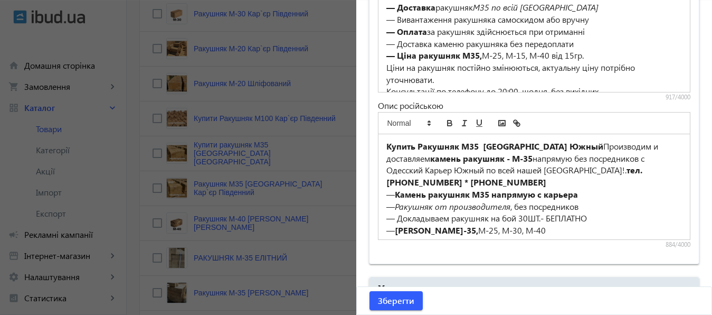
click at [583, 171] on strong "тел. [PHONE_NUMBER] * [PHONE_NUMBER]" at bounding box center [515, 175] width 258 height 23
click at [469, 194] on strong "Камень ракушняк М35 напрямую с карьера" at bounding box center [486, 193] width 183 height 11
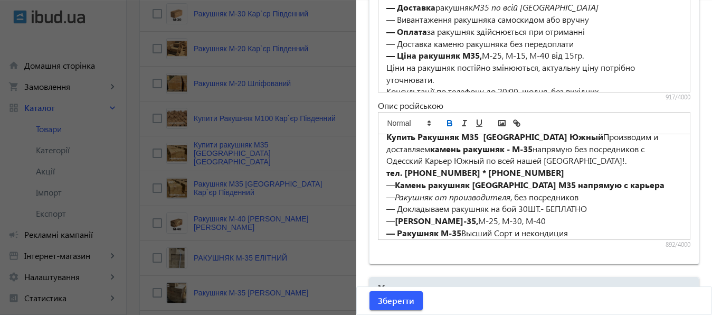
scroll to position [16, 0]
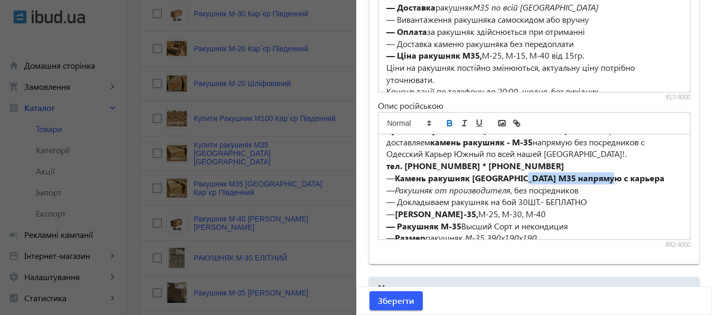
drag, startPoint x: 521, startPoint y: 177, endPoint x: 638, endPoint y: 182, distance: 117.2
click at [638, 182] on p "— Камень ракушняк Одесса М35 напрямую с карьера" at bounding box center [534, 178] width 296 height 12
click at [448, 123] on icon "bold" at bounding box center [450, 124] width 4 height 3
click at [432, 190] on em "Ракушняк от производителя" at bounding box center [453, 189] width 116 height 11
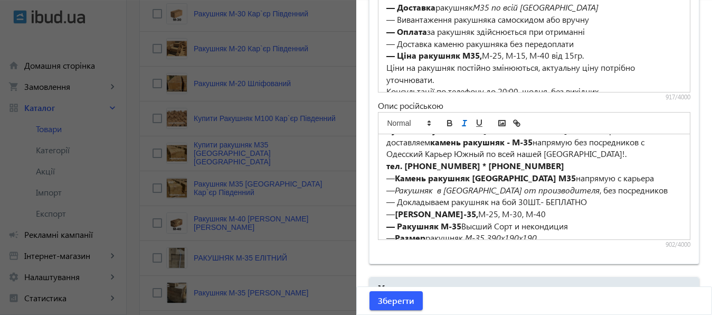
click at [395, 189] on em "Ракушняк в Одессе от производителя" at bounding box center [497, 189] width 205 height 11
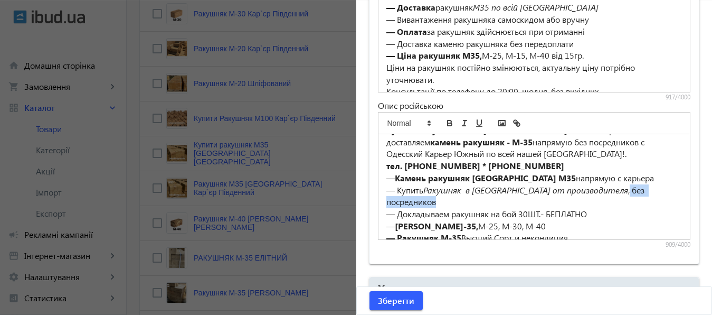
drag, startPoint x: 574, startPoint y: 189, endPoint x: 661, endPoint y: 190, distance: 87.1
click at [661, 190] on p "— Купить Ракушняк в Одессе от производителя , без посредников" at bounding box center [534, 196] width 296 height 24
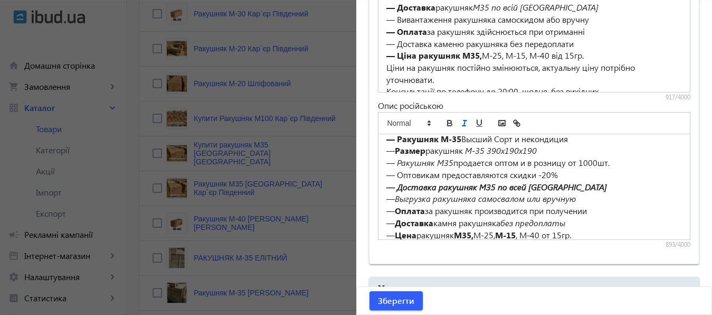
scroll to position [147, 0]
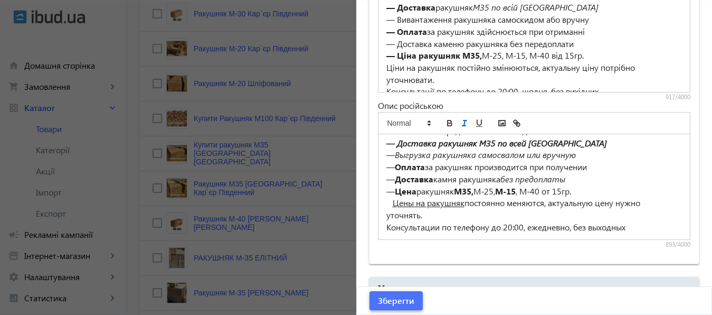
click at [396, 299] on span "Зберегти" at bounding box center [396, 300] width 36 height 12
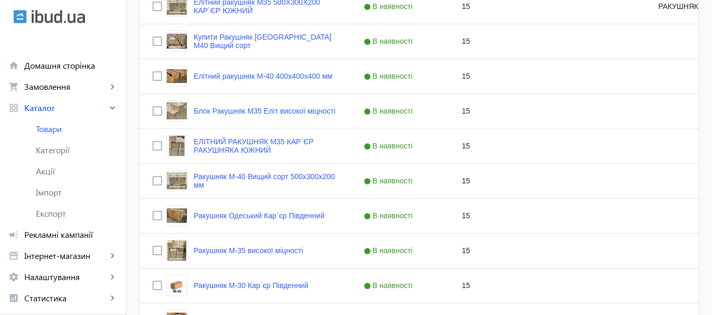
scroll to position [458, 0]
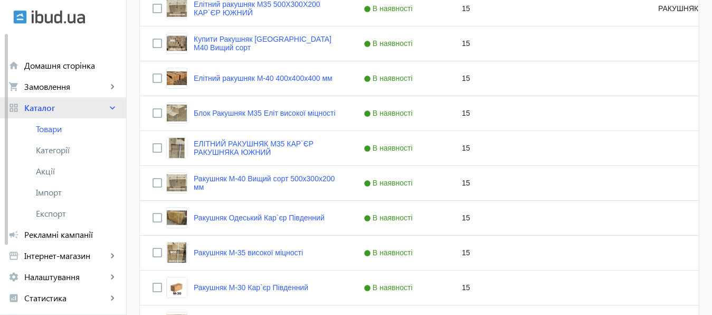
click at [112, 106] on mat-icon "keyboard_arrow_right" at bounding box center [112, 107] width 11 height 11
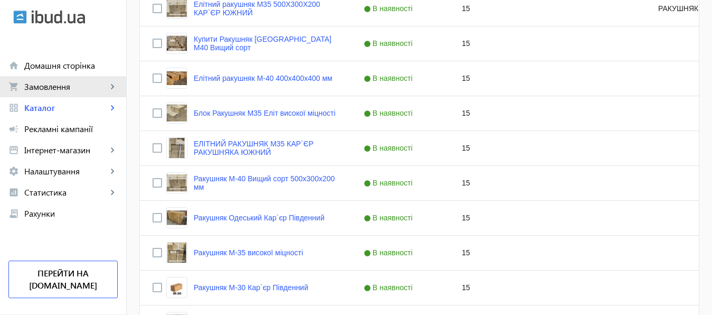
click at [52, 89] on span "Замовлення" at bounding box center [65, 86] width 83 height 11
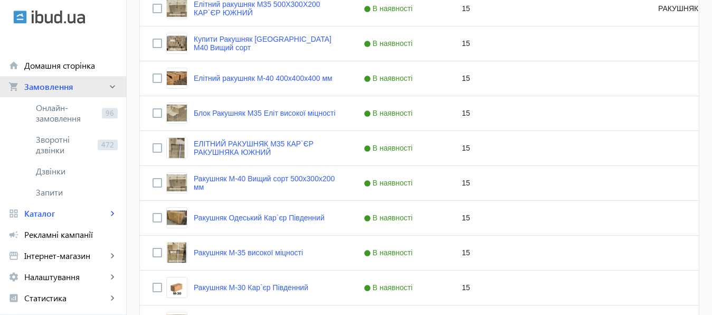
click at [52, 89] on span "Замовлення" at bounding box center [65, 86] width 83 height 11
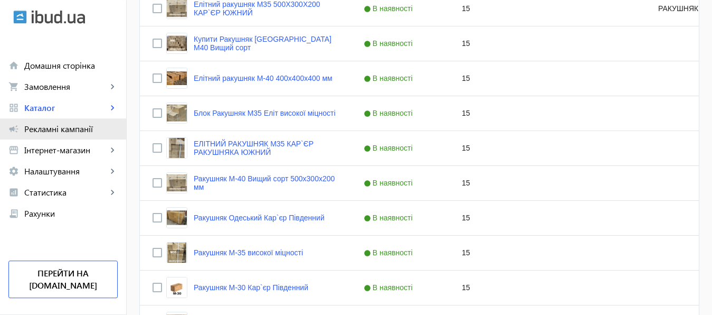
click at [53, 132] on span "Рекламні кампанії" at bounding box center [70, 128] width 93 height 11
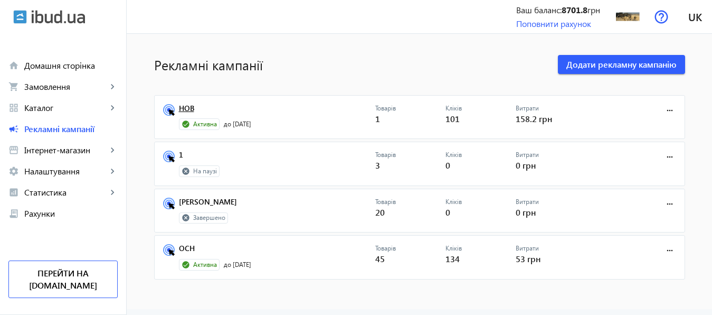
click at [179, 107] on link "НОВ" at bounding box center [277, 111] width 196 height 15
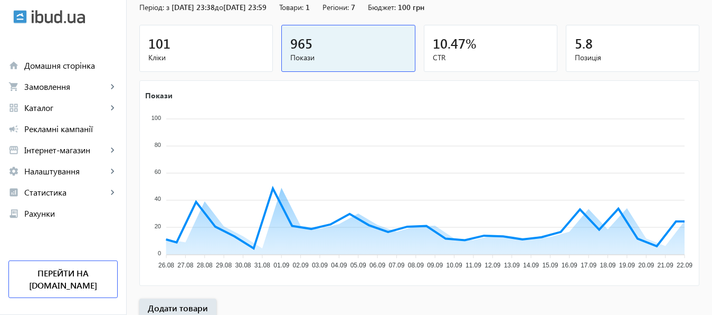
scroll to position [196, 0]
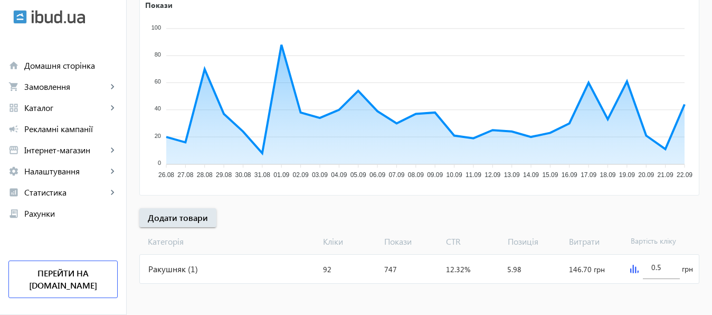
click at [633, 269] on img at bounding box center [634, 268] width 8 height 8
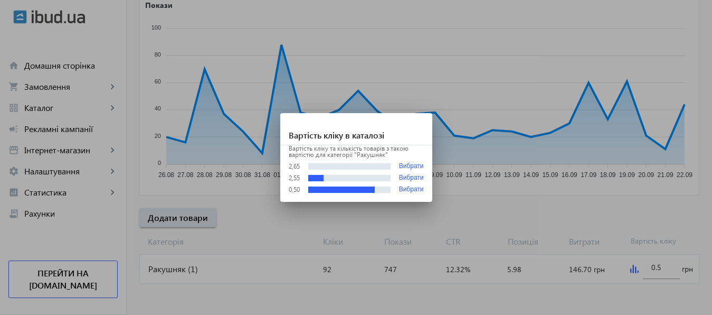
scroll to position [0, 0]
click at [71, 151] on div at bounding box center [356, 157] width 712 height 315
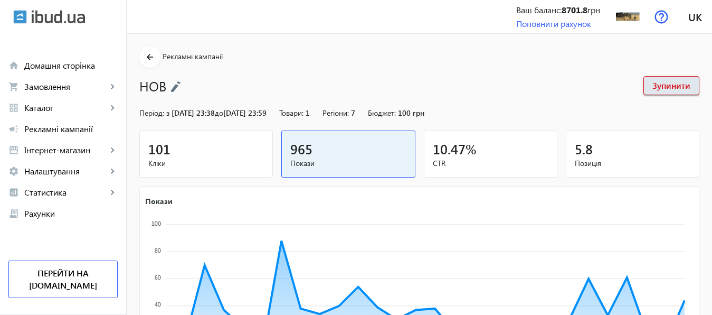
scroll to position [196, 0]
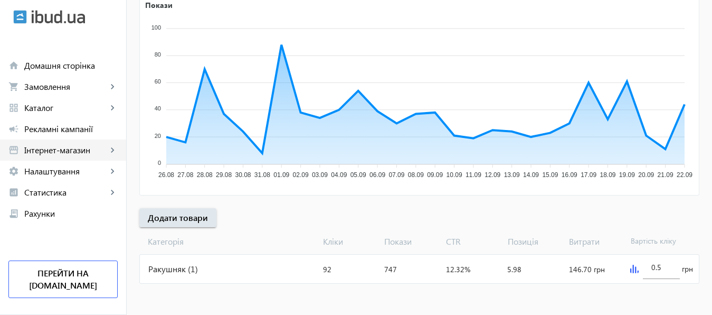
click at [69, 150] on span "Інтернет-магазин" at bounding box center [65, 150] width 83 height 11
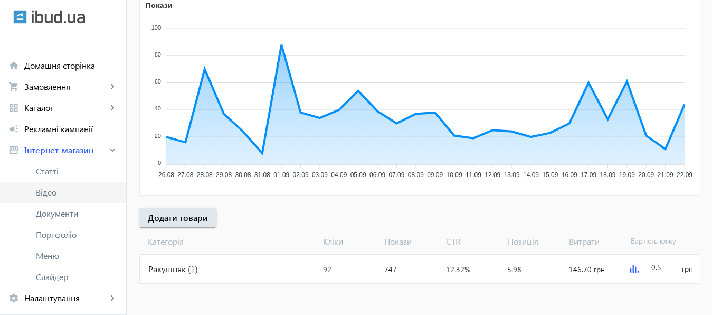
click at [54, 193] on span "Відео" at bounding box center [77, 192] width 82 height 11
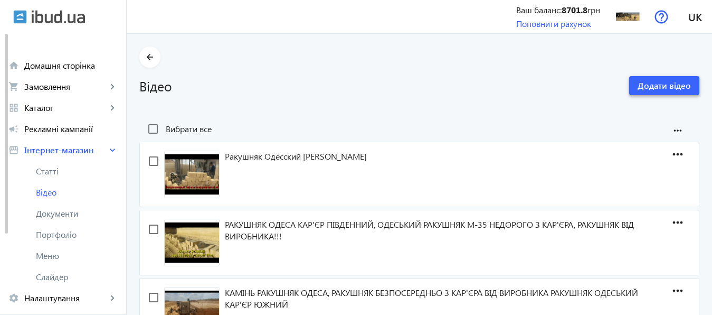
click at [652, 84] on span "Додати відео" at bounding box center [664, 86] width 53 height 12
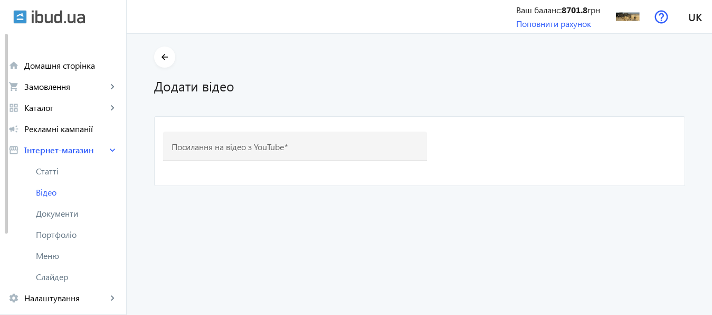
click at [213, 169] on div at bounding box center [295, 165] width 264 height 9
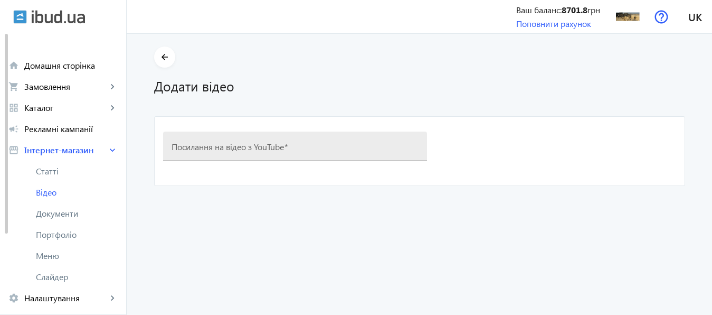
click at [207, 146] on mat-label "Посилання на відео з YouTube" at bounding box center [228, 145] width 112 height 11
click at [207, 146] on input "Посилання на відео з YouTube" at bounding box center [295, 149] width 247 height 11
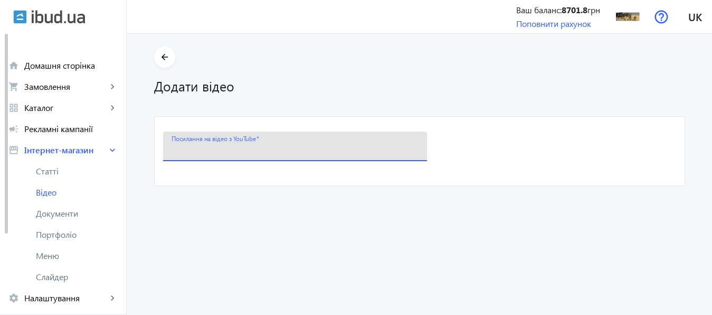
paste input "https://www.youtube.com/shorts/8YPBp4ywIOw"
type input "https://www.youtube.com/shorts/8YPBp4ywIOw"
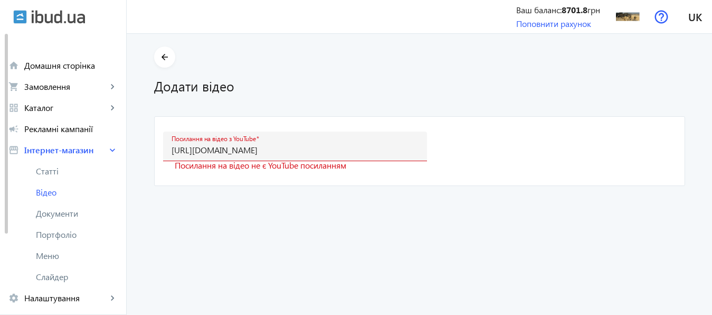
click at [372, 217] on video-create "arrow_back Додати відео Посилання на відео з YouTube https://www.youtube.com/sh…" at bounding box center [419, 174] width 585 height 281
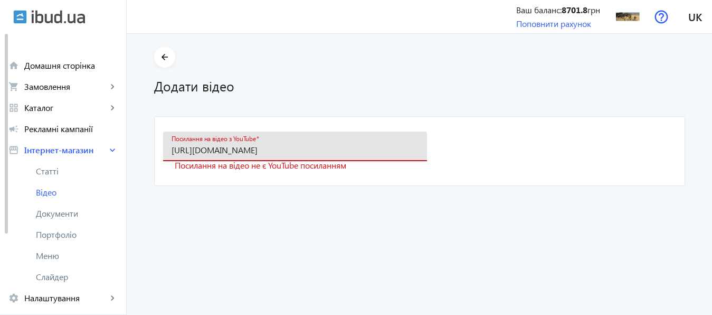
click at [187, 148] on input "https://www.youtube.com/shorts/8YPBp4ywIOw" at bounding box center [295, 149] width 247 height 11
drag, startPoint x: 165, startPoint y: 147, endPoint x: 359, endPoint y: 156, distance: 194.4
click at [359, 156] on div "Посилання на відео з YouTube https://www.youtube.com/shorts/8YPBp4ywIOw" at bounding box center [295, 146] width 264 height 30
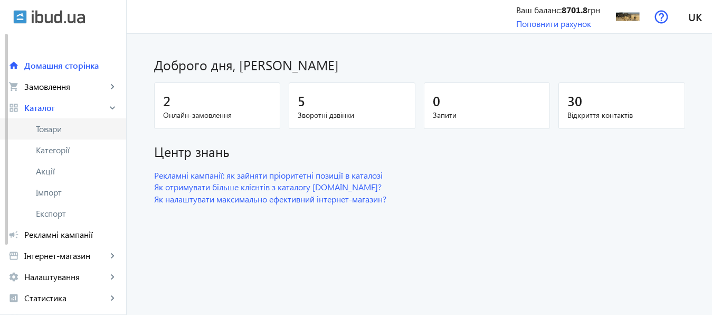
click at [48, 131] on span "Товари" at bounding box center [77, 128] width 82 height 11
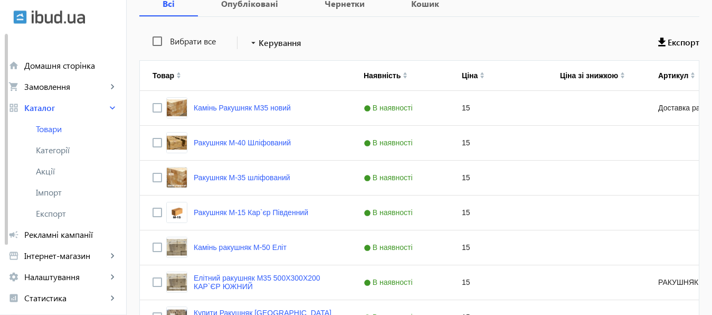
scroll to position [186, 0]
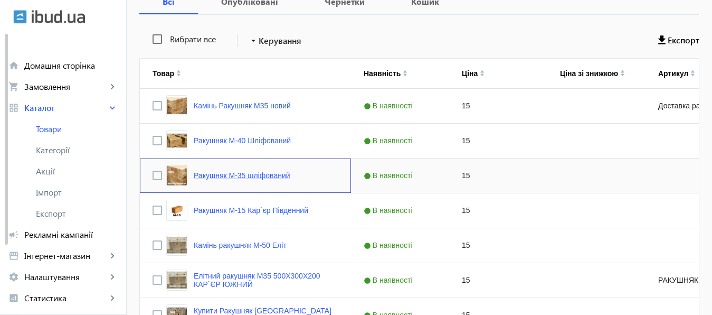
click at [260, 175] on link "Ракушняк М-35 шліфований" at bounding box center [242, 175] width 97 height 8
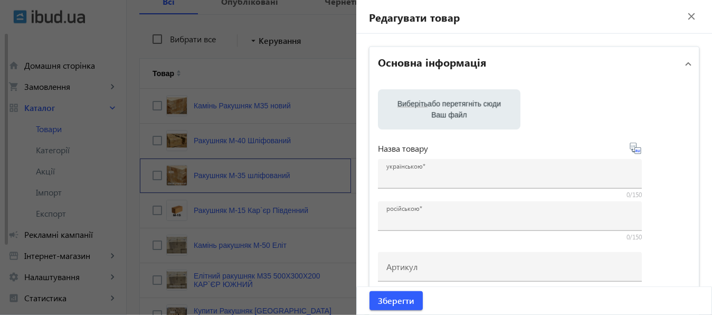
type input "Ракушняк М-35 шліфований"
type input "Ракушняк М-35 шлифованный"
checkbox input "true"
type input "15"
type input "1000"
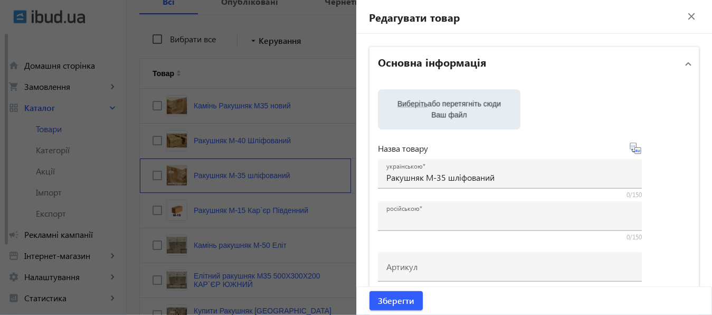
type input "2000"
type input "Ракушняк М35, камінь ракушняк М35 [GEOGRAPHIC_DATA] [Ракушняк Кар`єр Південний]"
type input "Ракушняк М35, камень ракушняк М35 [GEOGRAPHIC_DATA] [Ракушняк Карьер Южный]"
type textarea "Камінь ракушняк М35 від виробника, ракушняк блоки М35, ракушняк ціна [GEOGRAPHI…"
type textarea "Камень ракушняк М35 от производителя, ракушняк блоки М35, ракушняк цена [GEOGRA…"
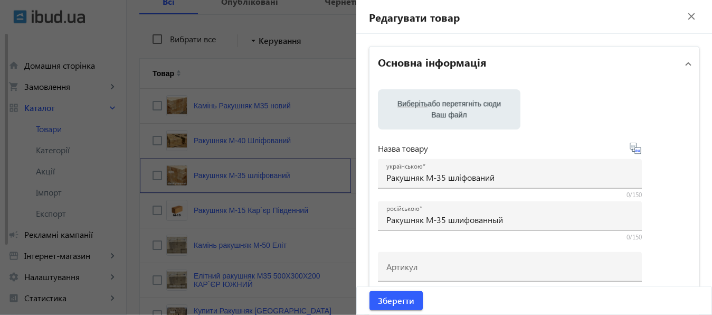
type input "[PERSON_NAME], ракушняк одеський кар`єр, Ракушняк Одеса, [GEOGRAPHIC_DATA], [GE…"
type input "[PERSON_NAME], ракушняк одесский карьер, Ракушняк Одесса, [GEOGRAPHIC_DATA], [G…"
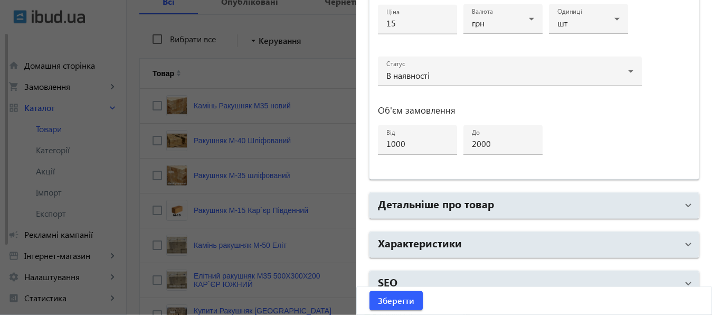
scroll to position [563, 0]
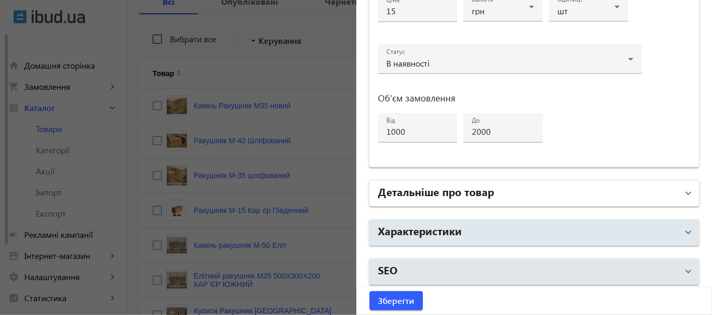
click at [506, 191] on mat-panel-title "Детальніше про товар" at bounding box center [528, 193] width 300 height 19
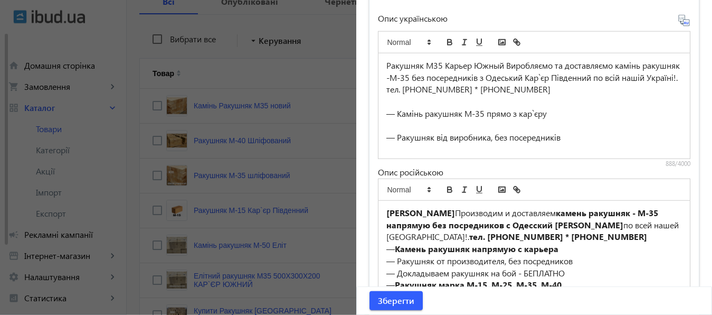
scroll to position [798, 0]
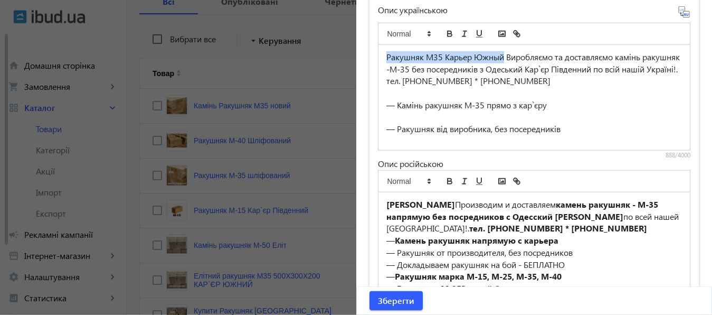
drag, startPoint x: 382, startPoint y: 56, endPoint x: 501, endPoint y: 59, distance: 118.8
click at [501, 59] on div "Ракушняк М35 Карьер Южный Виробляємо та доставляємо камінь ракушняк -М-35 без п…" at bounding box center [534, 69] width 296 height 36
click at [445, 31] on icon "bold" at bounding box center [449, 33] width 9 height 9
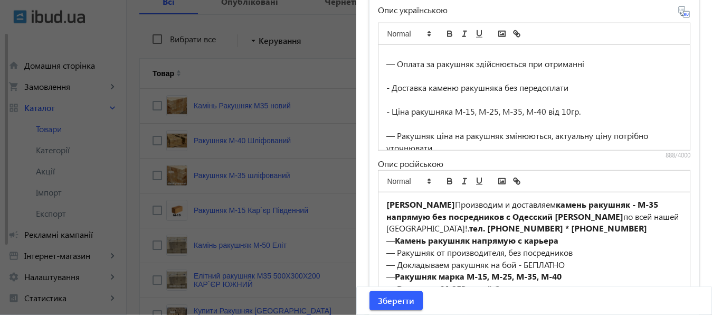
scroll to position [269, 0]
drag, startPoint x: 386, startPoint y: 114, endPoint x: 469, endPoint y: 113, distance: 82.9
click at [469, 113] on div "- Ціна ракушняка М-15, М-25, М-35, М-40 від 10гр." at bounding box center [534, 112] width 296 height 12
click at [448, 34] on icon "bold" at bounding box center [450, 35] width 4 height 3
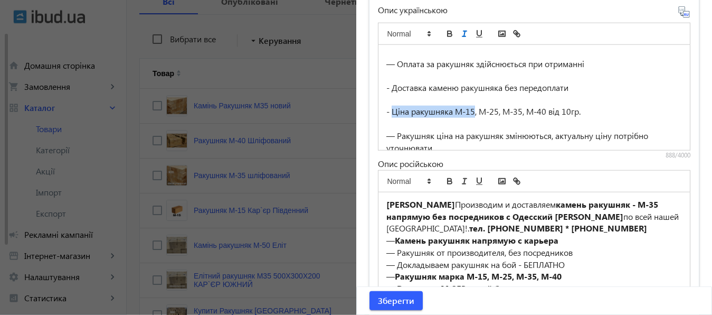
click at [461, 34] on icon "italic" at bounding box center [464, 33] width 9 height 9
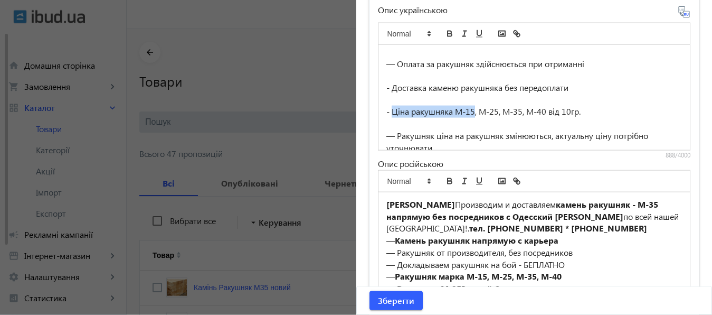
scroll to position [0, 0]
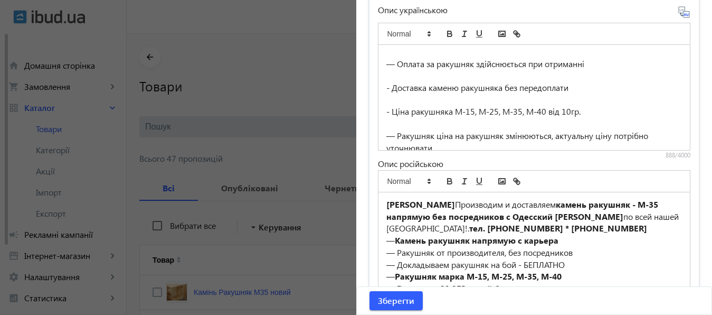
click at [267, 72] on div at bounding box center [356, 157] width 712 height 315
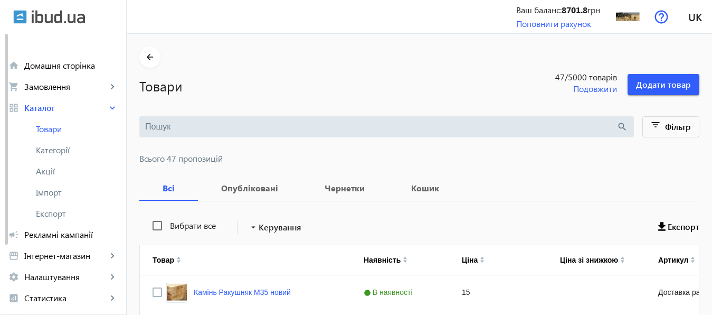
scroll to position [64, 0]
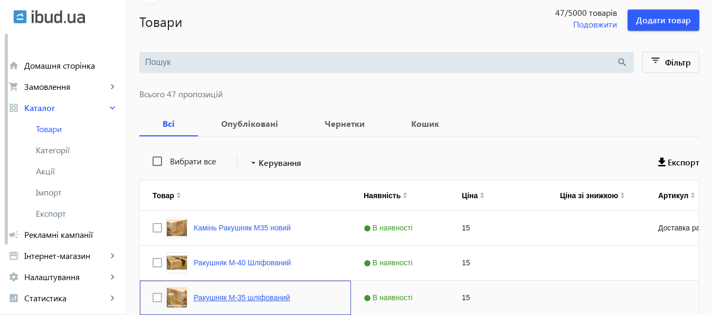
click at [236, 296] on link "Ракушняк М-35 шліфований" at bounding box center [242, 297] width 97 height 8
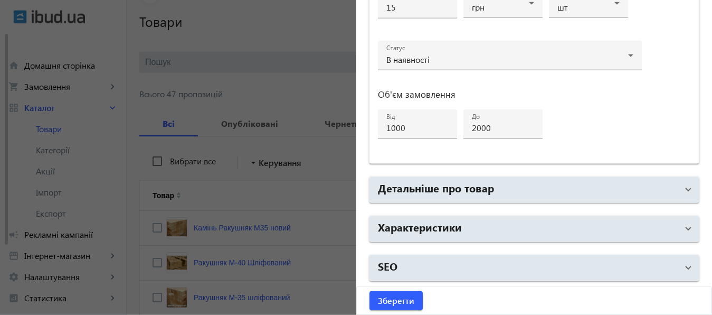
scroll to position [565, 0]
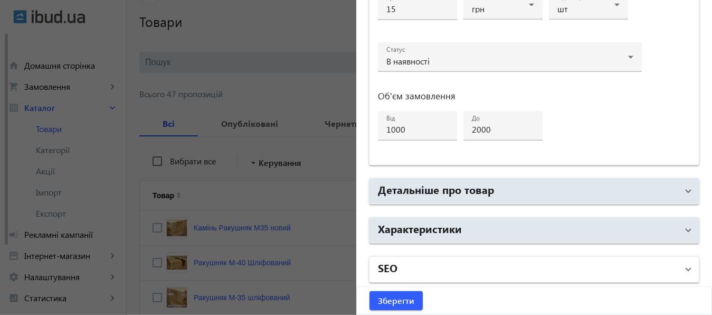
click at [572, 267] on mat-panel-title "SEO" at bounding box center [528, 269] width 300 height 19
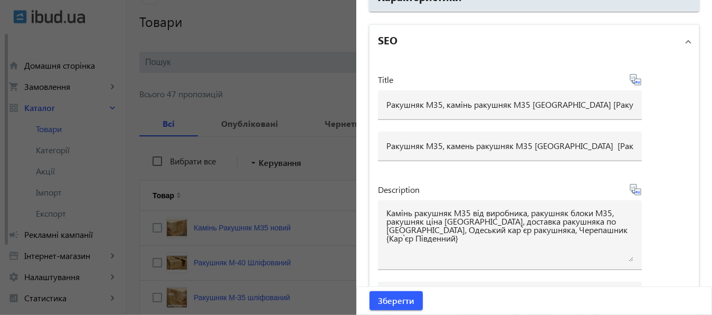
scroll to position [9, 0]
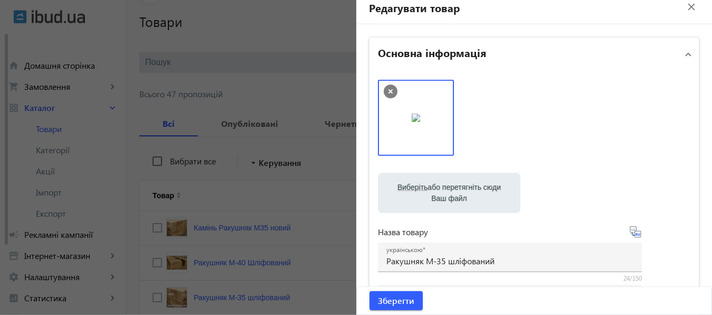
click at [683, 9] on mat-icon "close" at bounding box center [691, 7] width 16 height 16
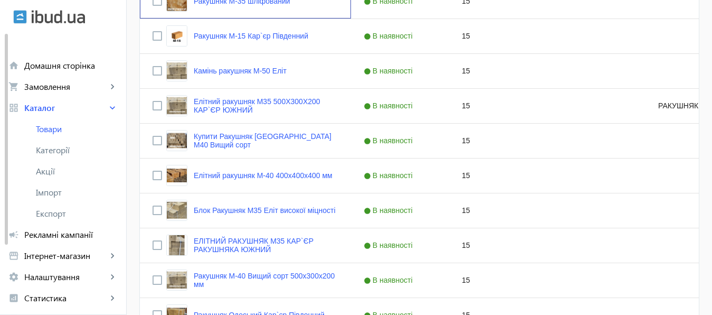
scroll to position [373, 0]
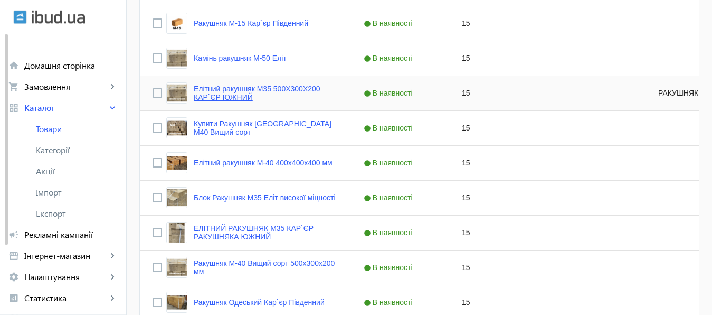
click at [269, 87] on link "Елітний ракушняк М35 500Х300Х200 КАР`ЄР ЮЖНИЙ" at bounding box center [266, 92] width 145 height 17
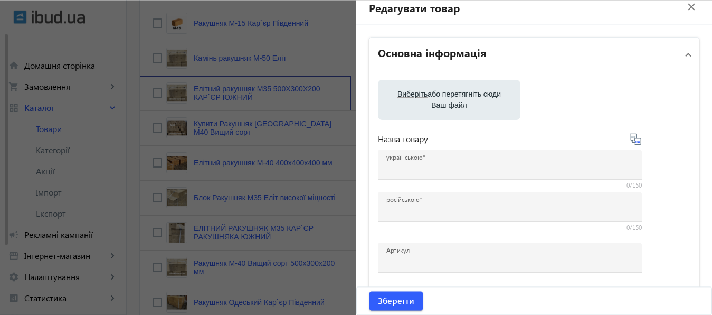
type input "Елітний ракушняк М35 500Х300Х200 КАР`ЄР ЮЖНИЙ"
type input "Элитный ракушняк М35 500Х300Х200 КАРЬЕР ЮЖНЫЙ"
type input "РАКУШНЯК М35"
checkbox input "true"
type input "15"
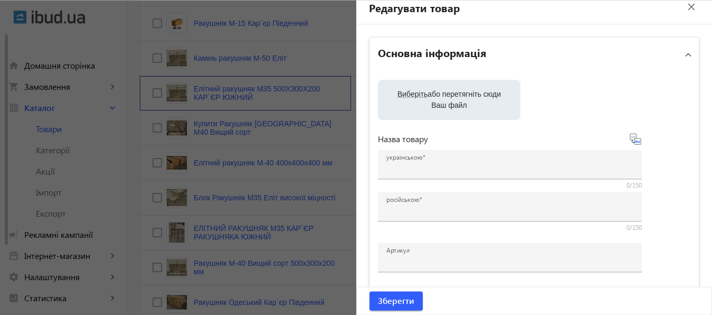
type input "1000"
type input "1500"
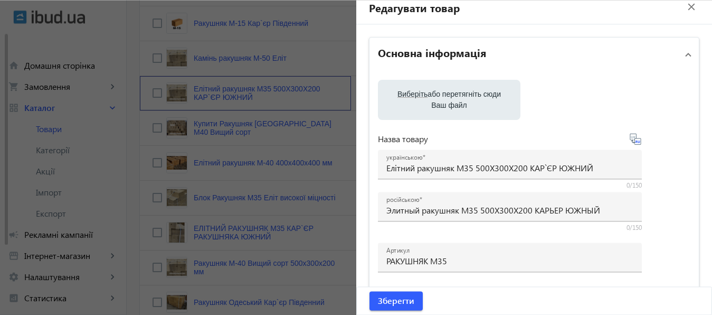
type input "Ракушняк М35 камінь ракушняк одеський кар`єр южний Одеса - ракушняк М35 [GEOGRA…"
type input "Ракушняк М35 камень ракушняк одесский карьер [GEOGRAPHIC_DATA] — ракушняк м35 […"
type textarea "Ракушняк М35 камінь ракушняк одеський кар`єр южний Одеса - ракушняк М35 [GEOGRA…"
type textarea "Ракушняк М35 камень ракушняк одесский карьер [GEOGRAPHIC_DATA] — ракушняк м35 […"
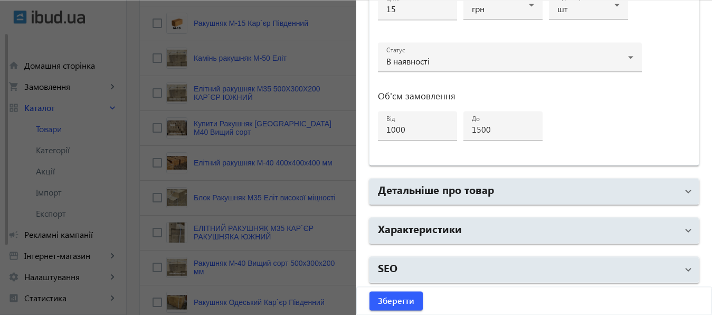
scroll to position [565, 0]
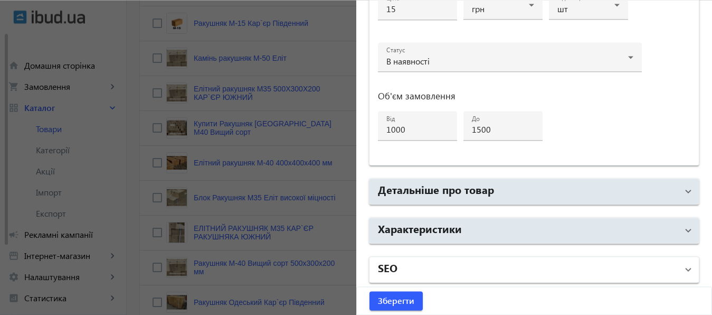
click at [475, 263] on mat-panel-title "SEO" at bounding box center [528, 269] width 300 height 19
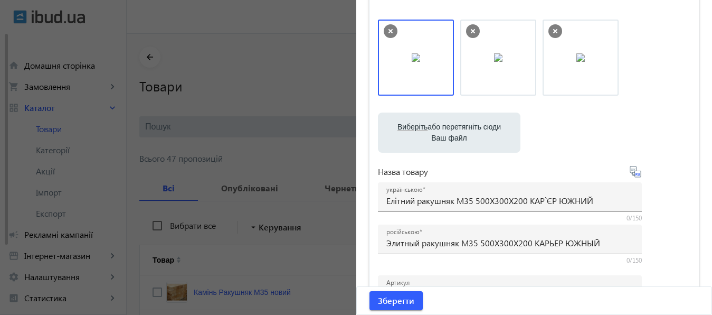
scroll to position [0, 0]
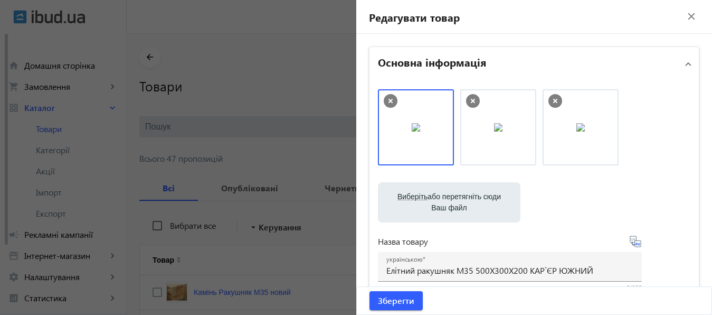
click at [683, 18] on mat-icon "close" at bounding box center [691, 16] width 16 height 16
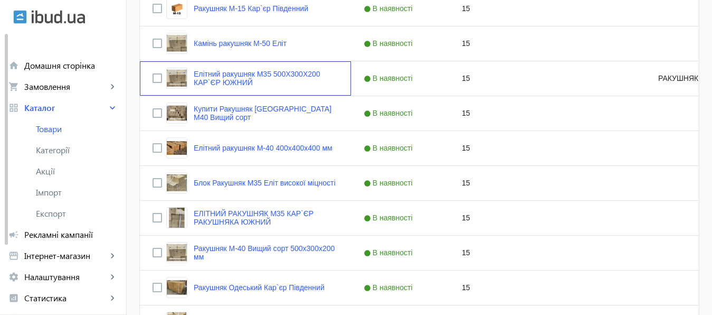
scroll to position [400, 0]
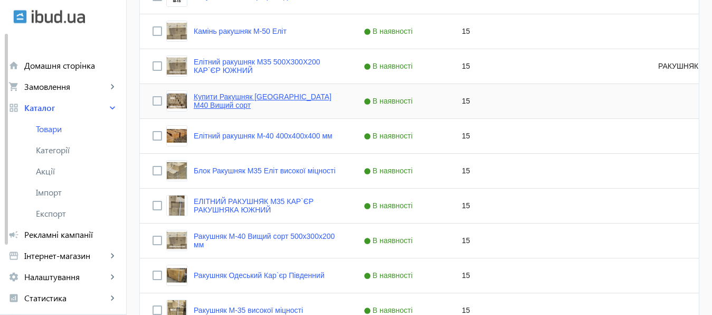
click at [277, 96] on link "Купити Ракушняк [GEOGRAPHIC_DATA] М40 Вищий сорт" at bounding box center [266, 100] width 145 height 17
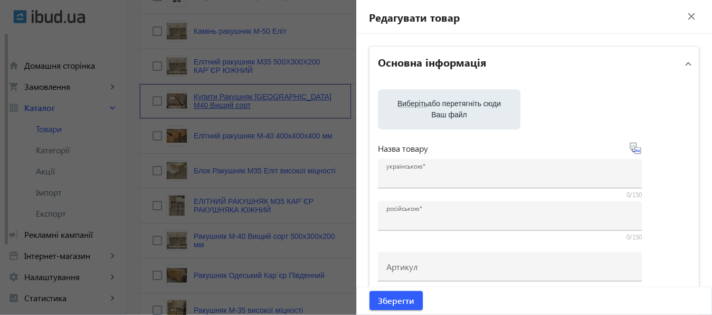
type input "Купити Ракушняк [GEOGRAPHIC_DATA] М40 Вищий сорт"
type input "Купить ракушняк [GEOGRAPHIC_DATA] М40 Высший сорт"
checkbox input "true"
type input "15"
type input "1000"
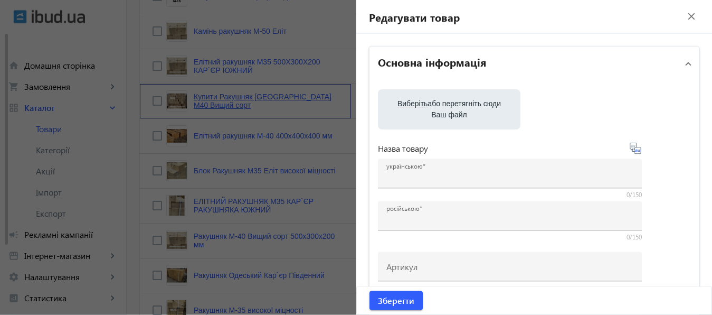
type input "Ракушняк М50 Миколаїв, камінь ракушняк [Кар`єр Південний]"
type input "Ракушняк М50 [PERSON_NAME], камень ракушняк в [GEOGRAPHIC_DATA] [[PERSON_NAME]]"
type textarea "Ракушняк Миколаїв від виробника Недорого, Блок ракушняка М40, ракушняк ціна в […"
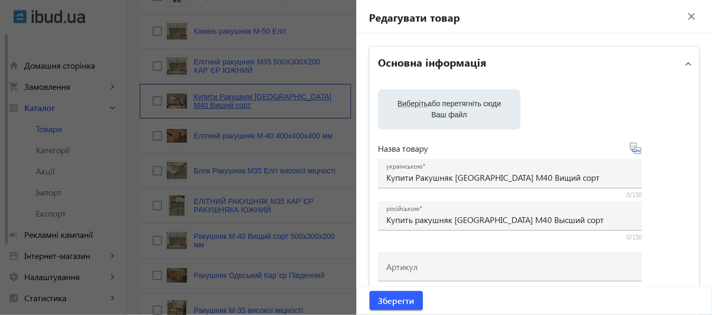
type textarea "Ракушняк [PERSON_NAME] от производителя Недорого, Блок ракушняка М40, ракушняк …"
type input "[PERSON_NAME] М35, ракушняк [GEOGRAPHIC_DATA], ракушняк купити [GEOGRAPHIC_DATA…"
type input "[PERSON_NAME] М35, ракушняк [PERSON_NAME], ракушняк купить [GEOGRAPHIC_DATA], д…"
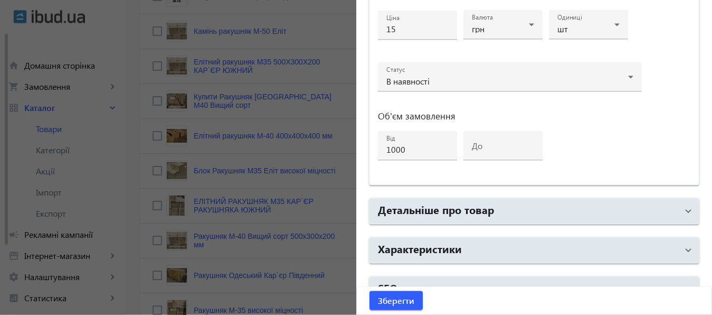
scroll to position [555, 0]
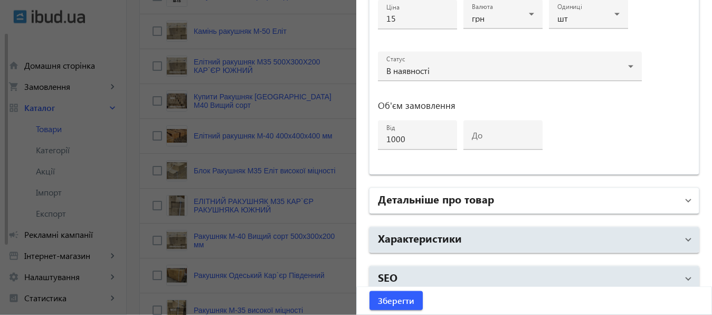
click at [591, 199] on mat-panel-title "Детальніше про товар" at bounding box center [528, 200] width 300 height 19
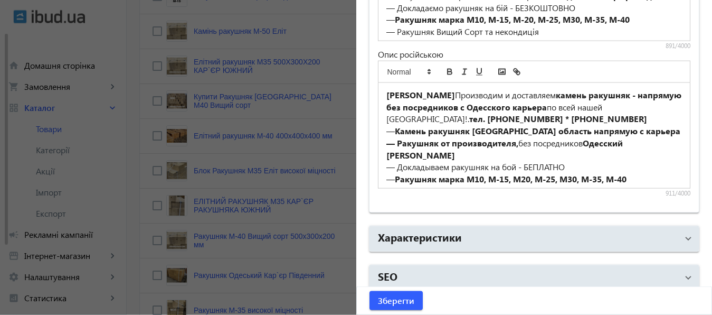
scroll to position [916, 0]
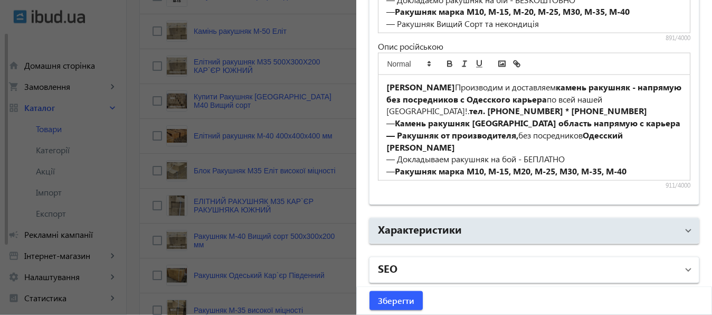
click at [456, 260] on mat-panel-title "SEO" at bounding box center [528, 269] width 300 height 19
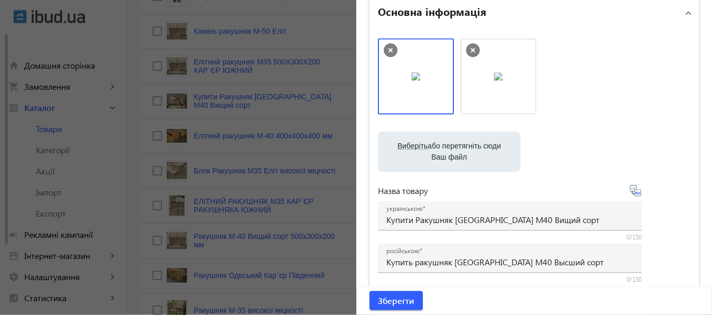
scroll to position [0, 0]
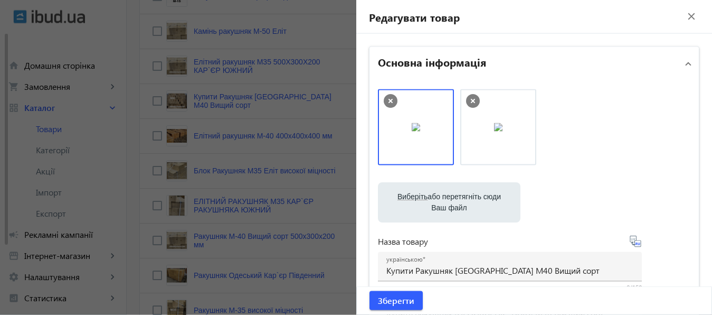
click at [683, 16] on mat-icon "close" at bounding box center [691, 16] width 16 height 16
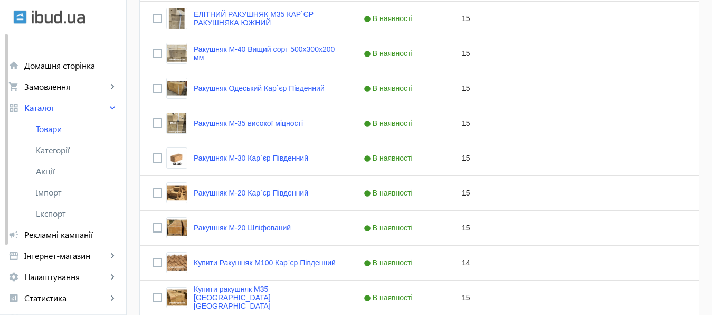
scroll to position [597, 0]
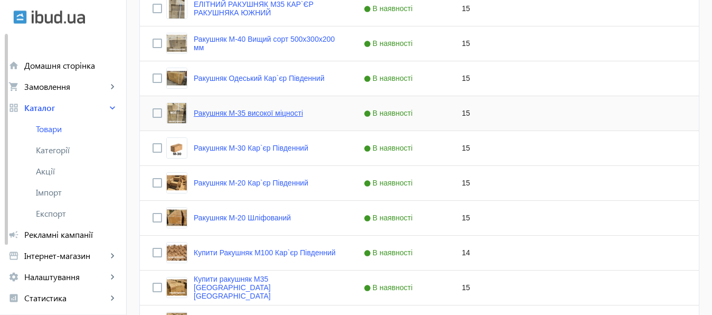
click at [262, 112] on link "Ракушняк М-35 високої міцності" at bounding box center [248, 113] width 109 height 8
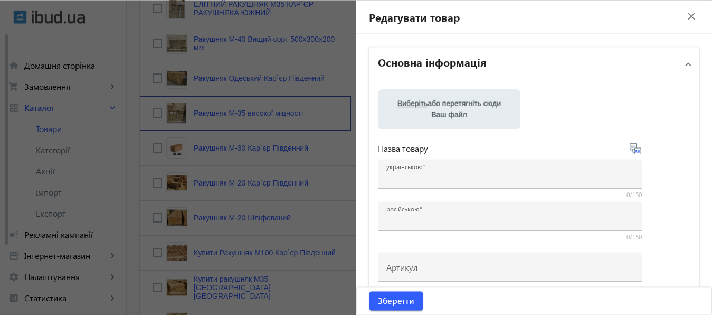
type input "Ракушняк М-35 високої міцності"
type input "Ракушняк М-35 высокой прочности"
checkbox input "true"
type input "15"
type input "1000"
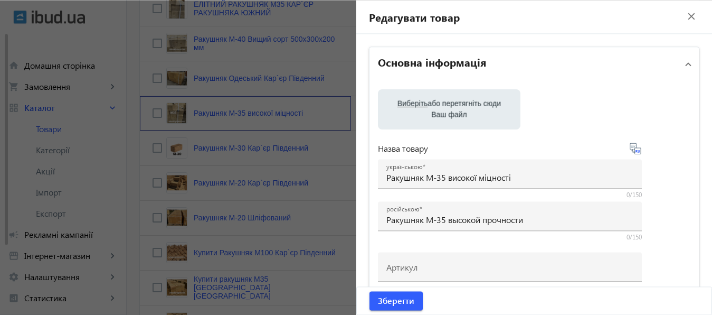
type input "1500"
type input "❱ Купити Ракушняк М35 ❱ камінь ракушняк М35 Україна ❱ [Ракушняк М35 Кар`єр Южни…"
type input "Купить Ракушняк М35 ❱ камень ракушняк М35 Украина ❱ [Ракушняк М35 Карьер Южный]"
type textarea "Ракушняк М-35 (ракушечник М-35 ) 40*20*20 Україна › Стінові блоки › Ракушняк Ра…"
type textarea "Ракушняк М-35 (ракушечник М-35 ) 40*20*20 [GEOGRAPHIC_DATA] › Стеновые блоки › …"
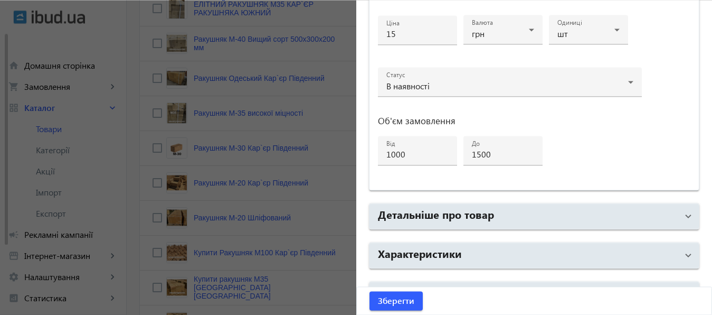
scroll to position [445, 0]
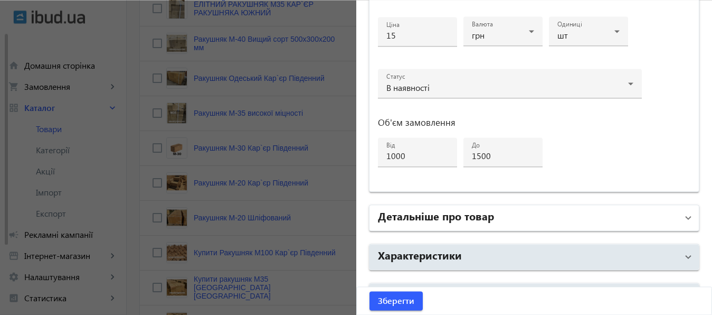
click at [497, 215] on mat-panel-title "Детальніше про товар" at bounding box center [528, 217] width 300 height 19
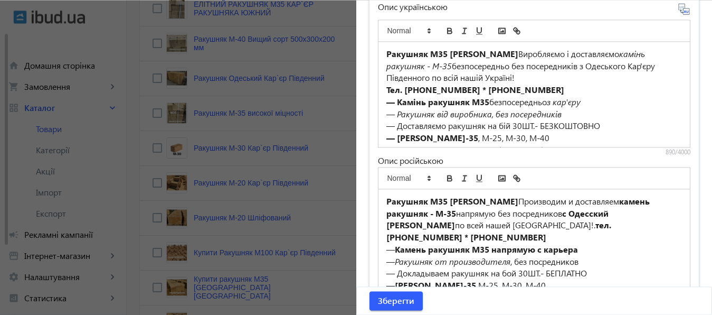
scroll to position [916, 0]
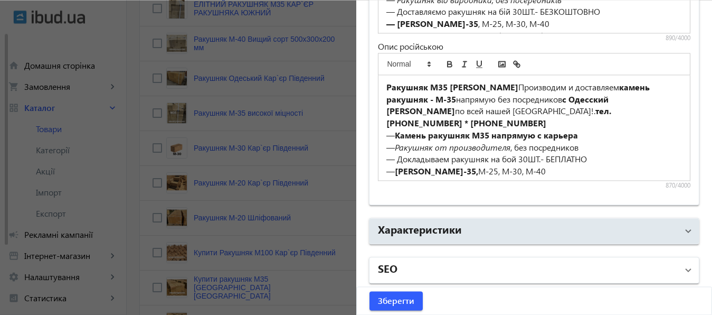
click at [478, 267] on mat-panel-title "SEO" at bounding box center [528, 269] width 300 height 19
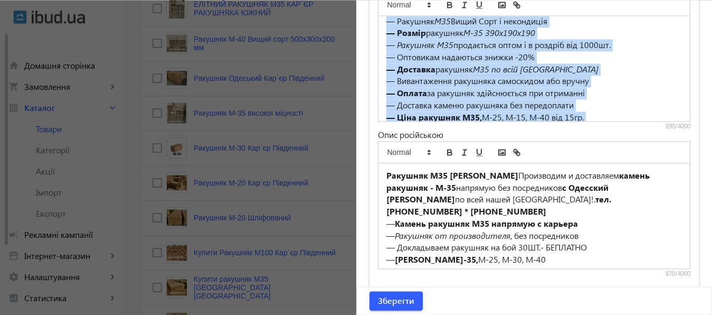
scroll to position [147, 0]
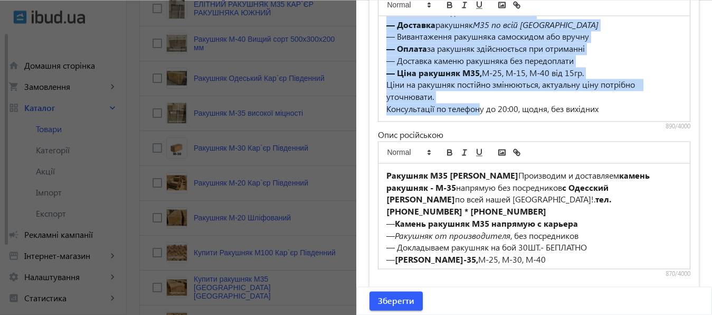
drag, startPoint x: 378, startPoint y: 24, endPoint x: 621, endPoint y: 115, distance: 258.9
click at [621, 115] on div "Ракушняк М35 Кар'єр Южний Виробляємо і доставляємо камінь ракушняк - М-35 безпо…" at bounding box center [534, 68] width 312 height 105
copy div "Loremips D21 Sit'am Conse Adipiscing e seddoeiusmo tempor incididu - U-80 labor…"
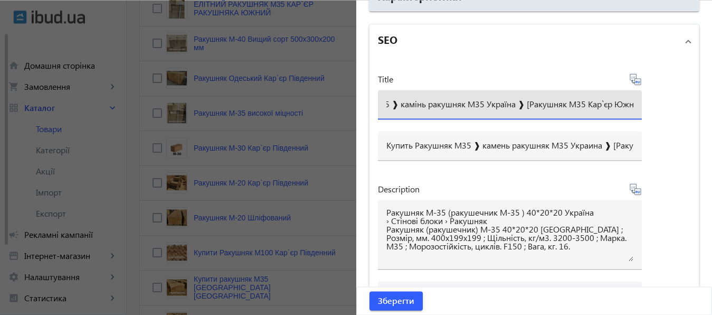
scroll to position [0, 97]
drag, startPoint x: 382, startPoint y: 100, endPoint x: 673, endPoint y: 106, distance: 291.4
click at [633, 106] on input "❱ Купити Ракушняк М35 ❱ камінь ракушняк М35 Україна ❱ [Ракушняк М35 Кар`єр Южни…" at bounding box center [509, 103] width 247 height 11
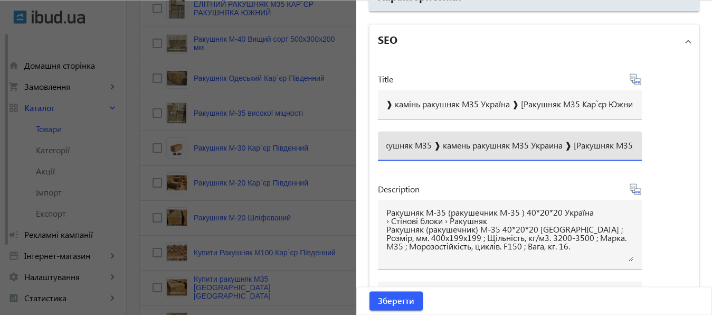
scroll to position [0, 99]
drag, startPoint x: 382, startPoint y: 143, endPoint x: 686, endPoint y: 153, distance: 304.1
click at [633, 150] on input "Купить Ракушняк М35 ❱ камень ракушняк М35 Украина ❱ [Ракушняк М35 Карьер Южный]" at bounding box center [509, 144] width 247 height 11
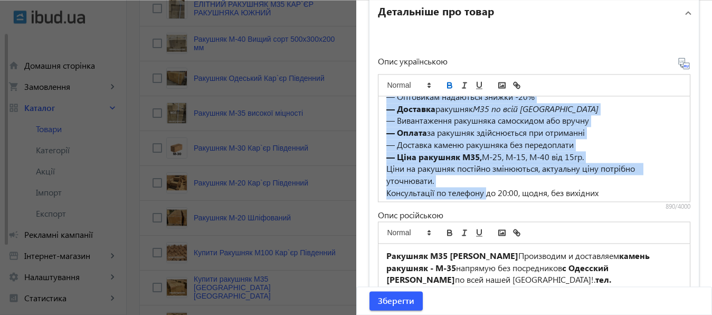
scroll to position [147, 0]
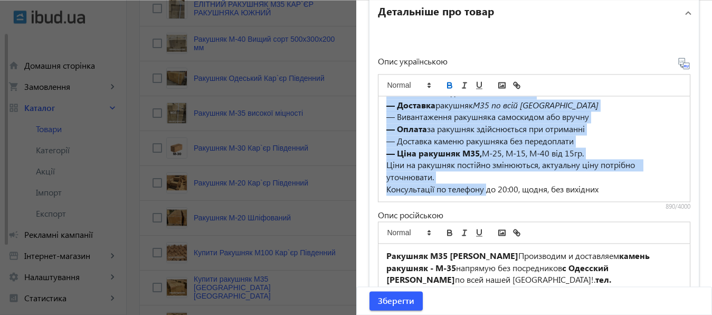
drag, startPoint x: 381, startPoint y: 104, endPoint x: 621, endPoint y: 186, distance: 253.7
click at [621, 186] on div "Ракушняк М35 Кар'єр Южний Виробляємо і доставляємо камінь ракушняк - М-35 безпо…" at bounding box center [534, 148] width 312 height 105
copy div "Loremips D21 Sit'am Conse Adipiscing e seddoeiusmo tempor incididu - U-80 labor…"
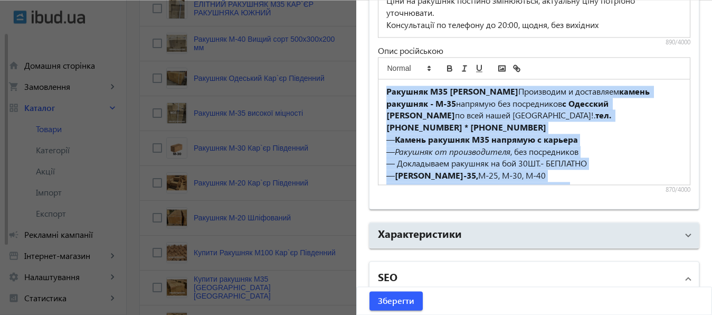
scroll to position [135, 0]
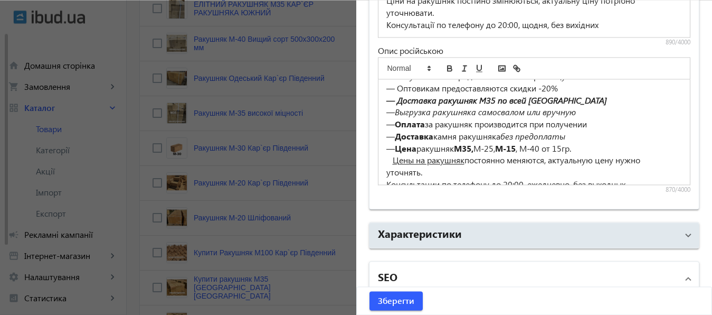
drag, startPoint x: 380, startPoint y: 87, endPoint x: 646, endPoint y: 187, distance: 284.3
click at [646, 184] on div "Ракушняк М35 Карьер Южный Производим и доставляем камень ракушняк - М-35 напрям…" at bounding box center [534, 131] width 312 height 105
copy div "Loremips D84 Sitame Conse Adipiscing e seddoeiusm tempor incididu - U-90 labore…"
